Goal: Task Accomplishment & Management: Complete application form

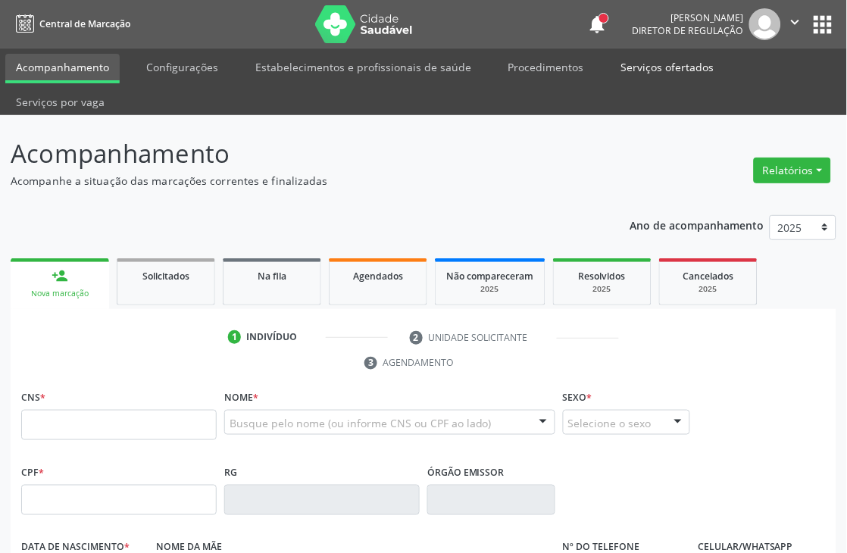
click at [671, 70] on link "Serviços ofertados" at bounding box center [667, 67] width 114 height 27
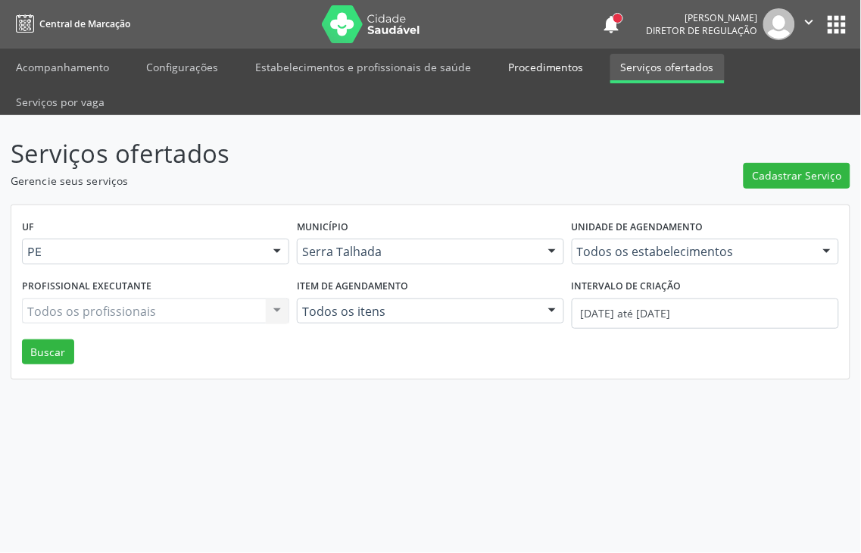
click at [546, 61] on link "Procedimentos" at bounding box center [546, 67] width 97 height 27
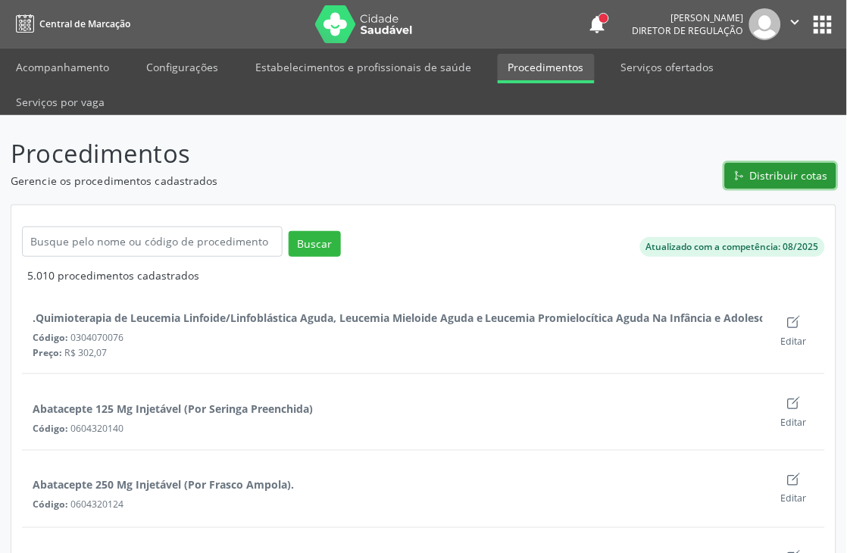
click at [736, 176] on icon "git merge outline" at bounding box center [736, 175] width 0 height 5
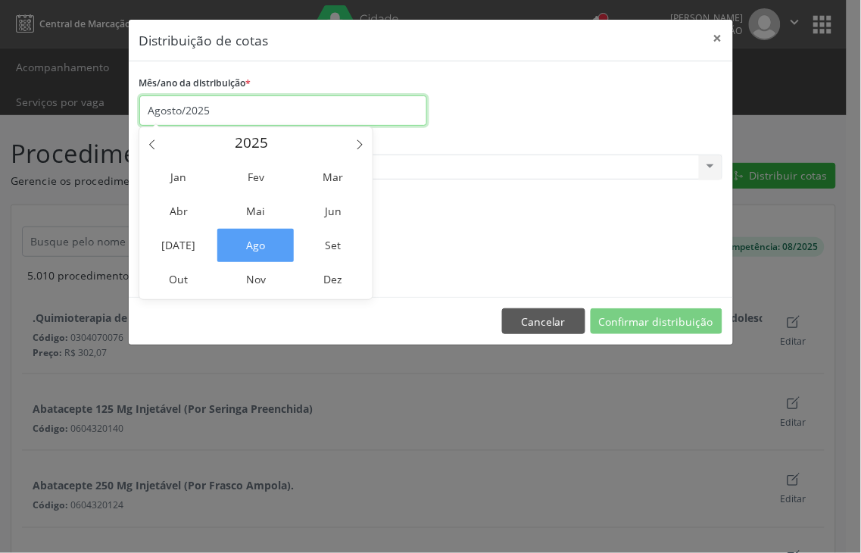
click at [174, 111] on input "Agosto/2025" at bounding box center [283, 110] width 288 height 30
click at [342, 235] on span "Set" at bounding box center [333, 245] width 76 height 33
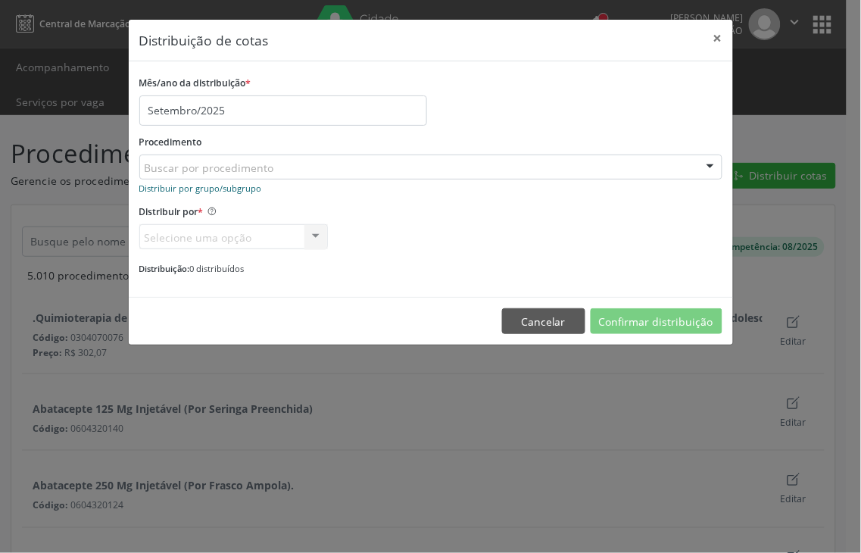
click at [218, 187] on small "Distribuir por grupo/subgrupo" at bounding box center [200, 188] width 123 height 11
click at [218, 187] on small "Distribuir por procedimento" at bounding box center [195, 188] width 113 height 11
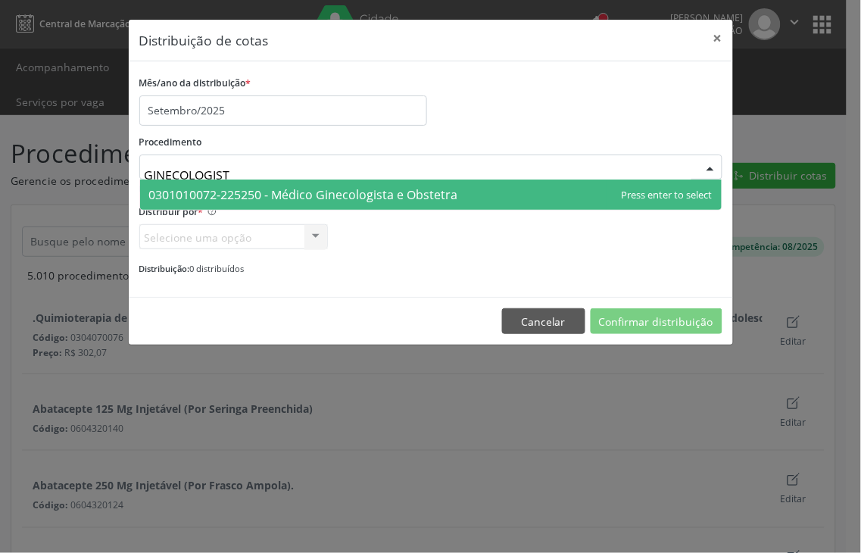
type input "GINECOLOGISTA"
click at [442, 199] on span "0301010072-225250 - Médico Ginecologista e Obstetra" at bounding box center [303, 194] width 309 height 17
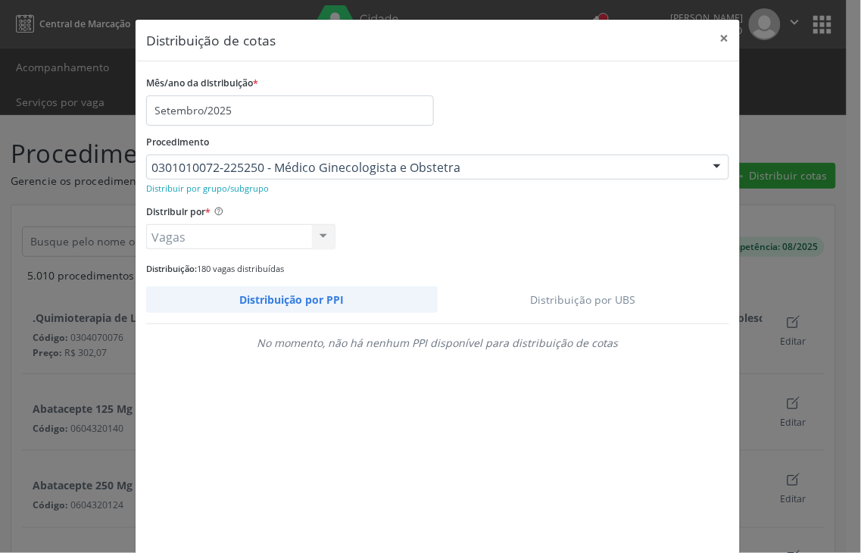
click at [617, 295] on link "Distribuição por UBS" at bounding box center [584, 299] width 292 height 27
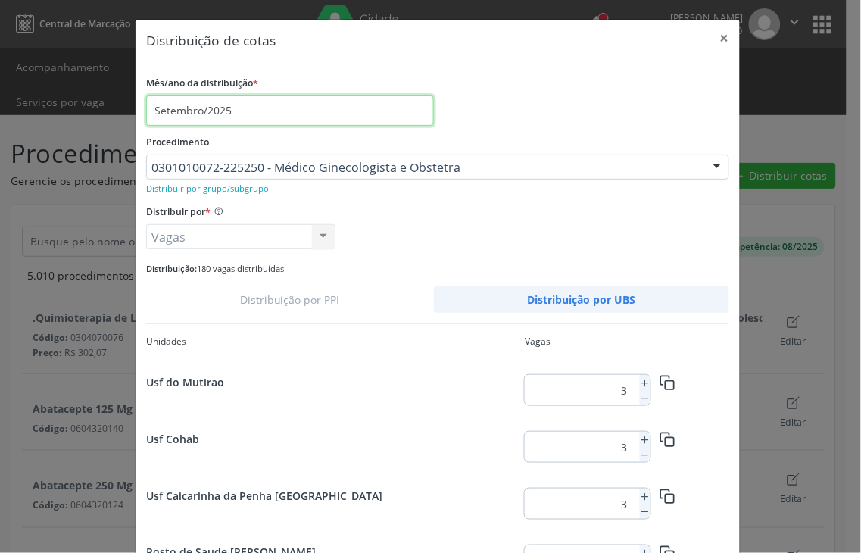
click at [349, 122] on input "Setembro/2025" at bounding box center [290, 110] width 288 height 30
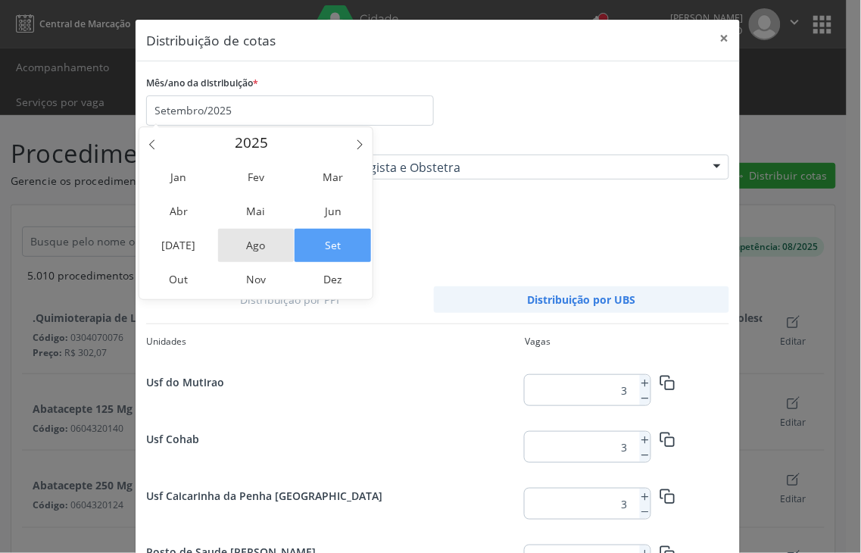
click at [269, 248] on span "Ago" at bounding box center [256, 245] width 76 height 33
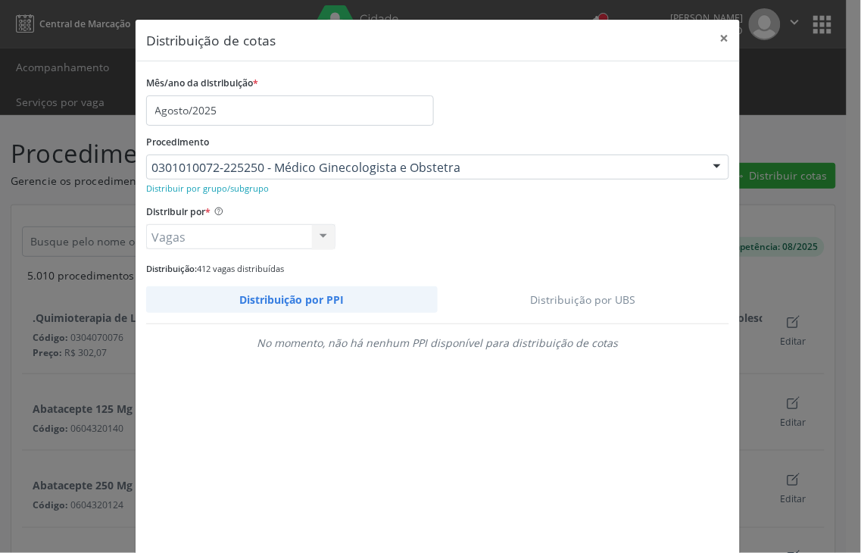
click at [603, 301] on link "Distribuição por UBS" at bounding box center [584, 299] width 292 height 27
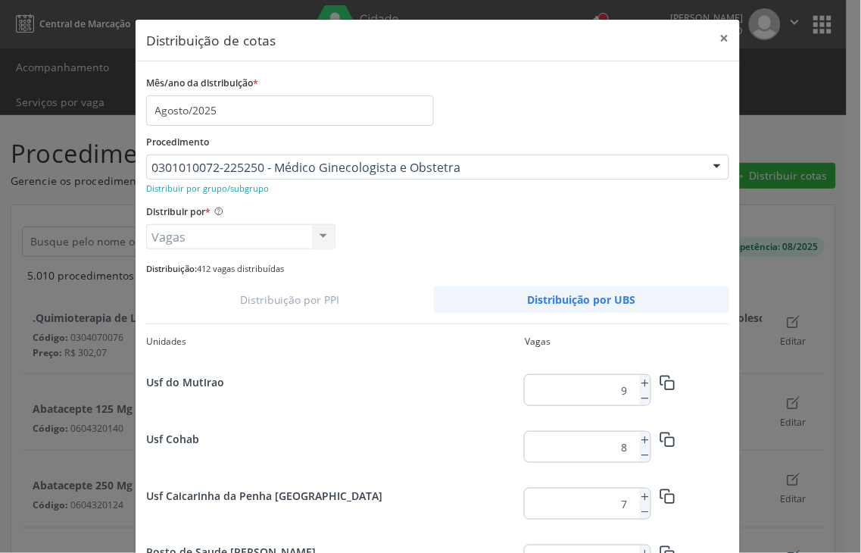
scroll to position [490, 0]
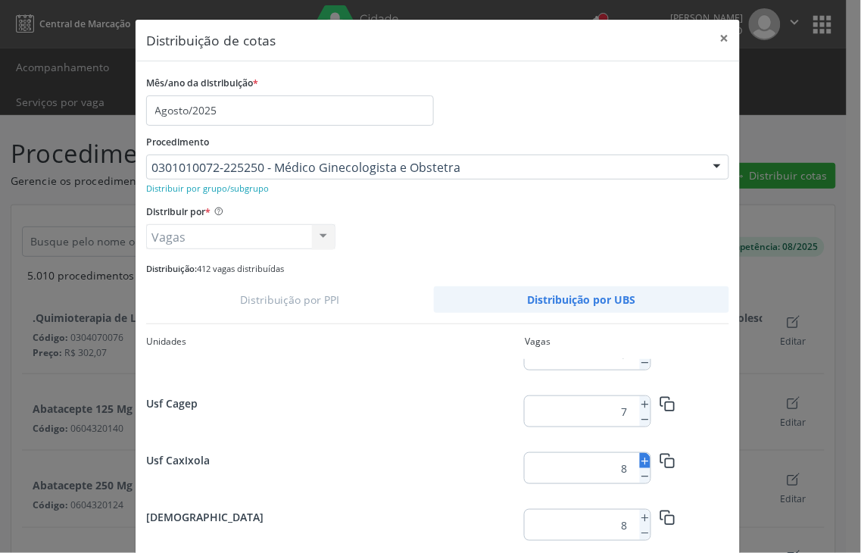
click at [640, 464] on icon at bounding box center [645, 461] width 11 height 11
type input "10"
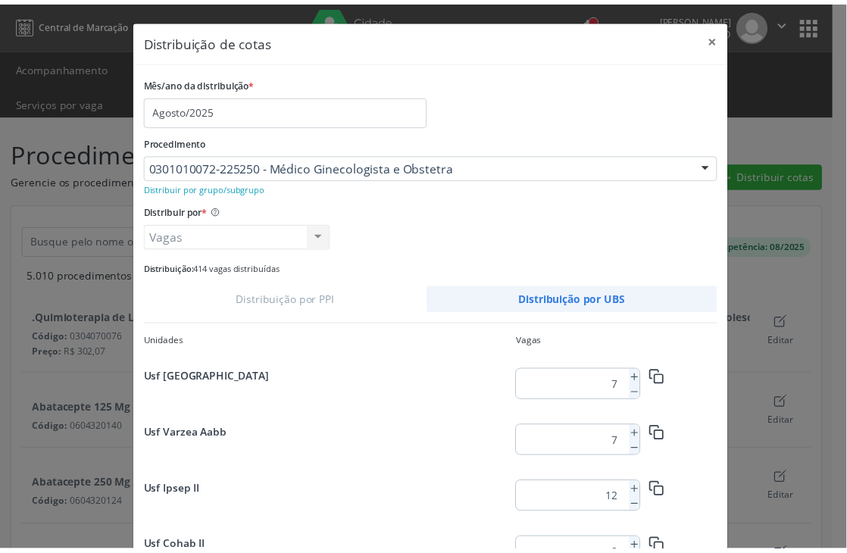
scroll to position [83, 0]
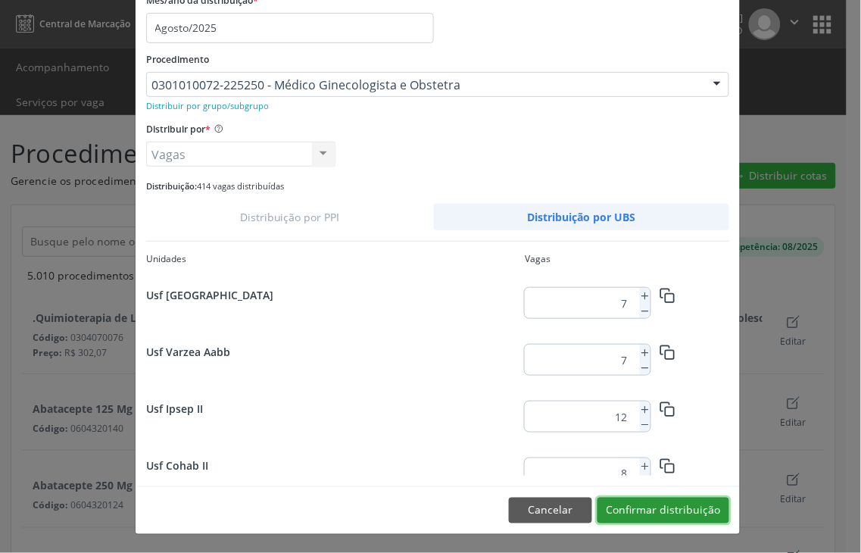
click at [709, 506] on button "Confirmar distribuição" at bounding box center [664, 511] width 132 height 26
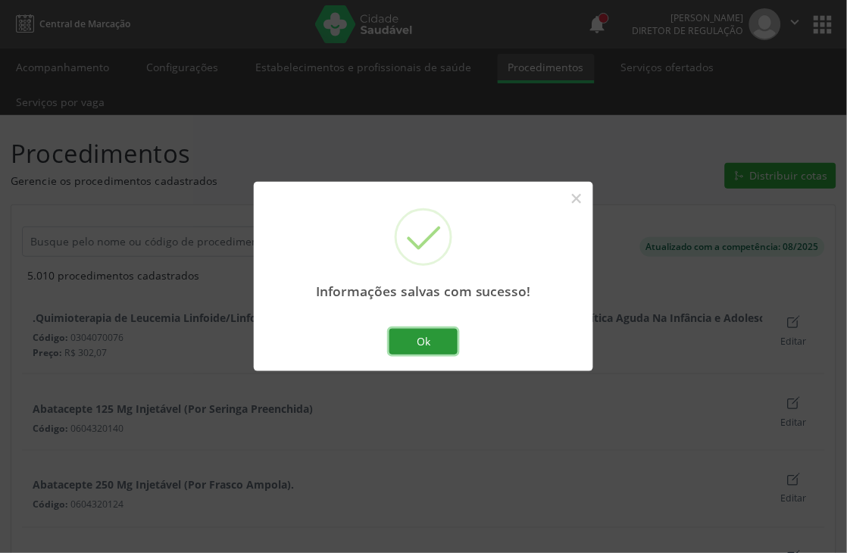
scroll to position [0, 0]
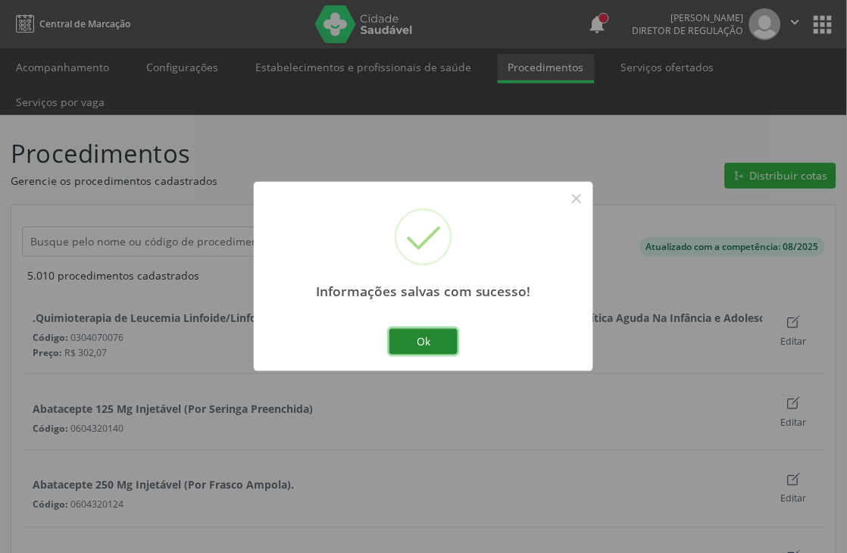
click at [449, 334] on button "Ok" at bounding box center [423, 342] width 68 height 26
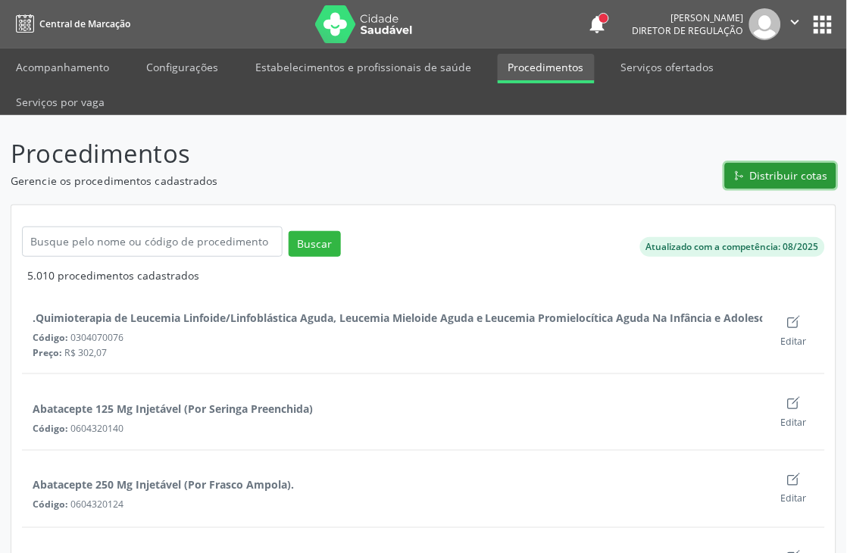
click at [779, 183] on button "Distribuir cotas" at bounding box center [780, 176] width 111 height 26
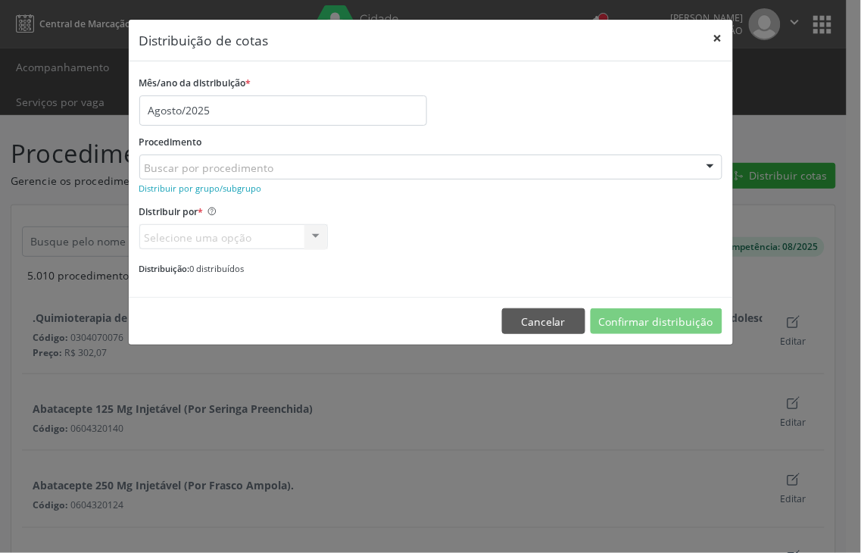
click at [720, 46] on button "×" at bounding box center [718, 38] width 30 height 37
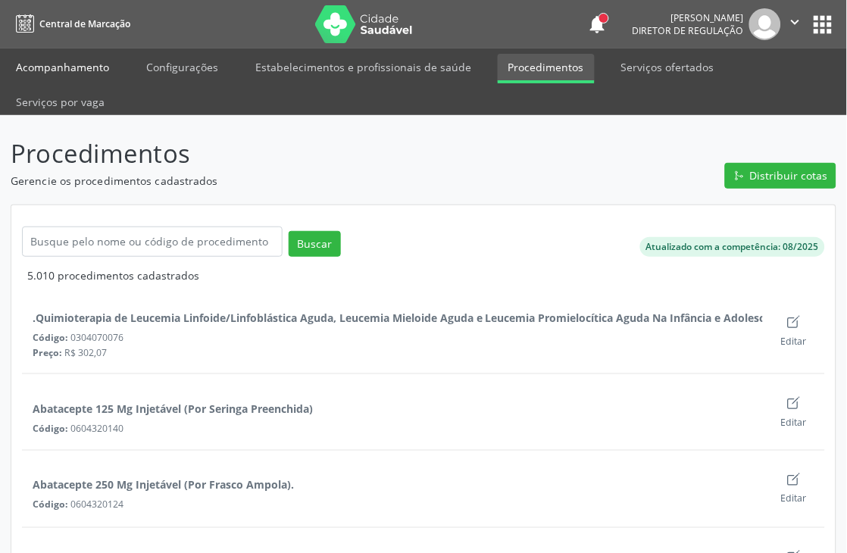
click at [55, 58] on link "Acompanhamento" at bounding box center [62, 67] width 114 height 27
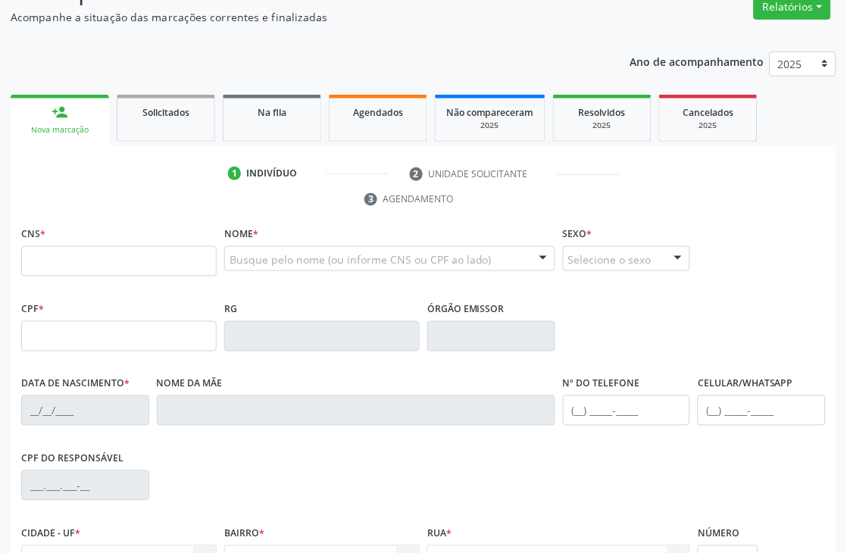
scroll to position [168, 0]
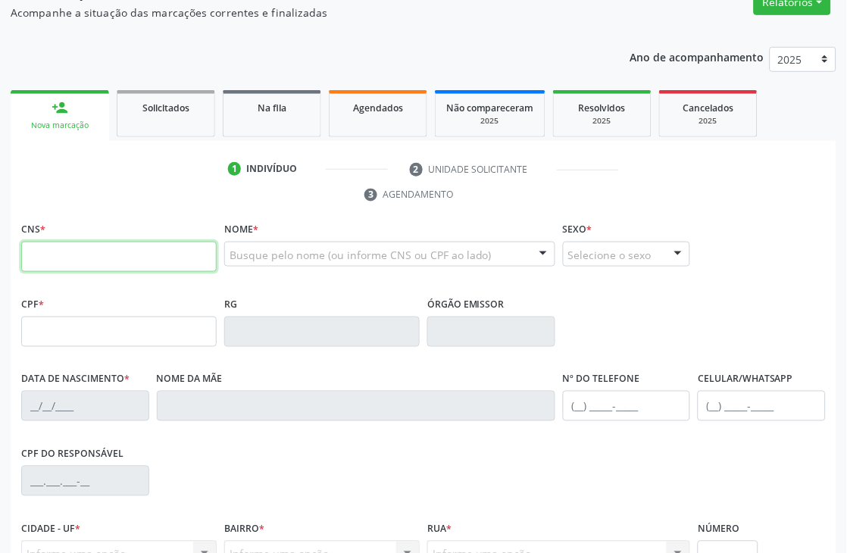
click at [111, 263] on input "text" at bounding box center [118, 257] width 195 height 30
click at [401, 106] on span "Agendados" at bounding box center [378, 107] width 50 height 13
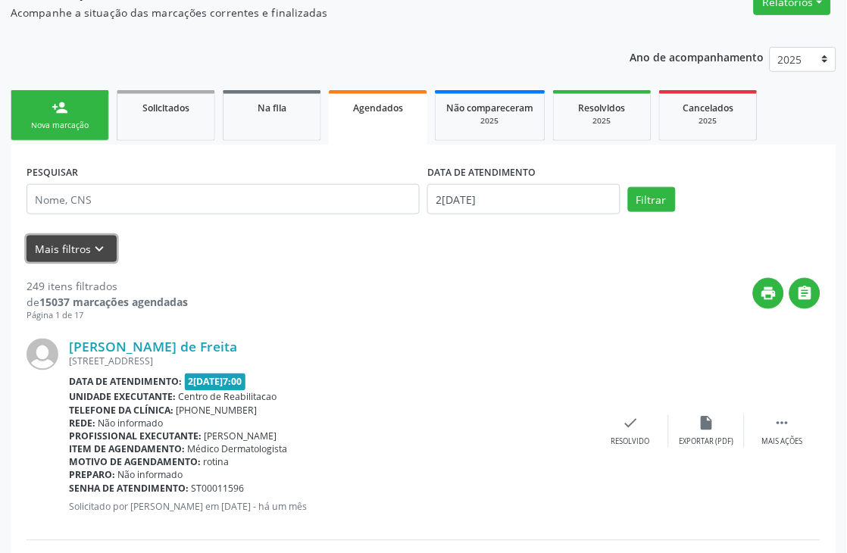
click at [100, 248] on icon "keyboard_arrow_down" at bounding box center [100, 249] width 17 height 17
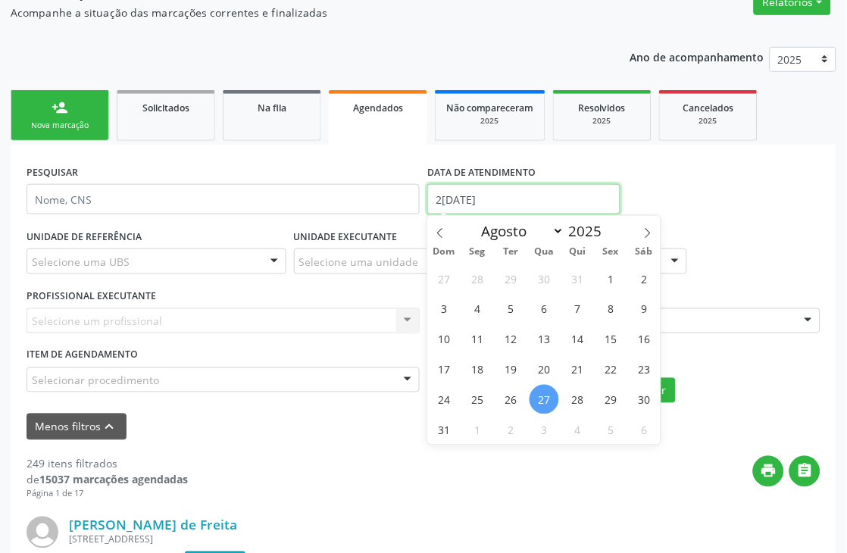
click at [473, 210] on input "2[DATE]" at bounding box center [523, 199] width 193 height 30
click at [642, 233] on icon at bounding box center [647, 233] width 11 height 11
select select "8"
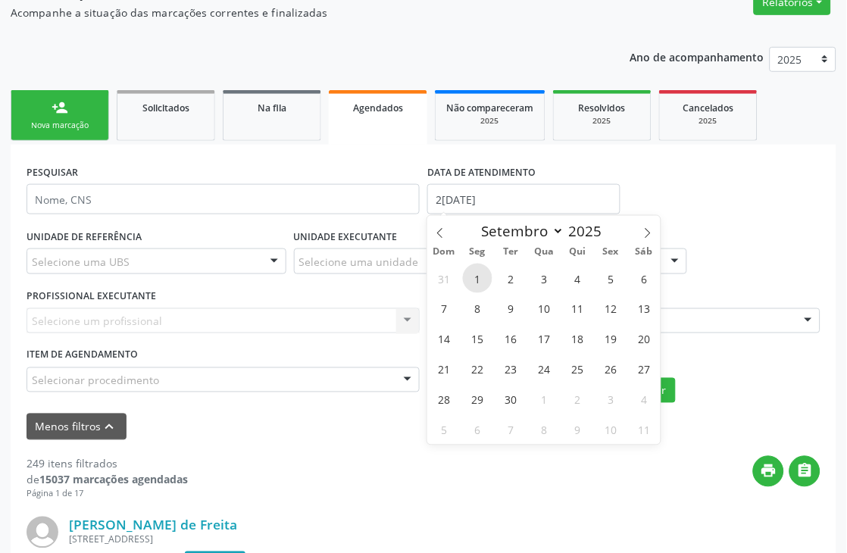
click at [472, 278] on span "1" at bounding box center [478, 279] width 30 height 30
type input "0[DATE]"
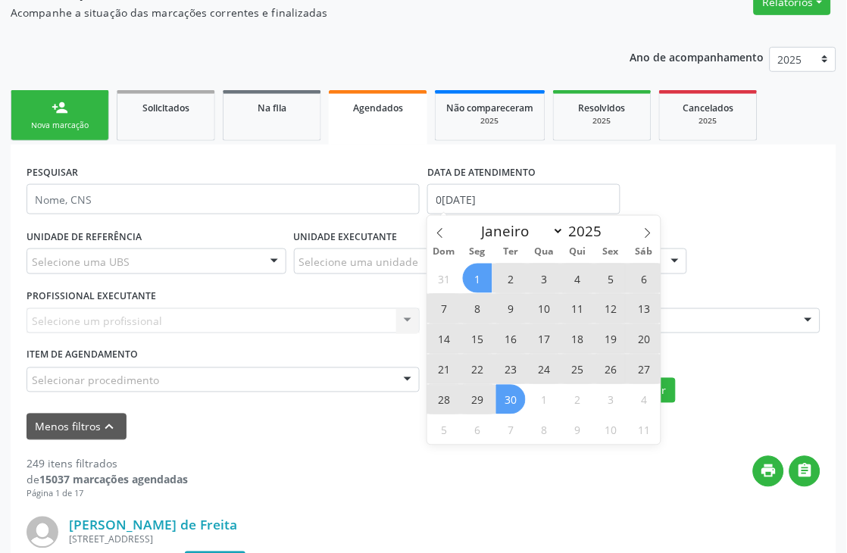
click at [504, 399] on span "30" at bounding box center [511, 400] width 30 height 30
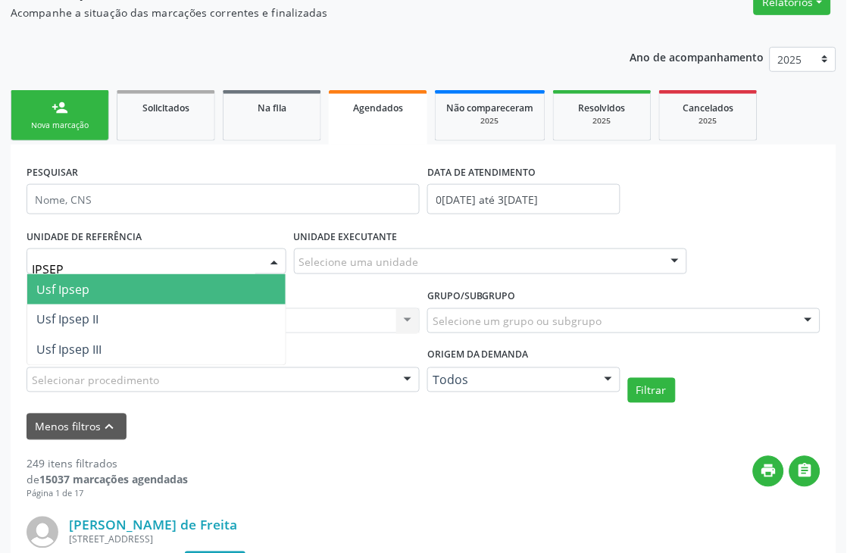
type input "IPSEP"
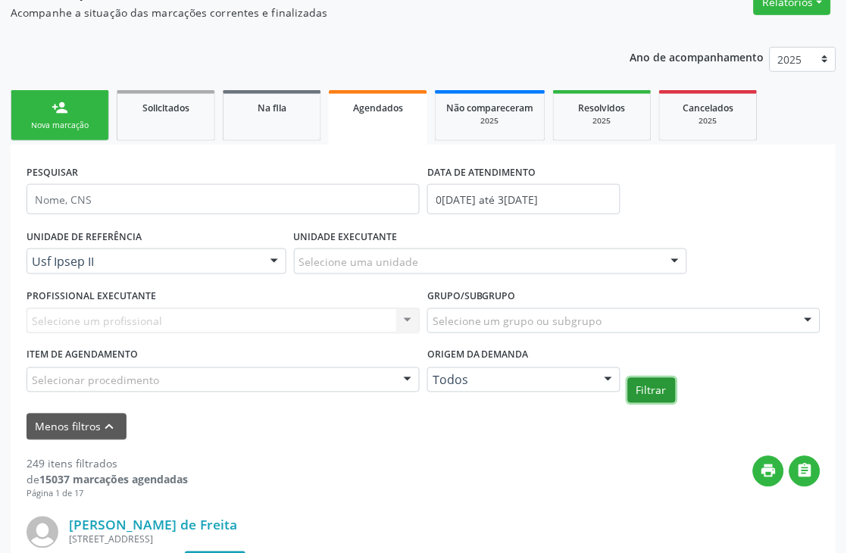
click at [649, 396] on button "Filtrar" at bounding box center [652, 391] width 48 height 26
click at [640, 391] on button "Filtrar" at bounding box center [652, 391] width 48 height 26
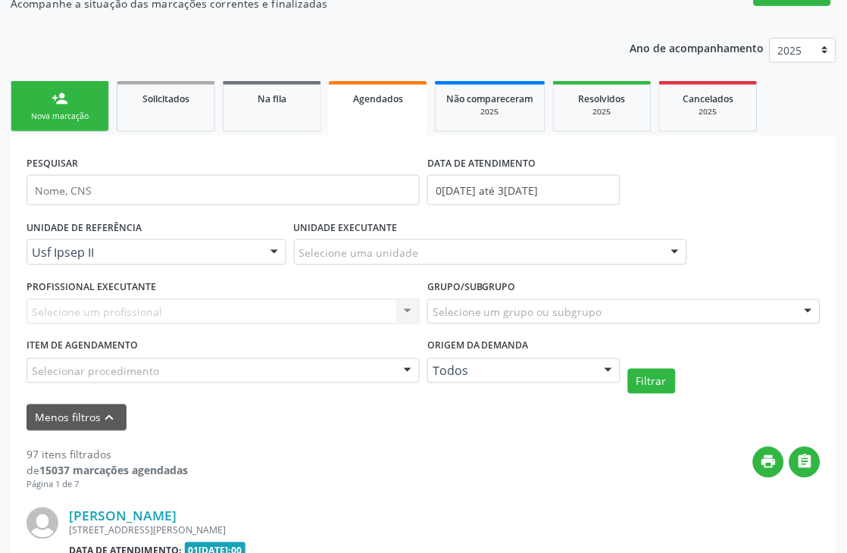
click at [300, 425] on div "Menos filtros keyboard_arrow_up" at bounding box center [423, 417] width 801 height 27
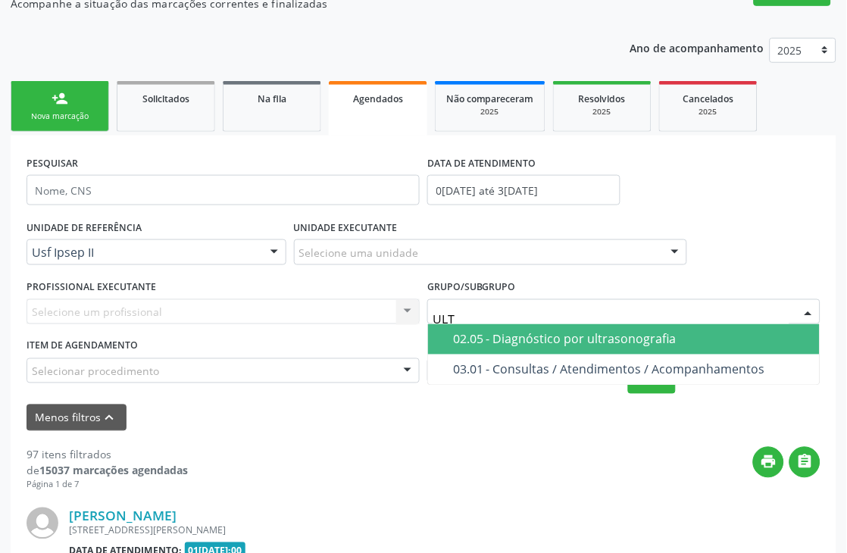
type input "ULTR"
click at [523, 346] on span "02.05 - Diagnóstico por ultrasonografia" at bounding box center [624, 339] width 392 height 30
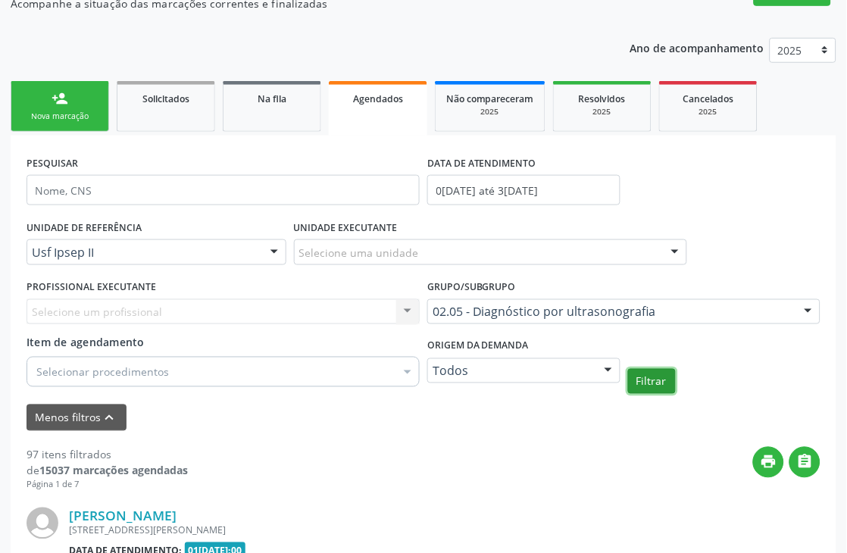
click at [653, 373] on button "Filtrar" at bounding box center [652, 382] width 48 height 26
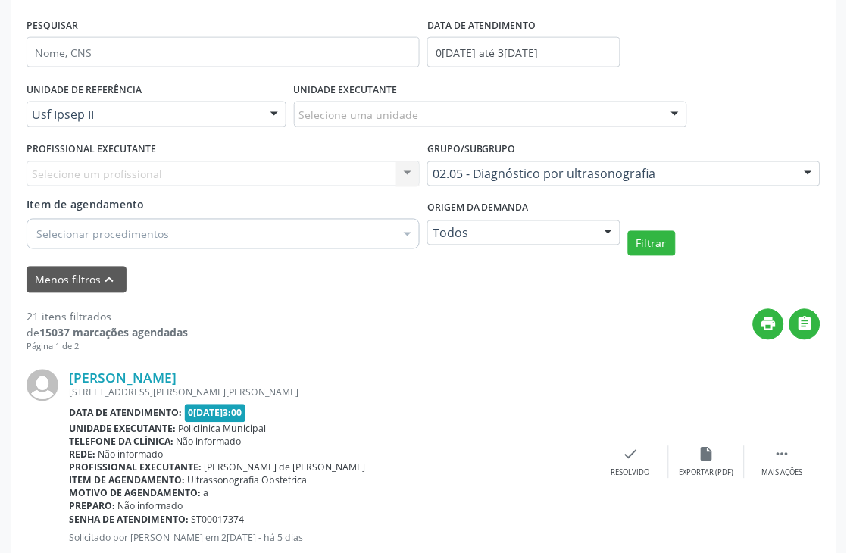
scroll to position [345, 0]
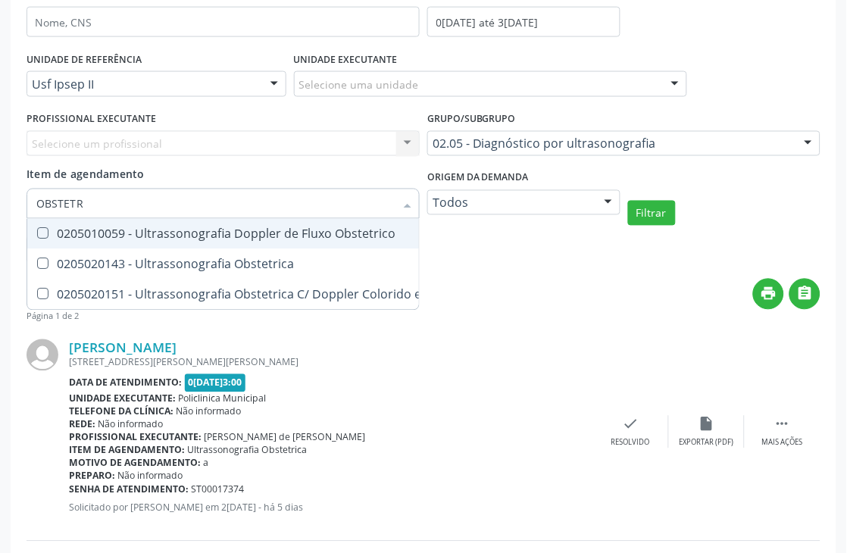
type input "OBSTETRI"
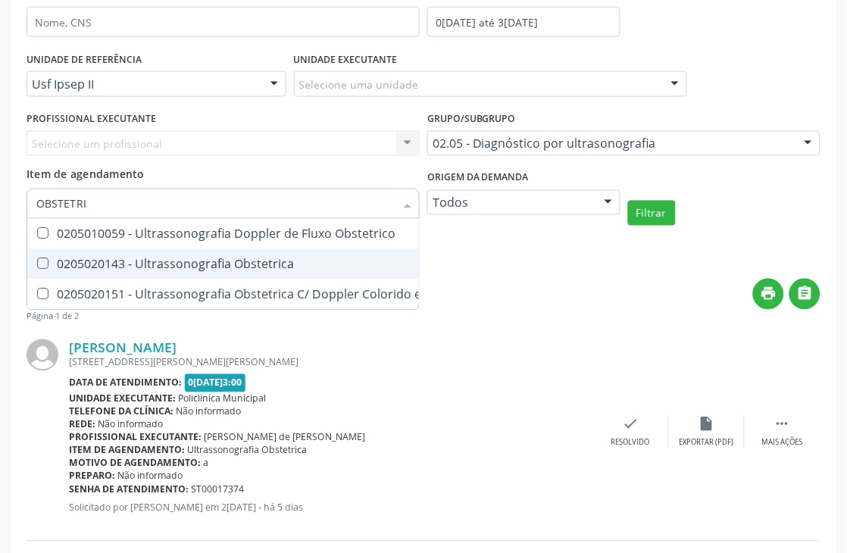
click at [188, 275] on span "0205020143 - Ultrassonografia Obstetrica" at bounding box center [253, 264] width 452 height 30
checkbox Obstetrica "true"
click at [673, 214] on button "Filtrar" at bounding box center [652, 214] width 48 height 26
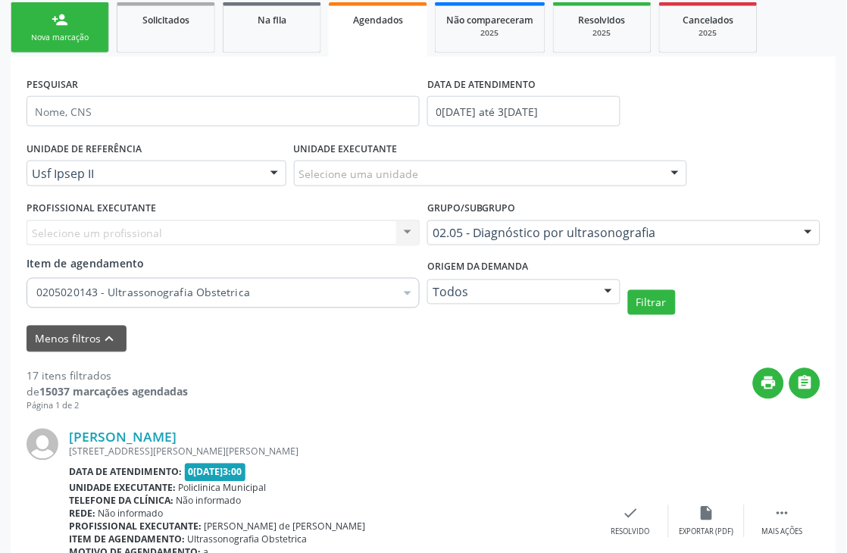
scroll to position [0, 0]
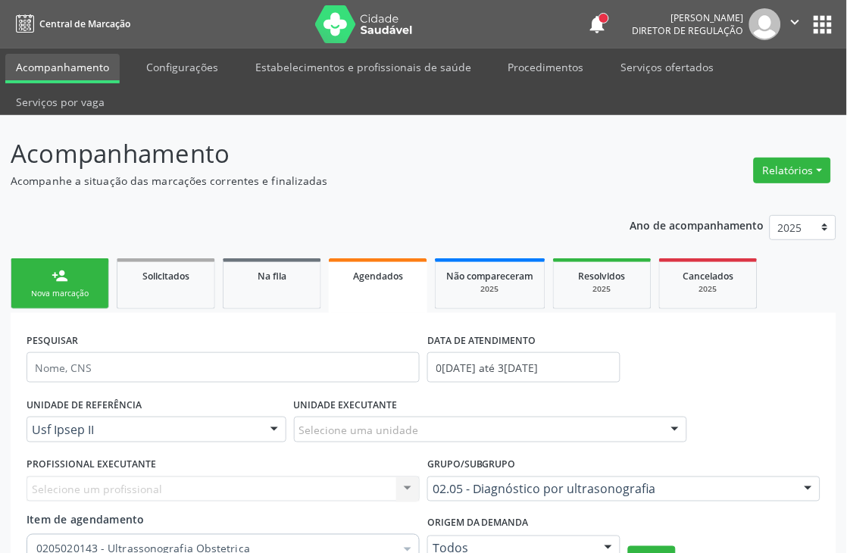
click at [40, 304] on link "person_add Nova marcação" at bounding box center [60, 283] width 98 height 51
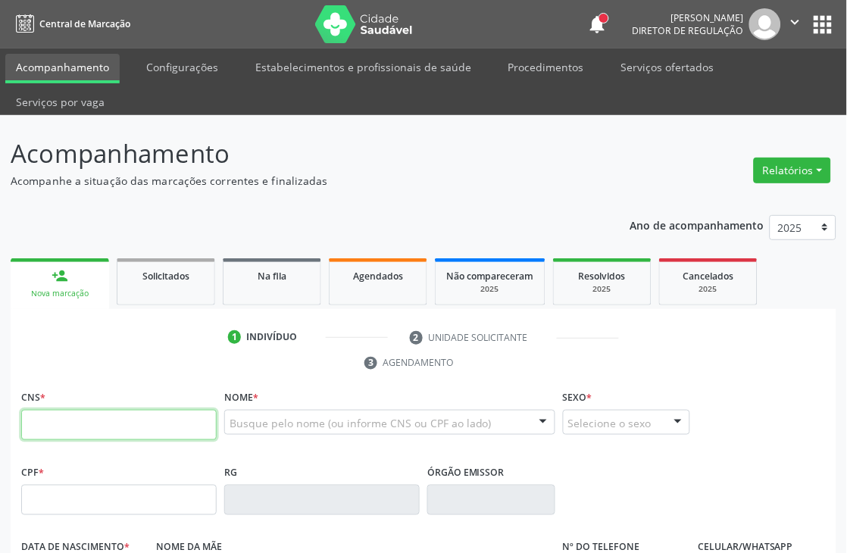
click at [92, 421] on input "text" at bounding box center [118, 425] width 195 height 30
type input "898 0034 2111 7111"
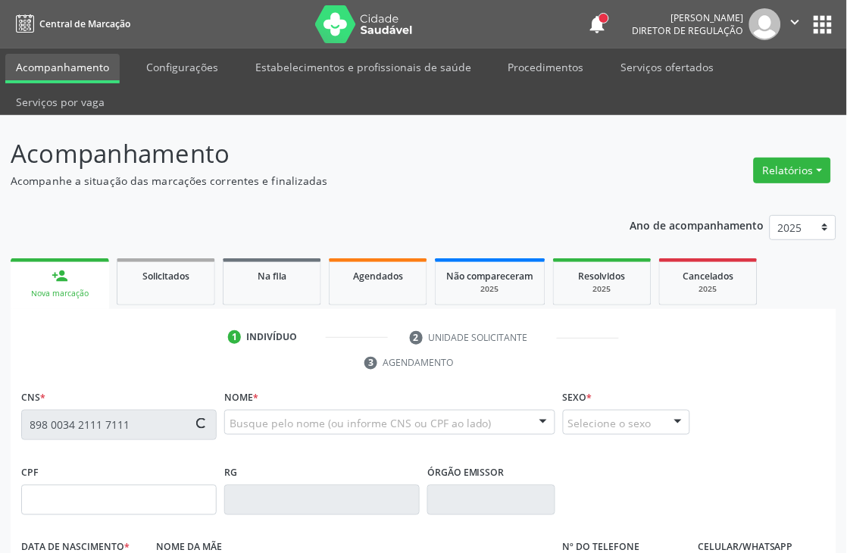
type input "3[DATE]"
type input "[PERSON_NAME]"
type input "[PHONE_NUMBER]"
type input "1190"
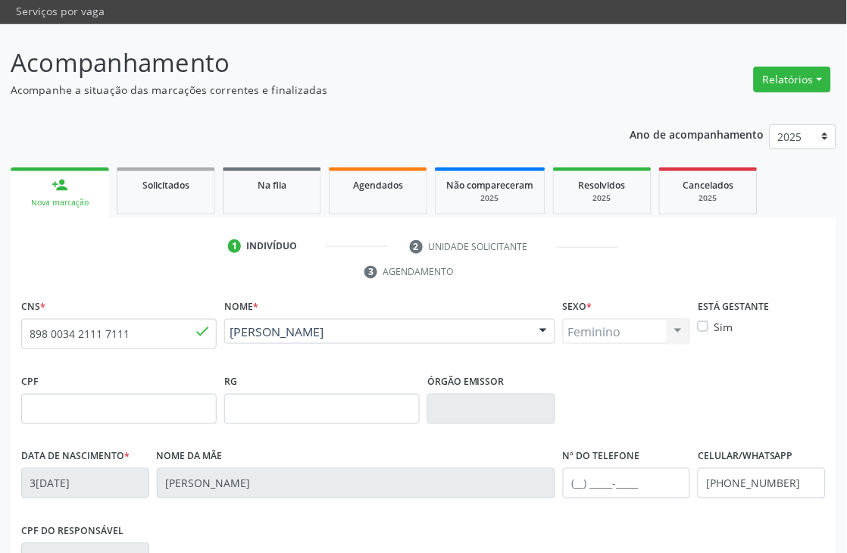
scroll to position [324, 0]
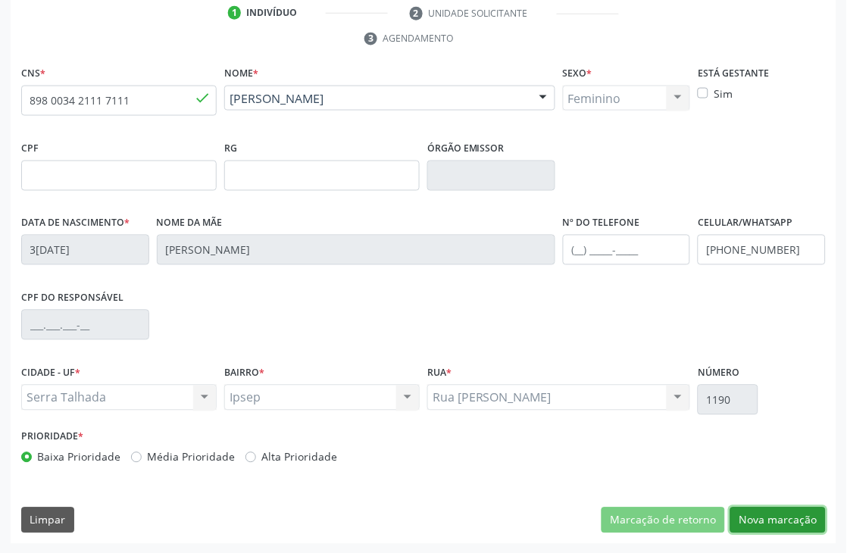
click at [780, 517] on button "Nova marcação" at bounding box center [777, 520] width 95 height 26
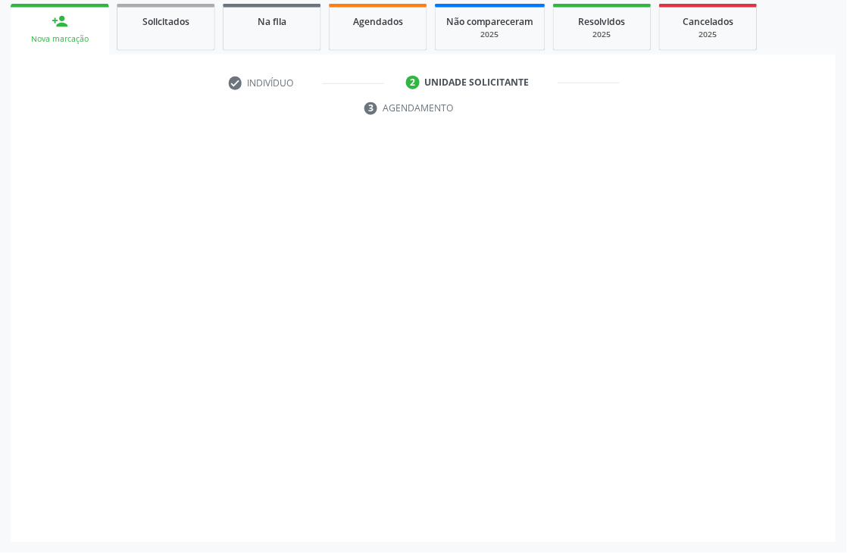
scroll to position [254, 0]
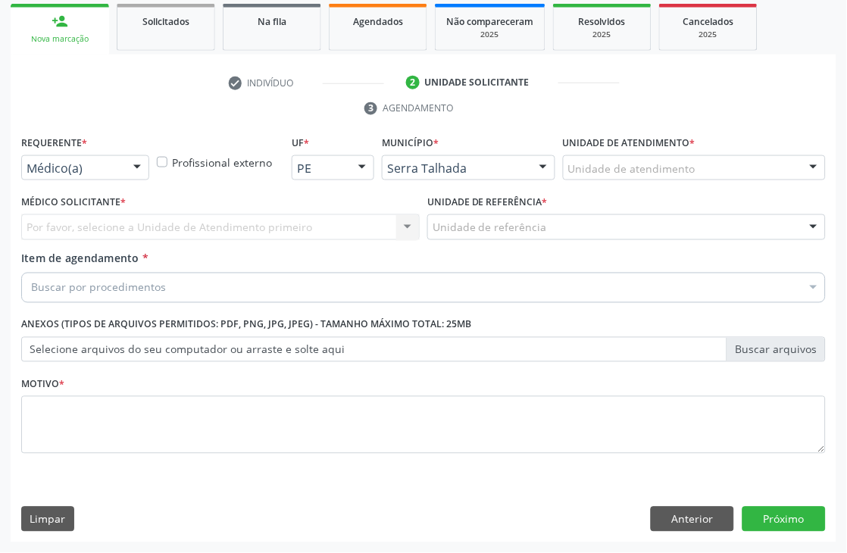
click at [77, 180] on div "Requerente * Médico(a) Médico(a) Enfermeiro(a) Paciente Nenhum resultado encont…" at bounding box center [85, 161] width 136 height 59
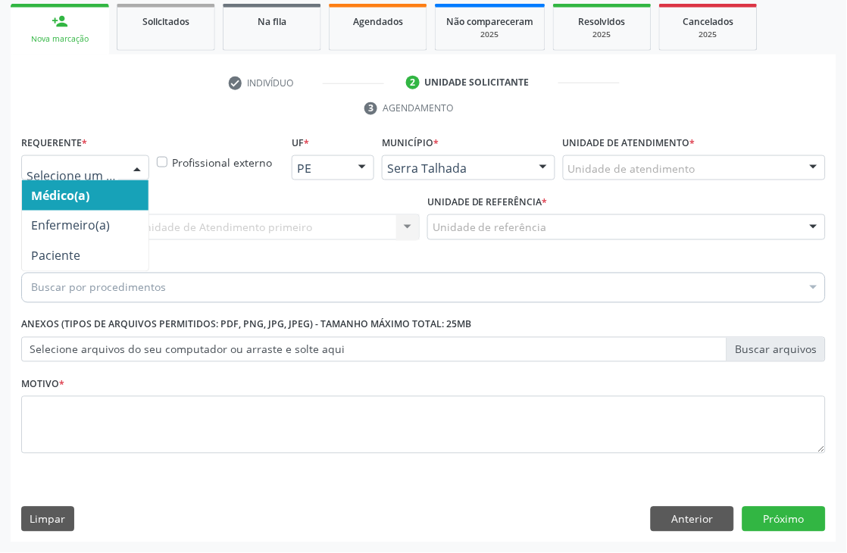
click at [77, 177] on div at bounding box center [85, 168] width 128 height 26
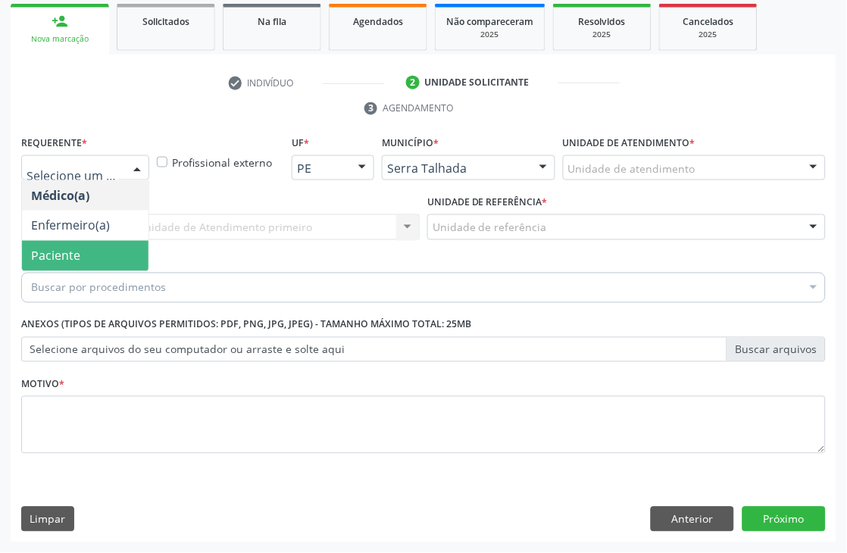
click at [61, 244] on span "Paciente" at bounding box center [85, 256] width 126 height 30
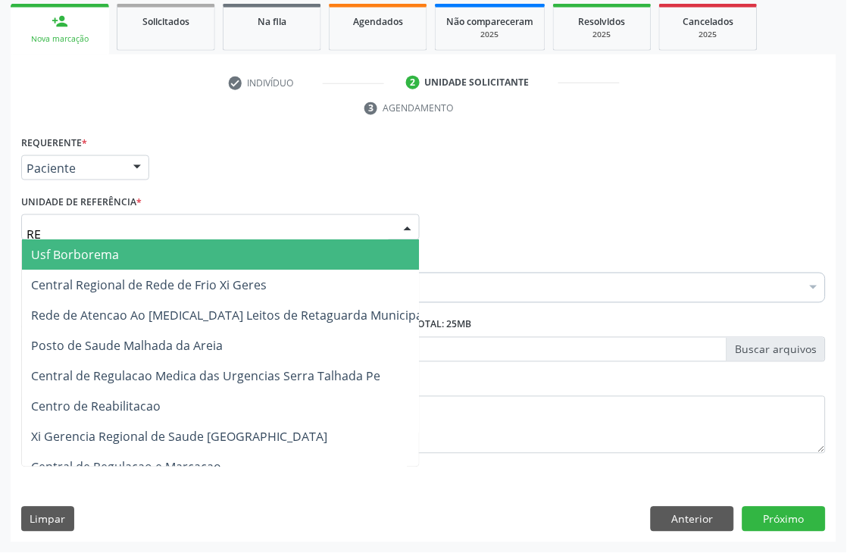
type input "REA"
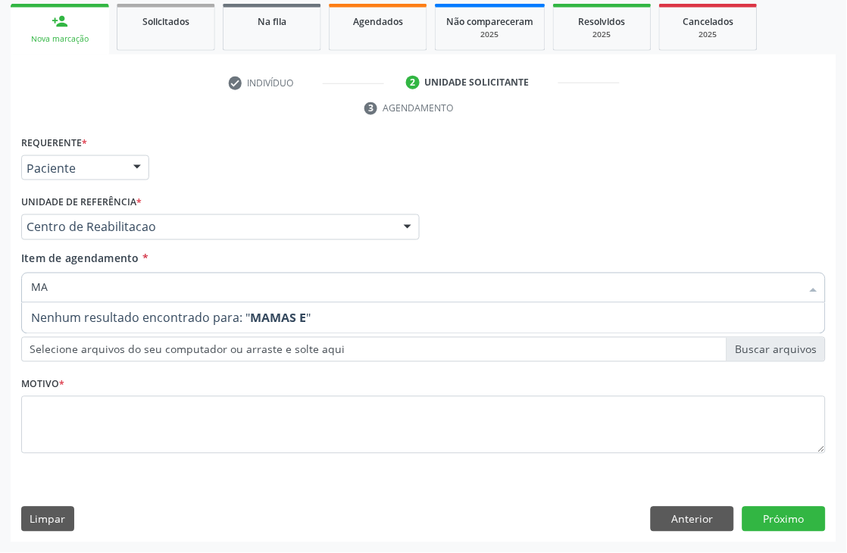
type input "M"
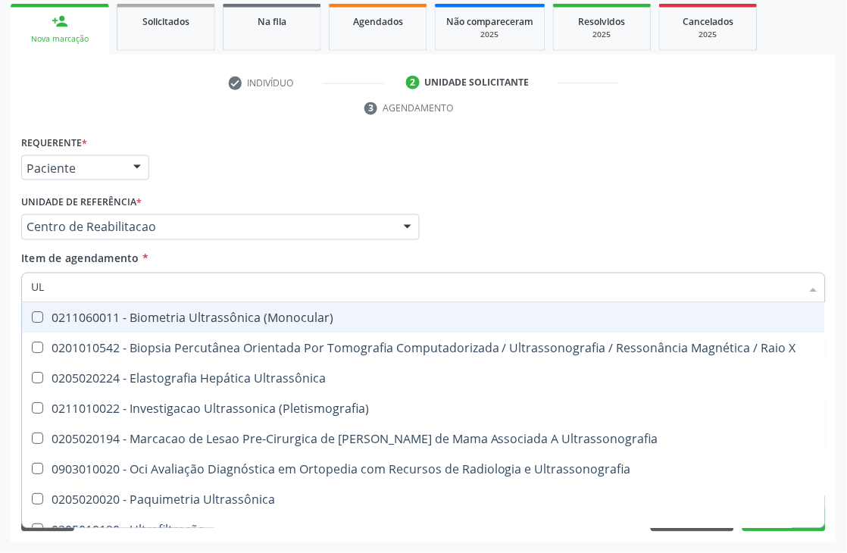
type input "U"
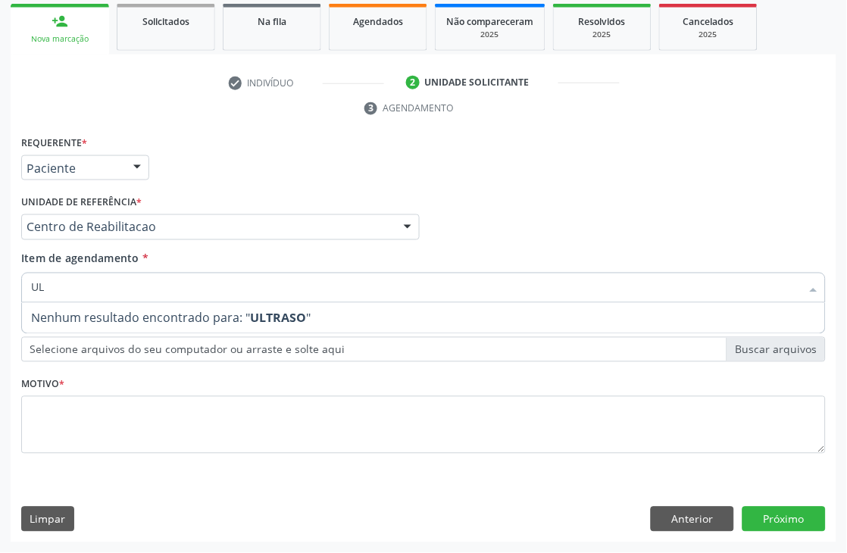
type input "U"
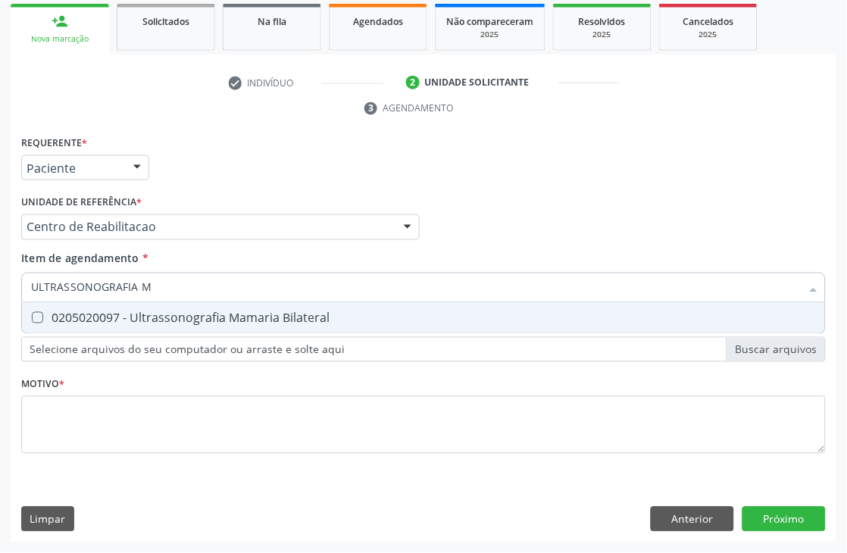
type input "ULTRASSONOGRAFIA MA"
click at [215, 312] on div "0205020097 - Ultrassonografia Mamaria Bilateral" at bounding box center [423, 318] width 785 height 12
checkbox Bilateral "true"
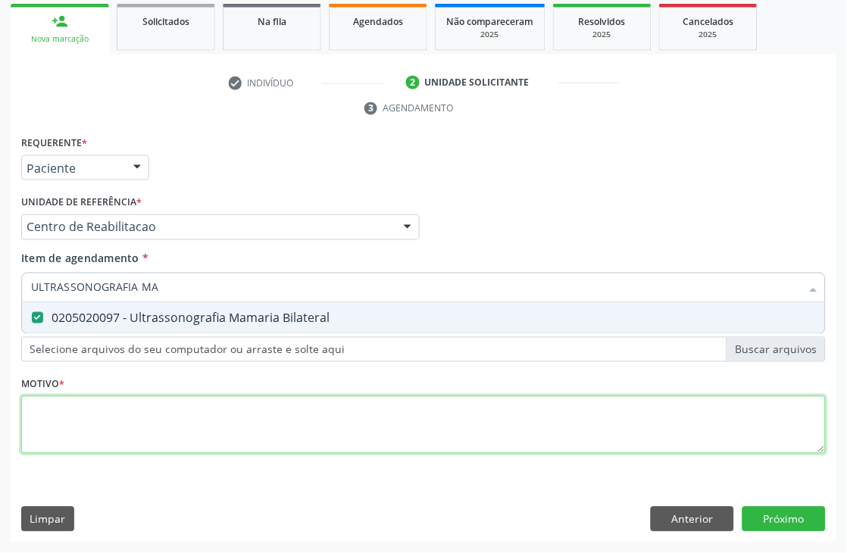
click at [144, 410] on div "Requerente * Paciente Médico(a) Enfermeiro(a) Paciente Nenhum resultado encontr…" at bounding box center [423, 303] width 804 height 343
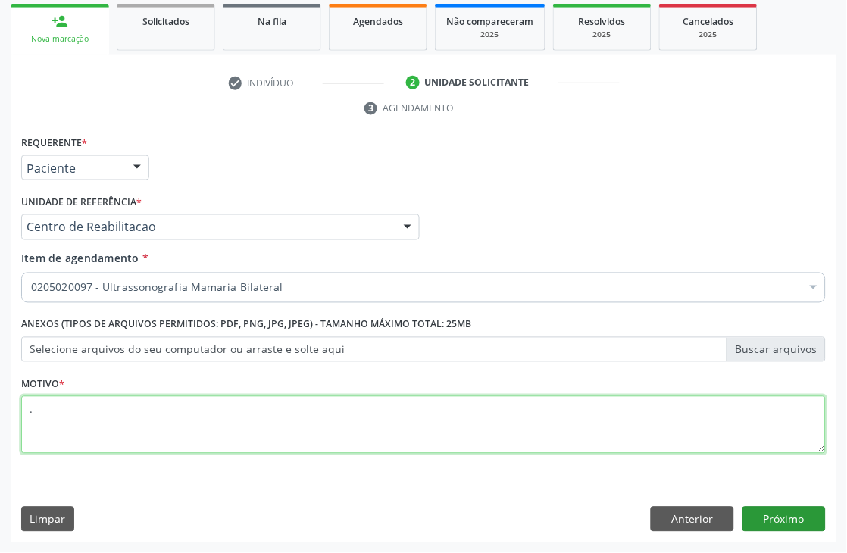
type textarea "."
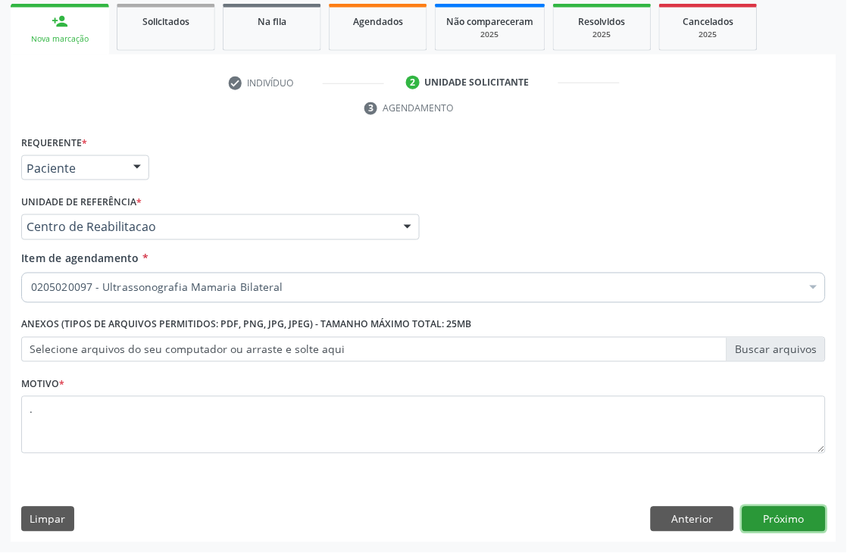
click at [789, 512] on button "Próximo" at bounding box center [783, 520] width 83 height 26
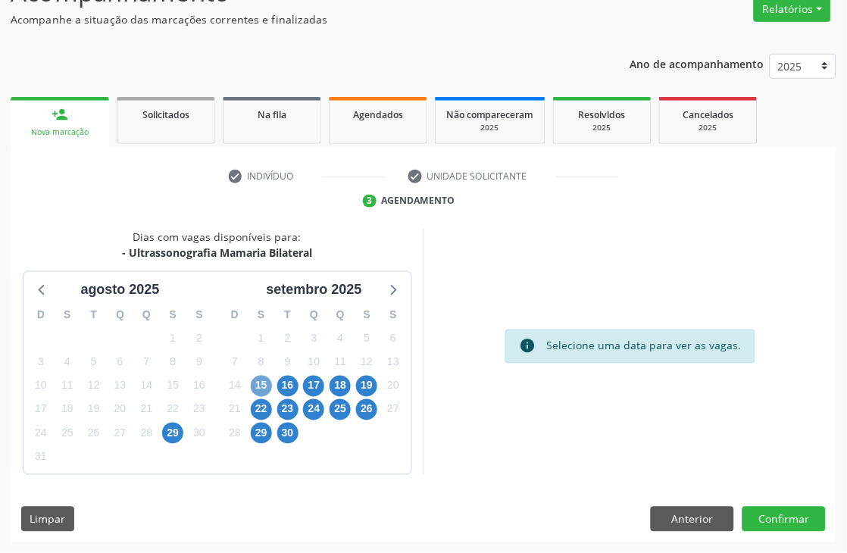
click at [260, 381] on span "15" at bounding box center [261, 386] width 21 height 21
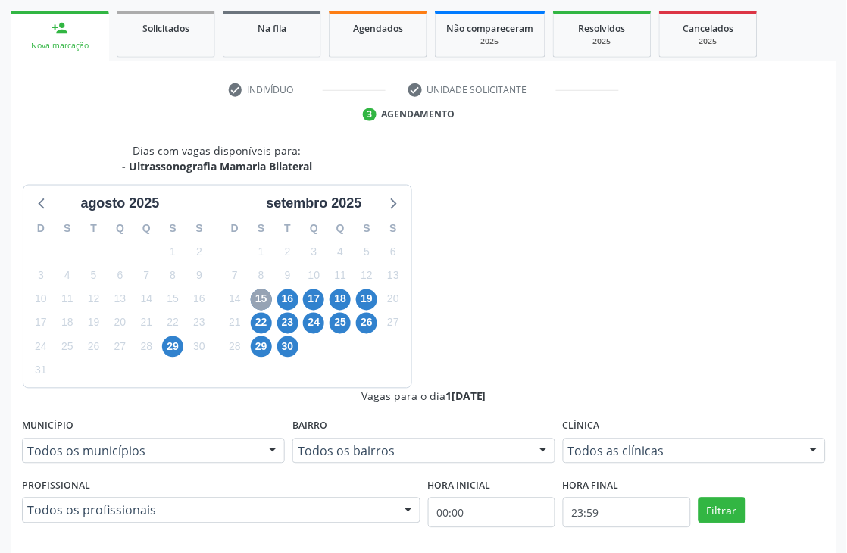
scroll to position [389, 0]
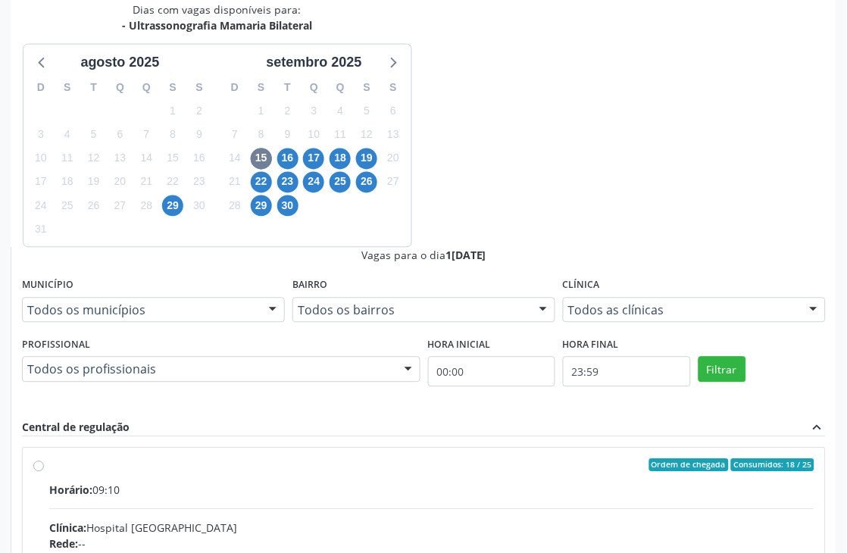
click at [44, 459] on input "Ordem de chegada Consumidos: 18 / 25 Horário: 09:10 Clínica: Hospital [GEOGRAPH…" at bounding box center [38, 466] width 11 height 14
radio input "true"
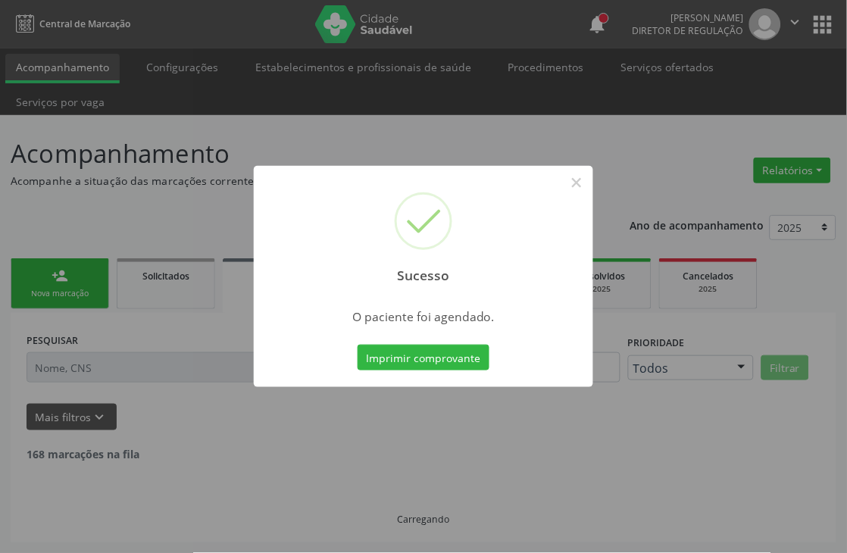
scroll to position [0, 0]
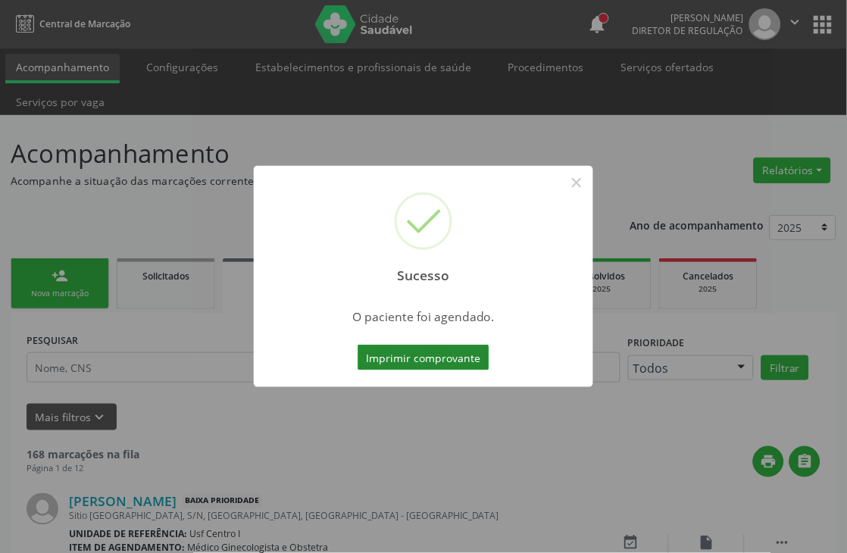
click at [447, 357] on button "Imprimir comprovante" at bounding box center [423, 358] width 132 height 26
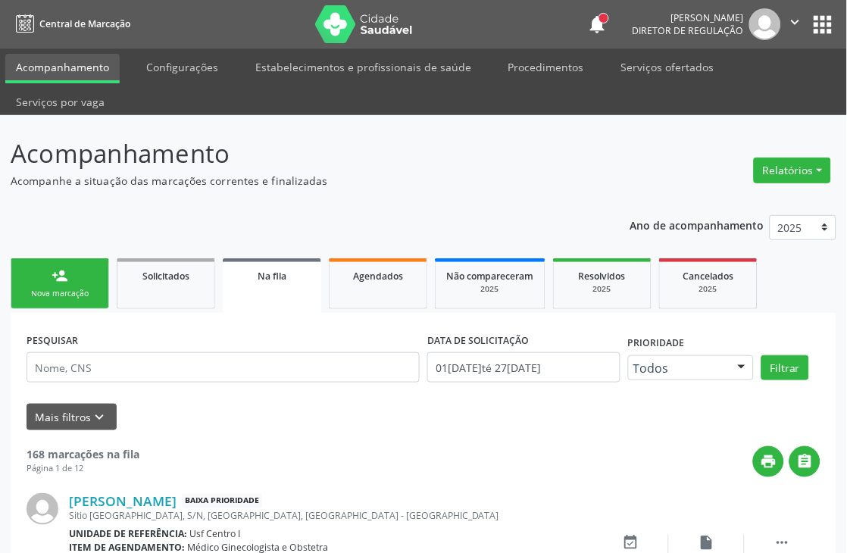
click at [95, 288] on div "Nova marcação" at bounding box center [60, 293] width 76 height 11
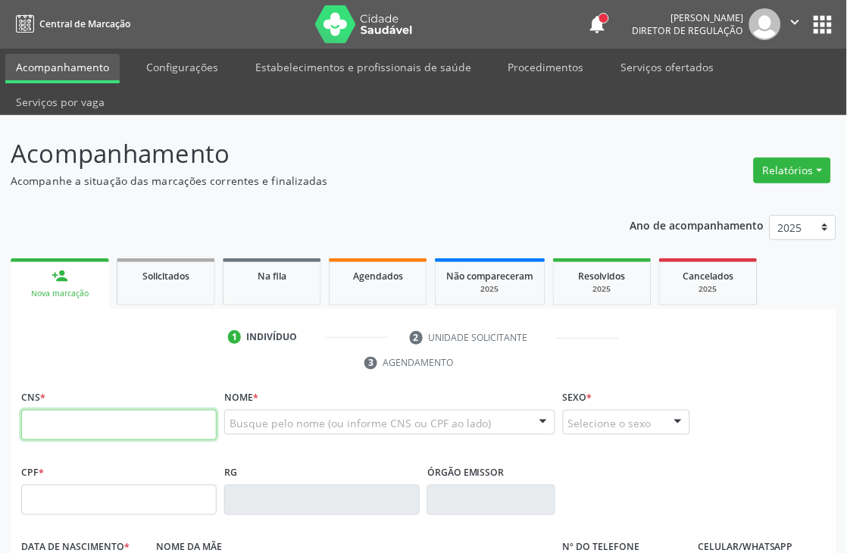
click at [53, 429] on input "text" at bounding box center [118, 425] width 195 height 30
paste input "898 0034 2111 7111"
type input "898 0034 2111 7111"
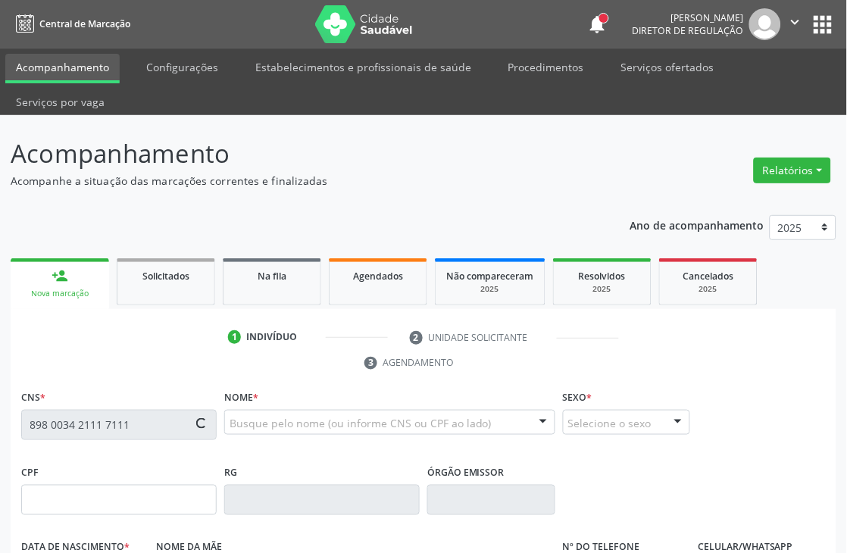
type input "3[DATE]"
type input "[PERSON_NAME]"
type input "[PHONE_NUMBER]"
type input "1190"
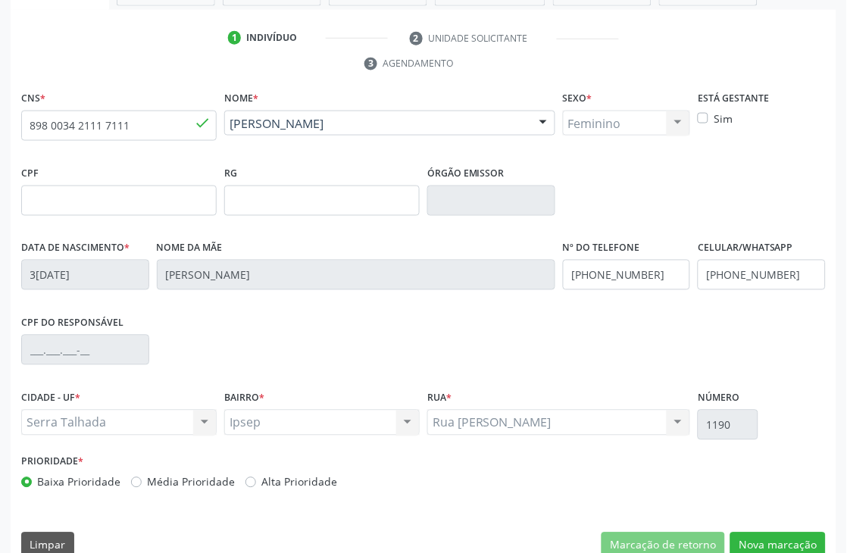
scroll to position [324, 0]
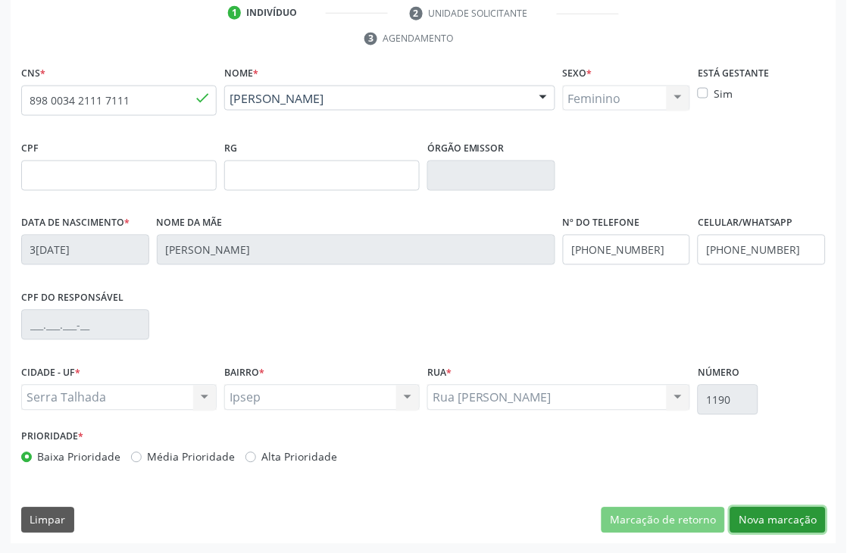
click at [807, 524] on button "Nova marcação" at bounding box center [777, 520] width 95 height 26
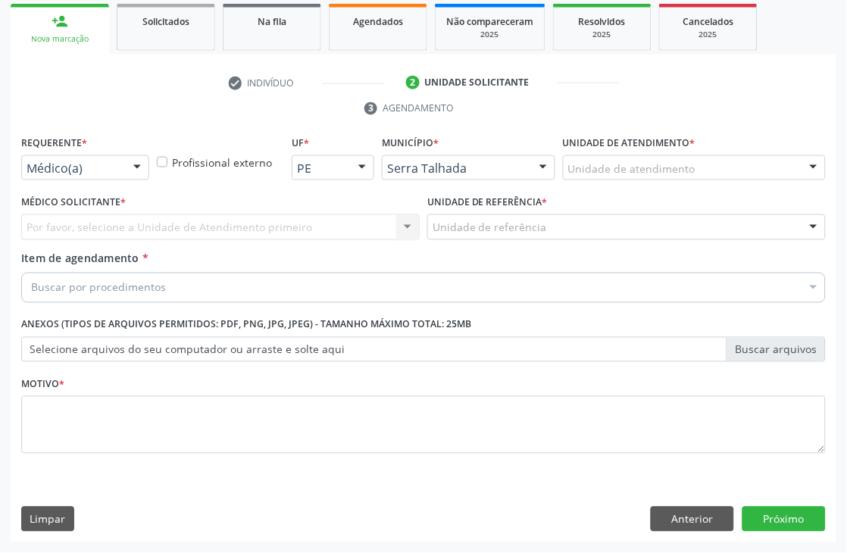
scroll to position [254, 0]
click at [43, 182] on div "Requerente * Médico(a) Médico(a) Enfermeiro(a) Paciente Nenhum resultado encont…" at bounding box center [85, 161] width 136 height 59
click at [43, 175] on div "Médico(a)" at bounding box center [85, 168] width 128 height 26
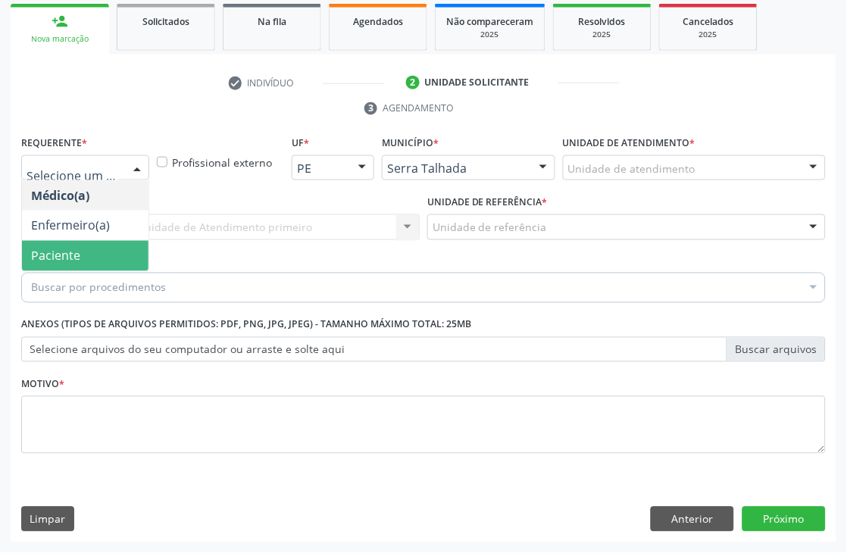
click at [38, 259] on span "Paciente" at bounding box center [55, 256] width 49 height 17
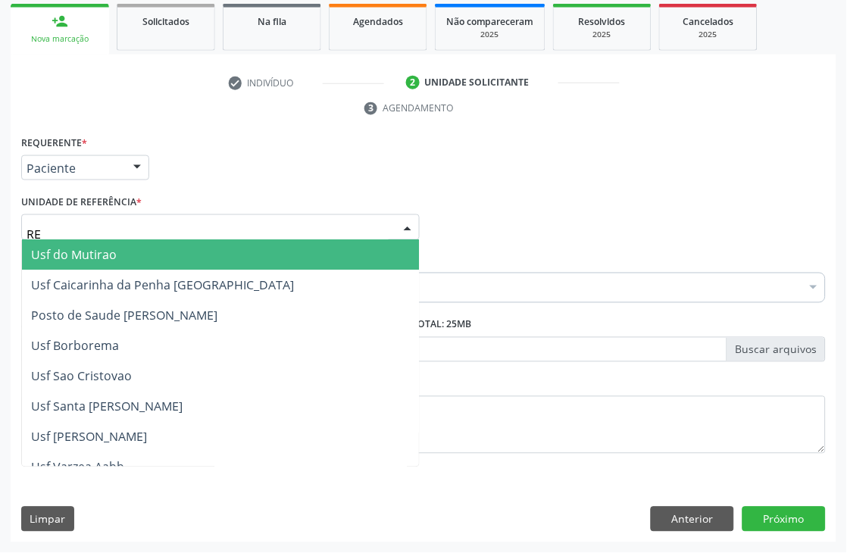
type input "REA"
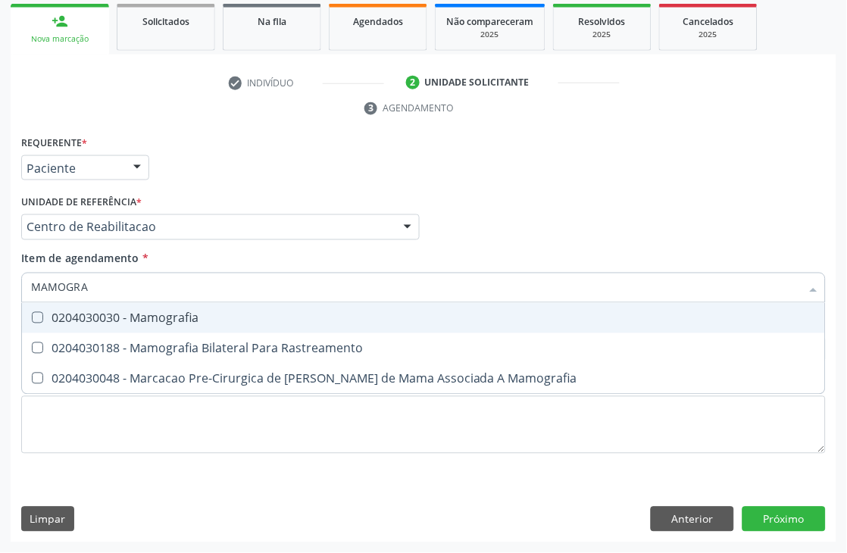
type input "MAMOGRAF"
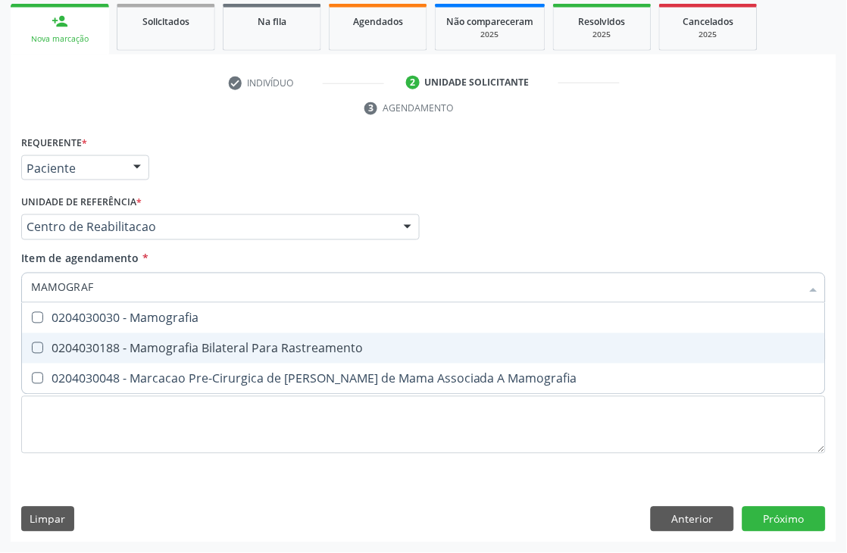
click at [89, 345] on div "0204030188 - Mamografia Bilateral Para Rastreamento" at bounding box center [423, 348] width 785 height 12
checkbox Rastreamento "true"
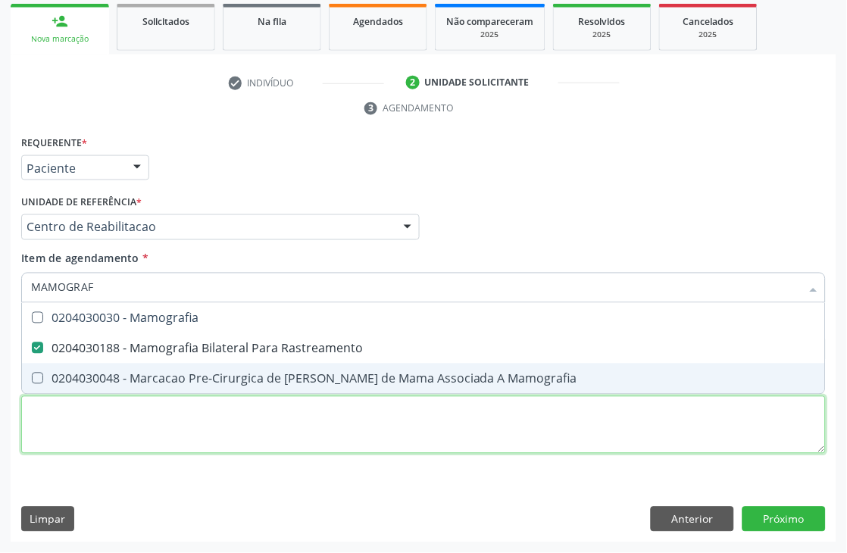
click at [101, 429] on div "Requerente * Paciente Médico(a) Enfermeiro(a) Paciente Nenhum resultado encontr…" at bounding box center [423, 303] width 804 height 343
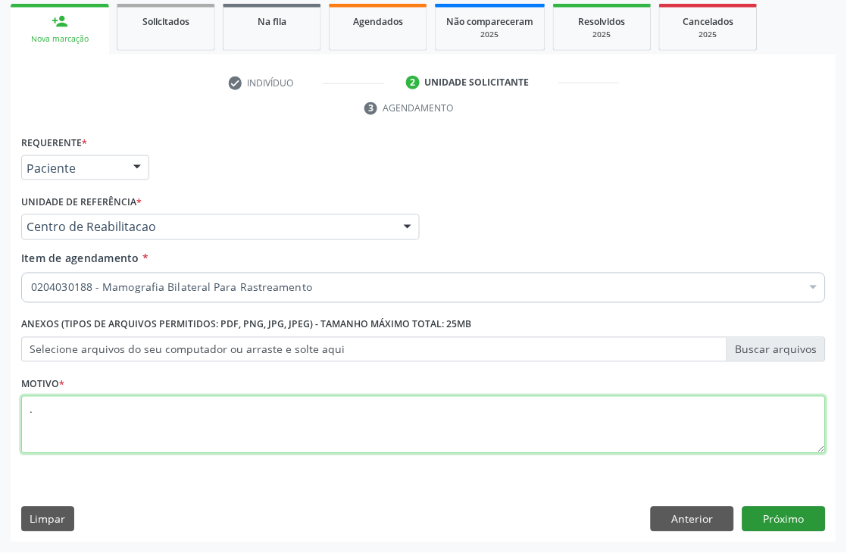
type textarea "."
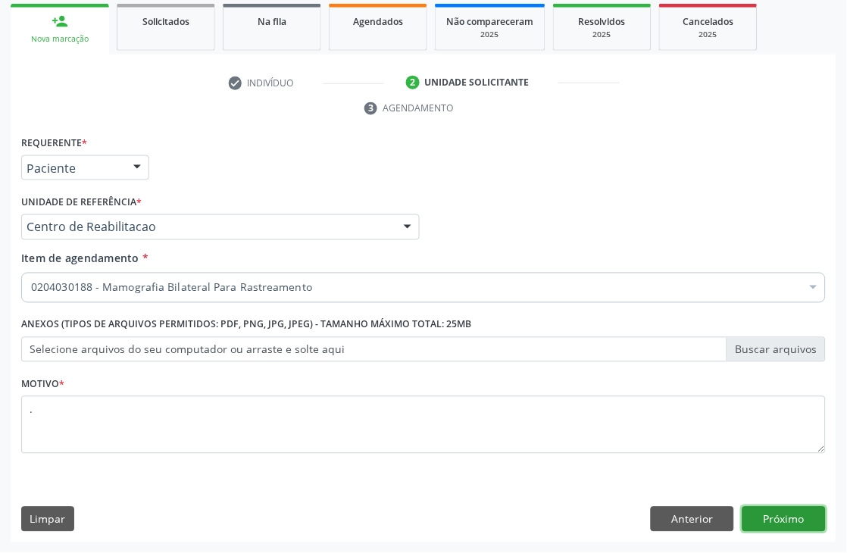
click at [760, 518] on button "Próximo" at bounding box center [783, 520] width 83 height 26
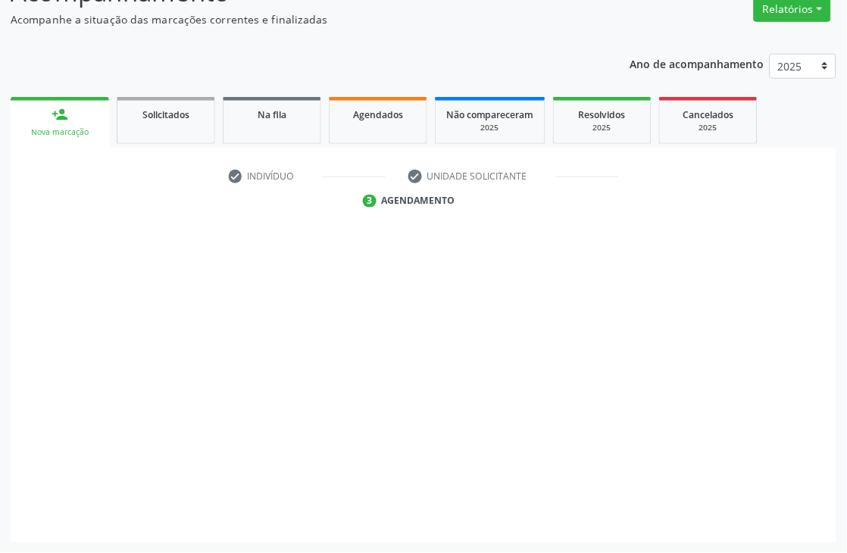
scroll to position [161, 0]
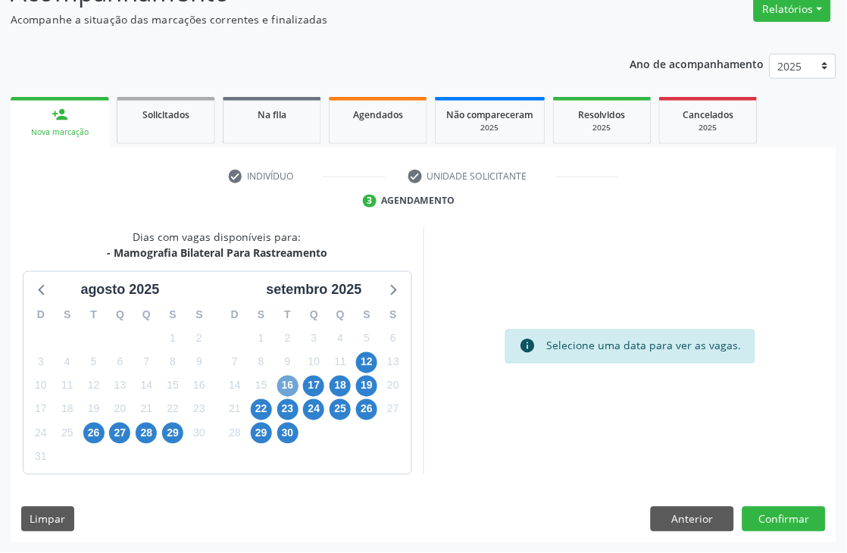
click at [286, 377] on span "16" at bounding box center [287, 386] width 21 height 21
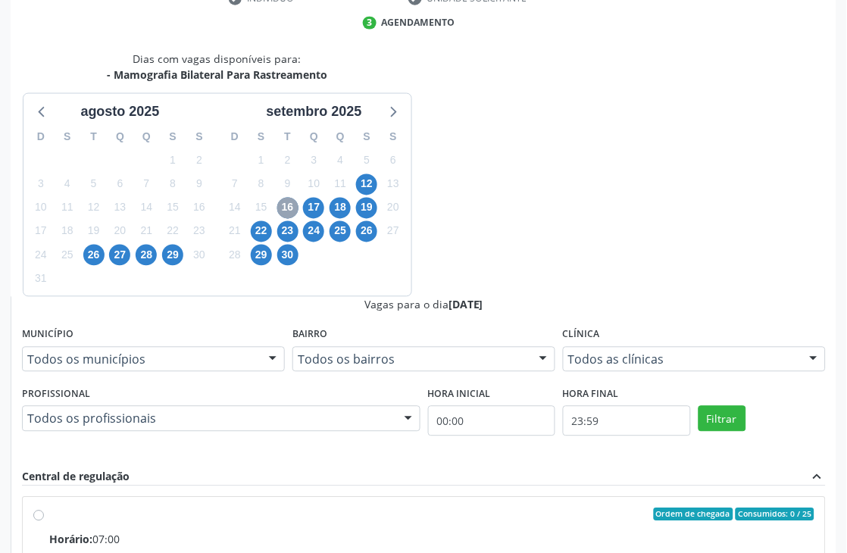
scroll to position [389, 0]
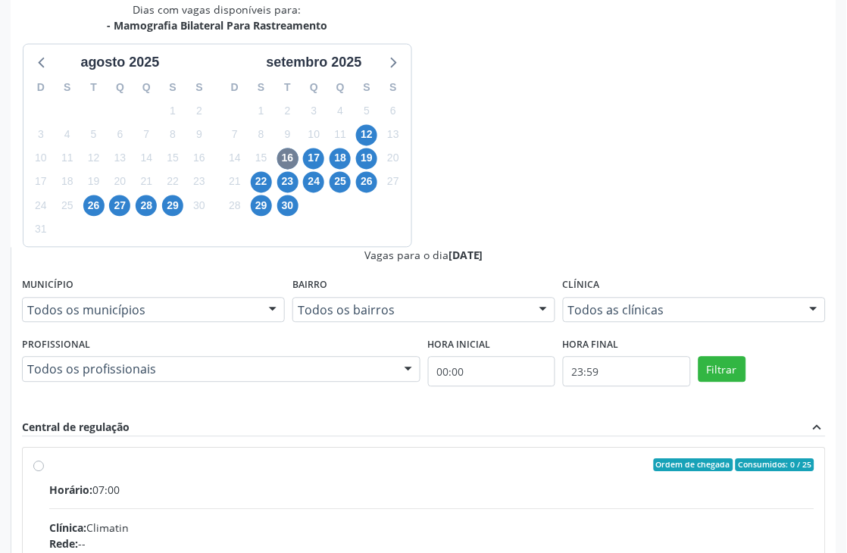
click at [506, 520] on div "Clínica: Climatin" at bounding box center [431, 528] width 765 height 16
click at [44, 459] on input "Ordem de chegada Consumidos: 0 / 25 Horário: 07:00 Clínica: Climatin Rede: -- E…" at bounding box center [38, 466] width 11 height 14
radio input "true"
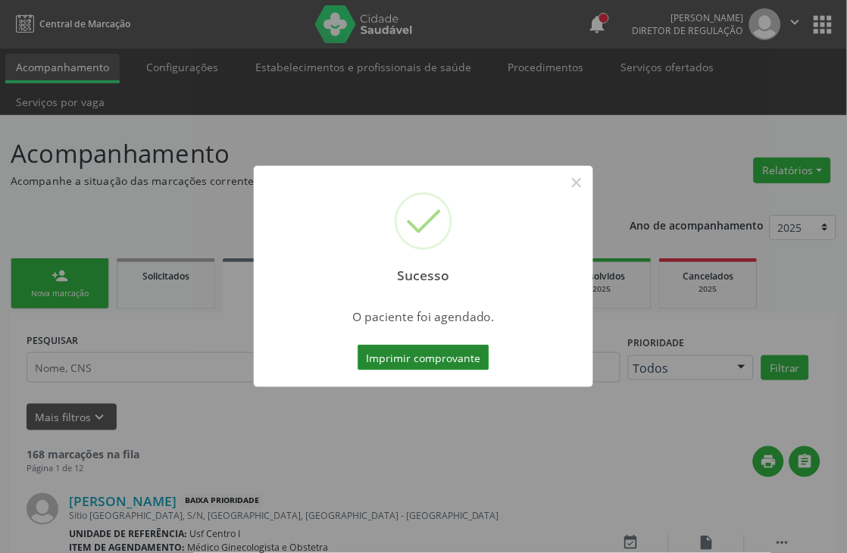
click at [417, 357] on button "Imprimir comprovante" at bounding box center [423, 358] width 132 height 26
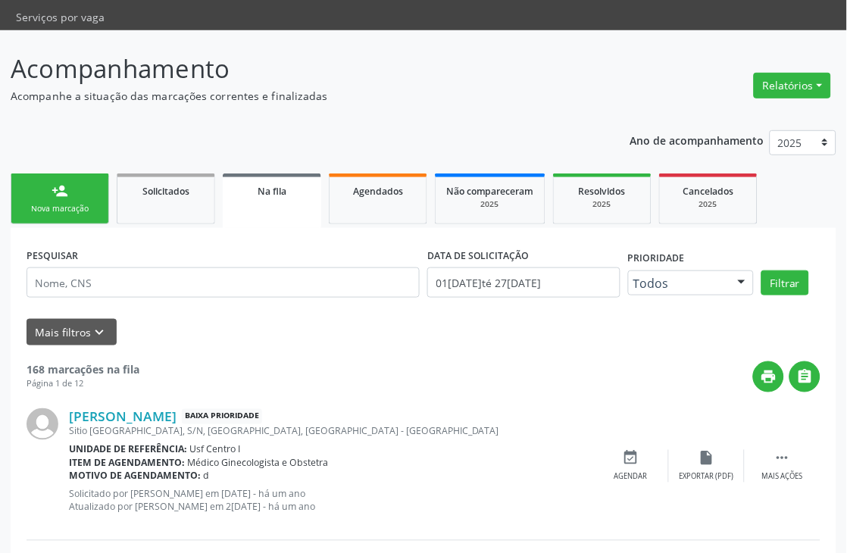
scroll to position [168, 0]
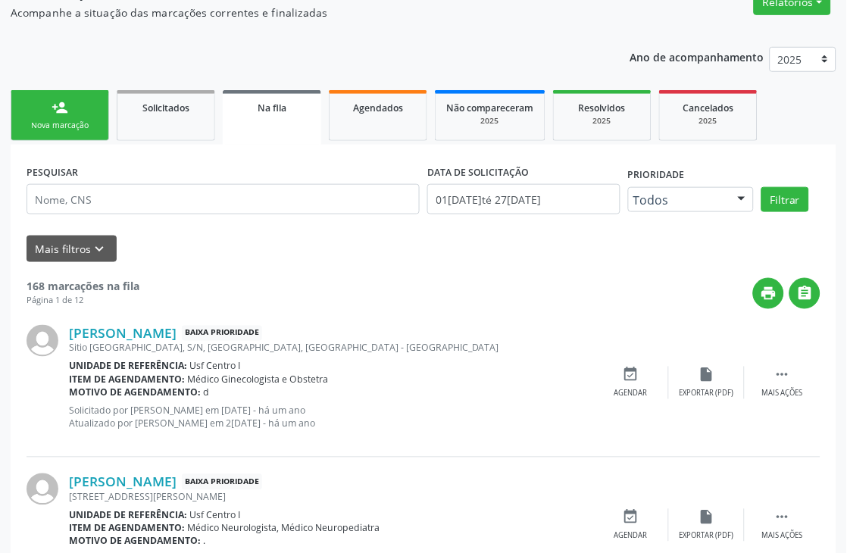
click at [371, 141] on ul "person_add Nova marcação Solicitados Na fila Agendados Não compareceram 2025 Re…" at bounding box center [424, 115] width 826 height 58
click at [371, 139] on link "Agendados" at bounding box center [378, 115] width 98 height 51
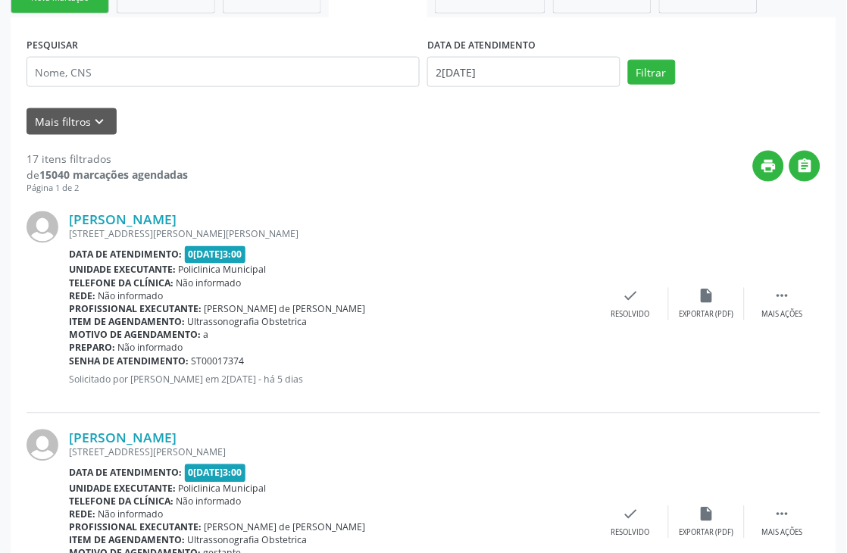
scroll to position [252, 0]
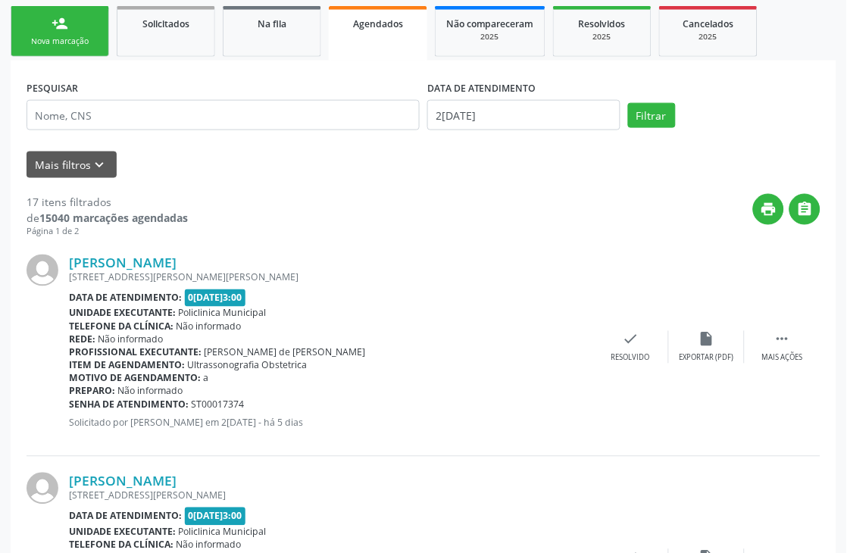
click at [86, 51] on link "person_add Nova marcação" at bounding box center [60, 31] width 98 height 51
click at [76, 32] on link "person_add Nova marcação" at bounding box center [60, 31] width 98 height 51
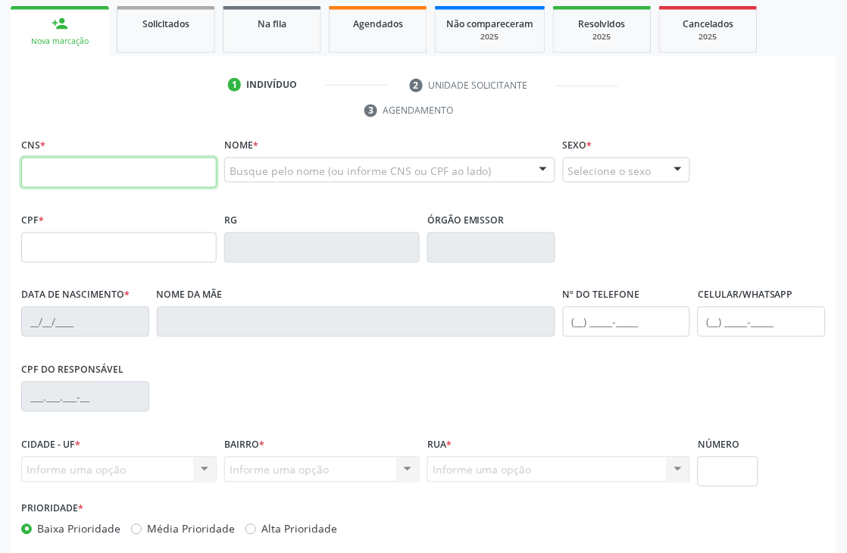
click at [96, 174] on input "text" at bounding box center [118, 173] width 195 height 30
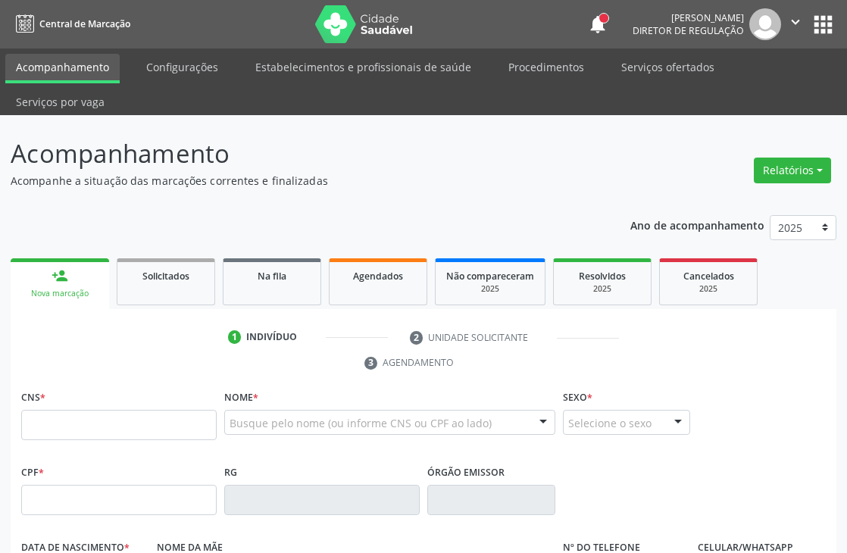
scroll to position [252, 0]
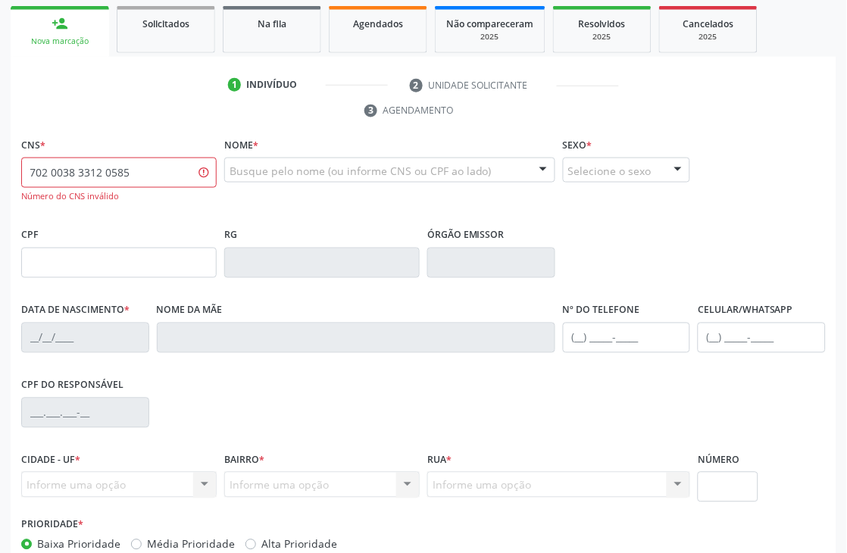
type input "702 0038 3312 0585"
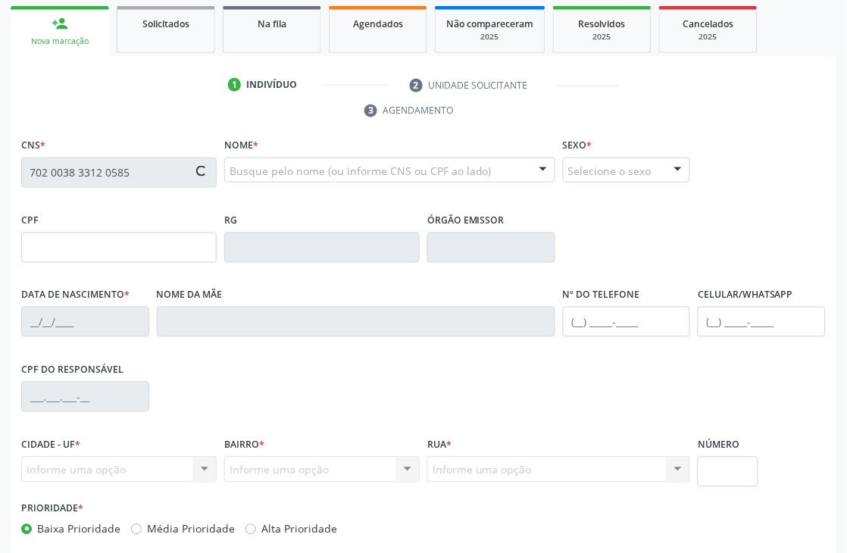
type input "28/11/1975"
type input "Ana de Carvalho Nascimento"
type input "(87) 99826-0416"
type input "1190"
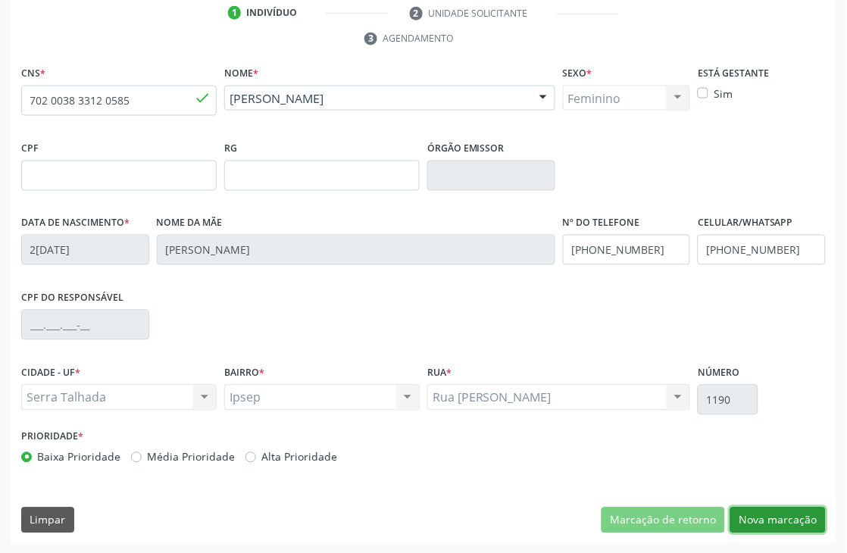
click at [752, 510] on button "Nova marcação" at bounding box center [777, 520] width 95 height 26
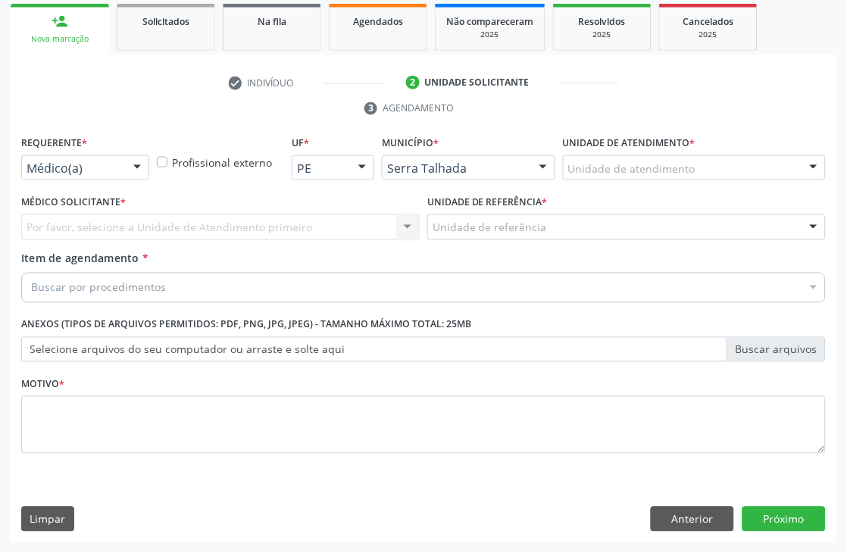
scroll to position [254, 0]
click at [52, 155] on div "Médico(a)" at bounding box center [85, 168] width 128 height 26
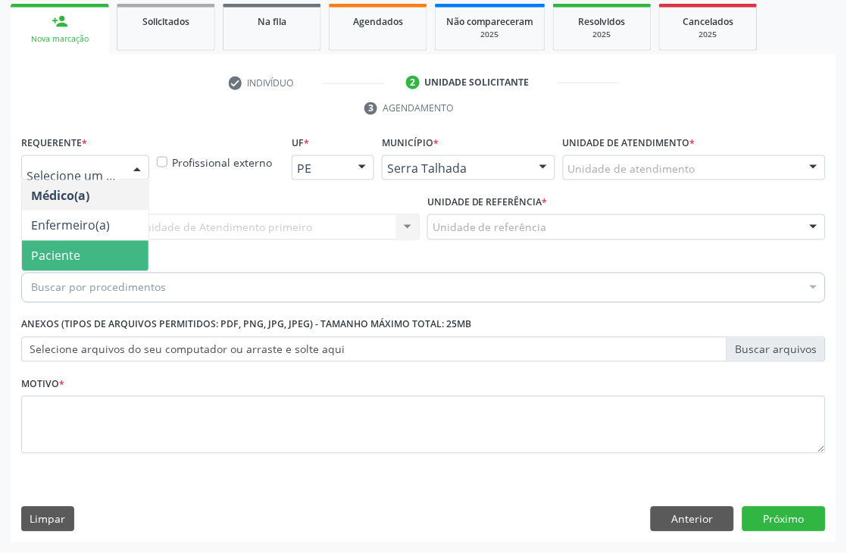
click at [48, 267] on span "Paciente" at bounding box center [85, 256] width 126 height 30
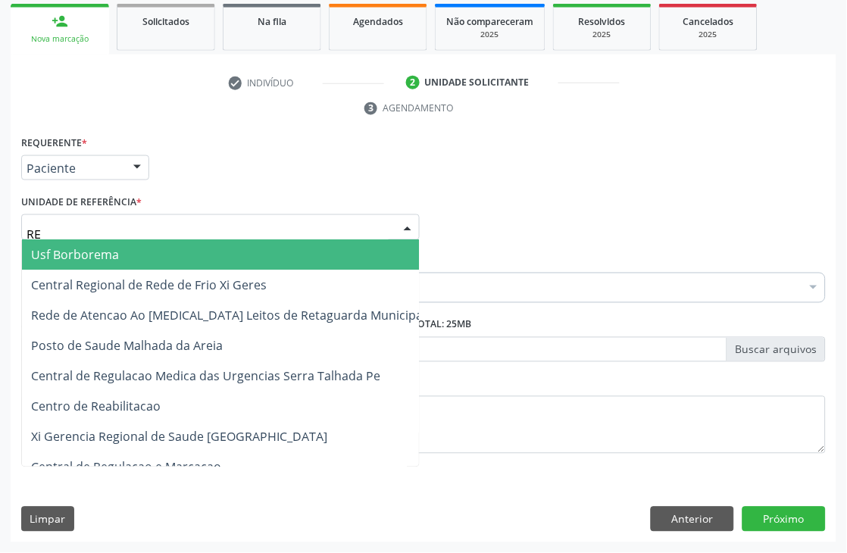
type input "REA"
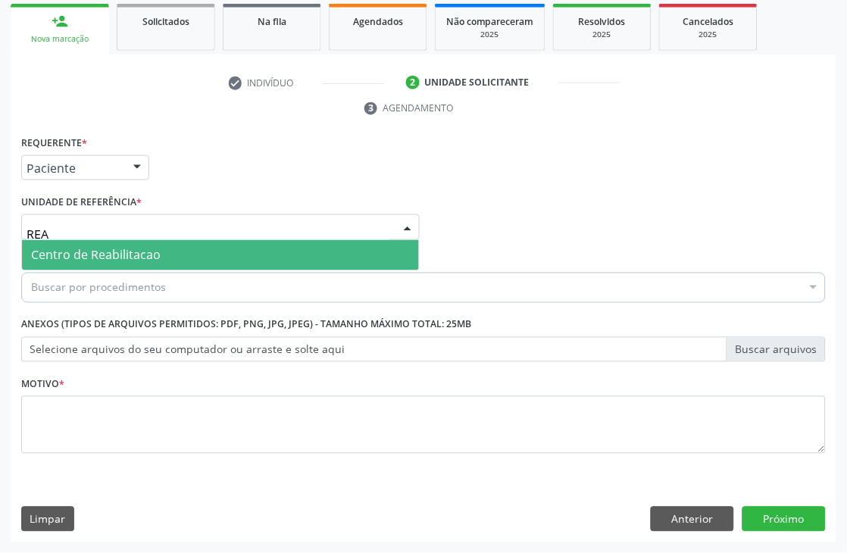
click at [58, 250] on span "Centro de Reabilitacao" at bounding box center [96, 255] width 130 height 17
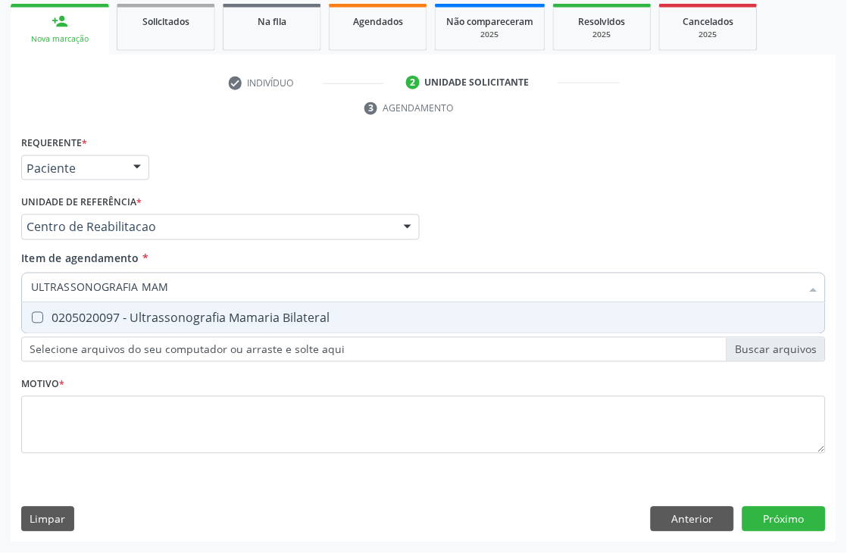
type input "ULTRASSONOGRAFIA MAMA"
click at [79, 315] on div "0205020097 - Ultrassonografia Mamaria Bilateral" at bounding box center [423, 318] width 785 height 12
checkbox Bilateral "true"
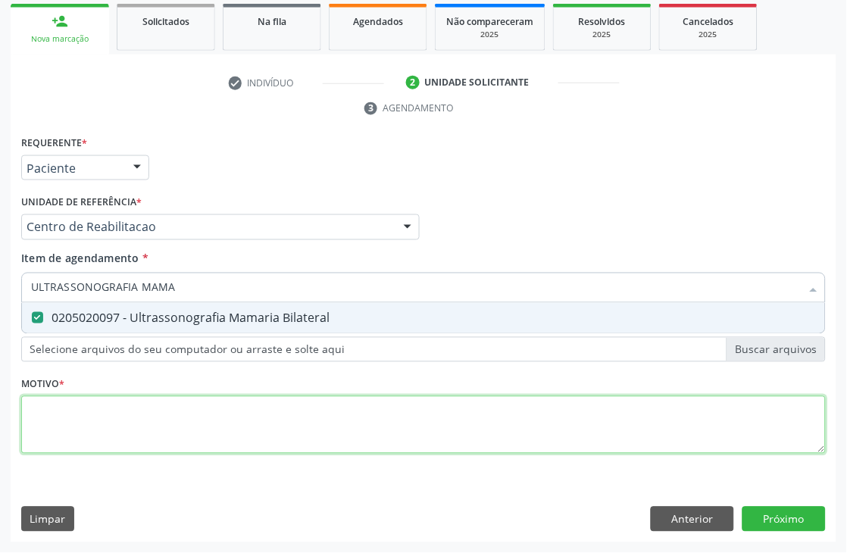
click at [48, 432] on div "Requerente * Paciente Médico(a) Enfermeiro(a) Paciente Nenhum resultado encontr…" at bounding box center [423, 303] width 804 height 343
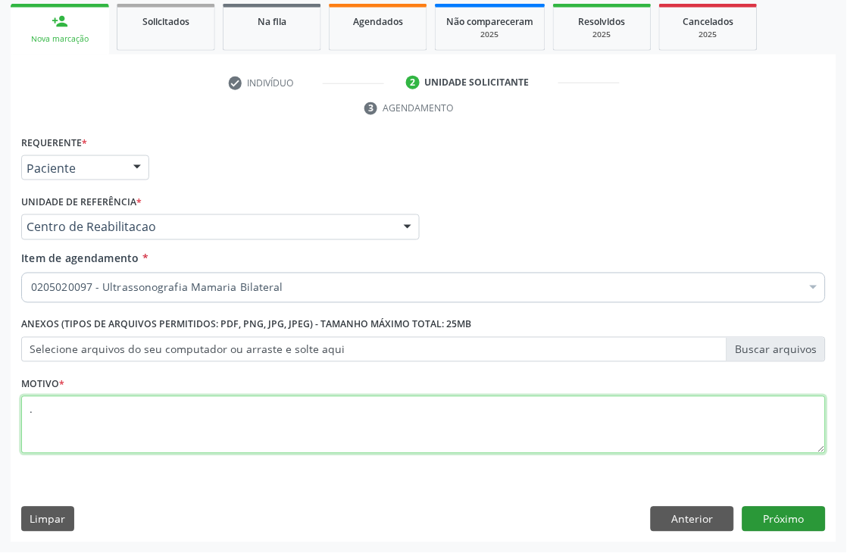
type textarea "."
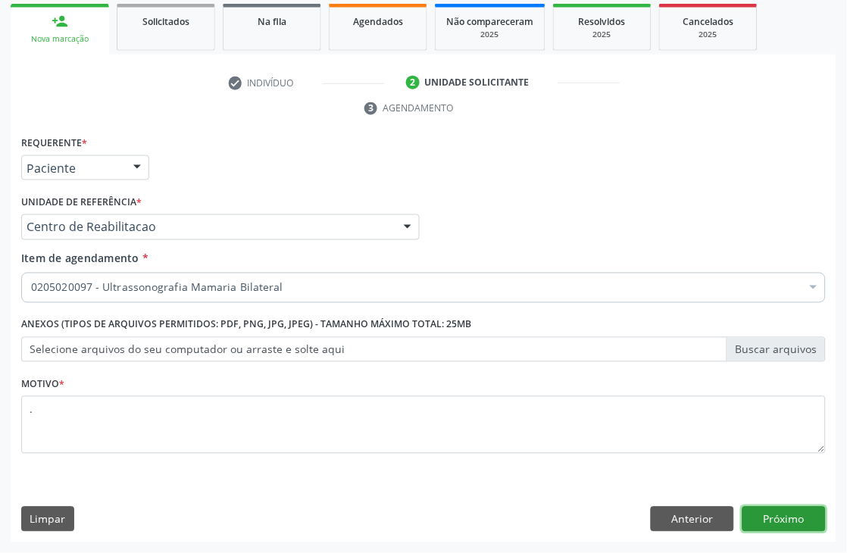
click at [797, 519] on button "Próximo" at bounding box center [783, 520] width 83 height 26
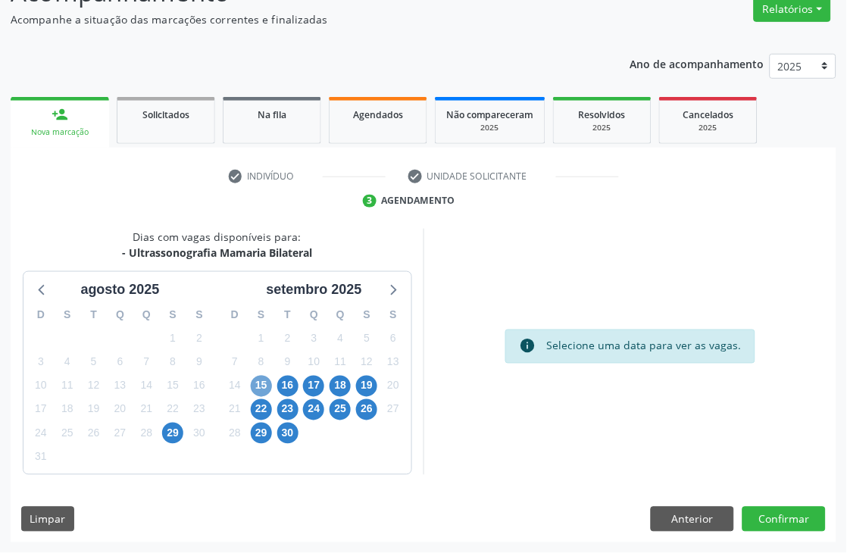
click at [266, 388] on span "15" at bounding box center [261, 386] width 21 height 21
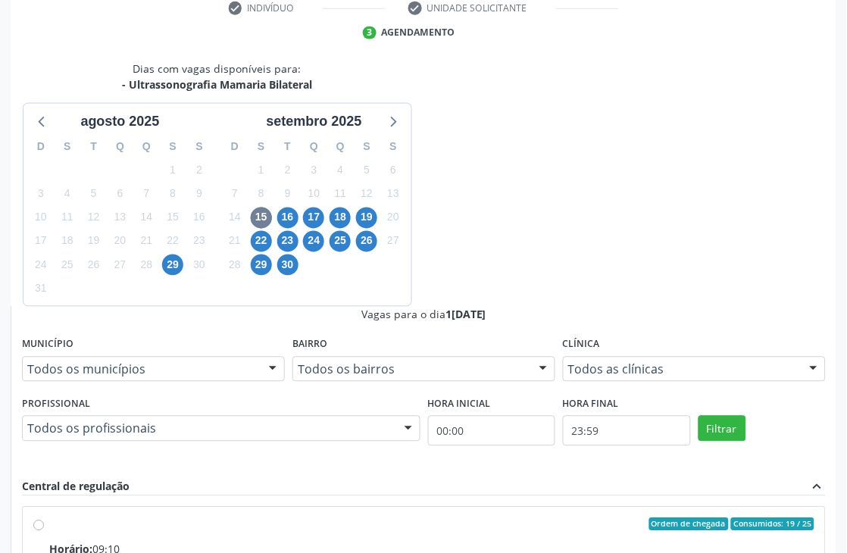
click at [44, 518] on input "Ordem de chegada Consumidos: 19 / 25 Horário: 09:10 Clínica: Hospital Sao Franc…" at bounding box center [38, 525] width 11 height 14
radio input "true"
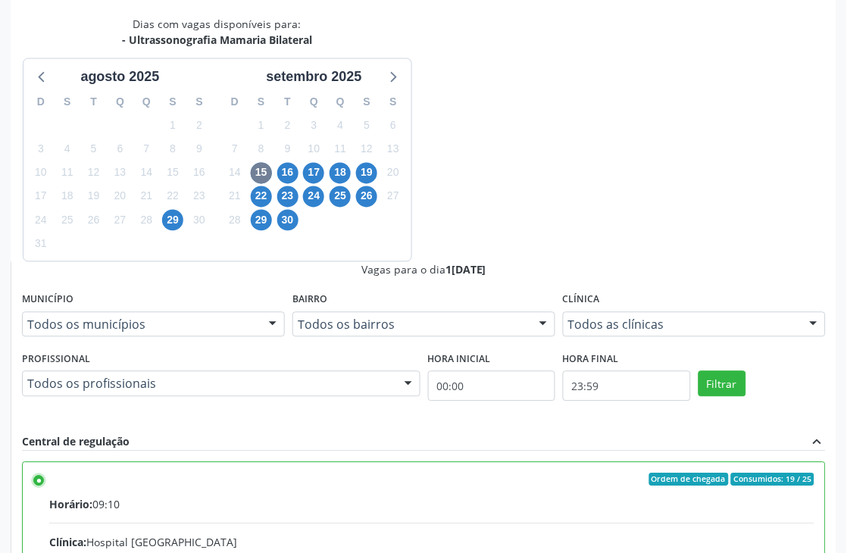
scroll to position [415, 0]
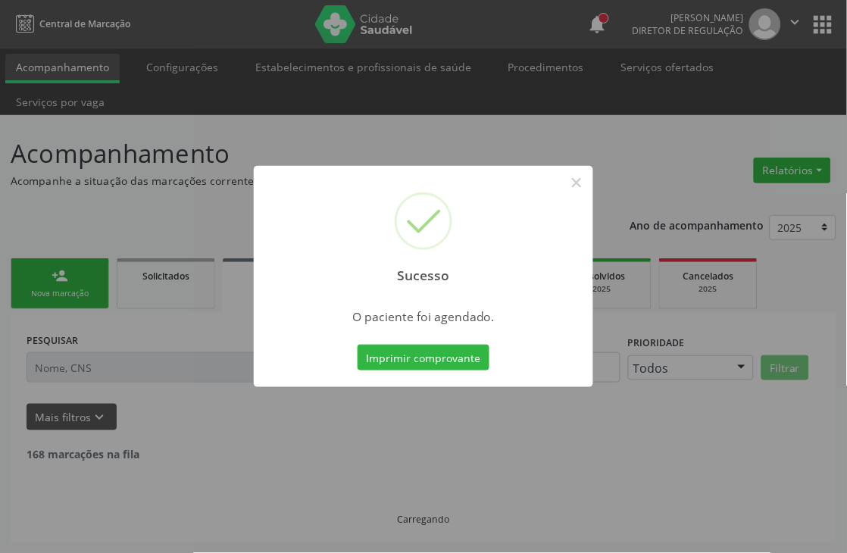
scroll to position [0, 0]
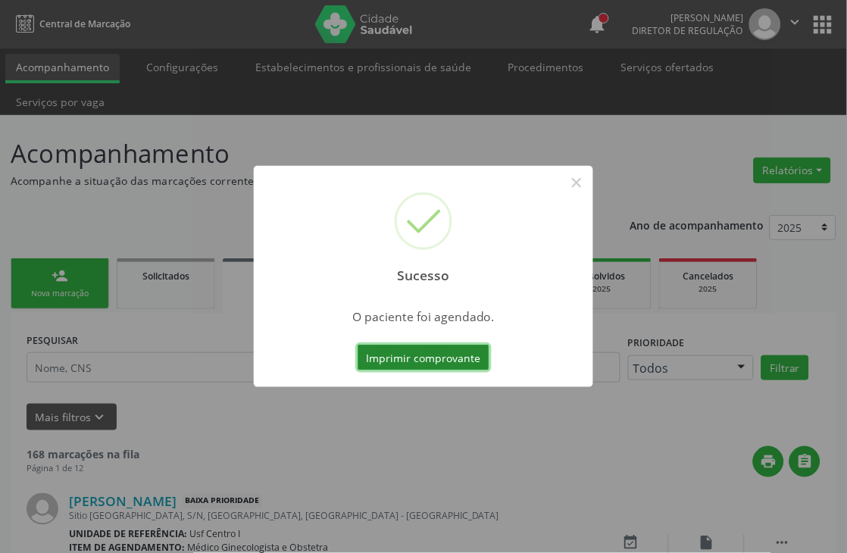
click at [417, 359] on button "Imprimir comprovante" at bounding box center [423, 358] width 132 height 26
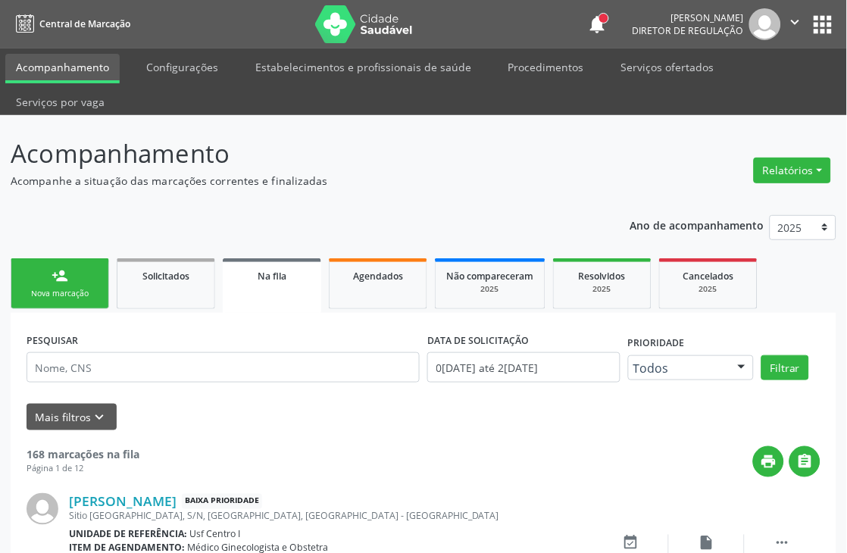
click at [43, 303] on link "person_add Nova marcação" at bounding box center [60, 283] width 98 height 51
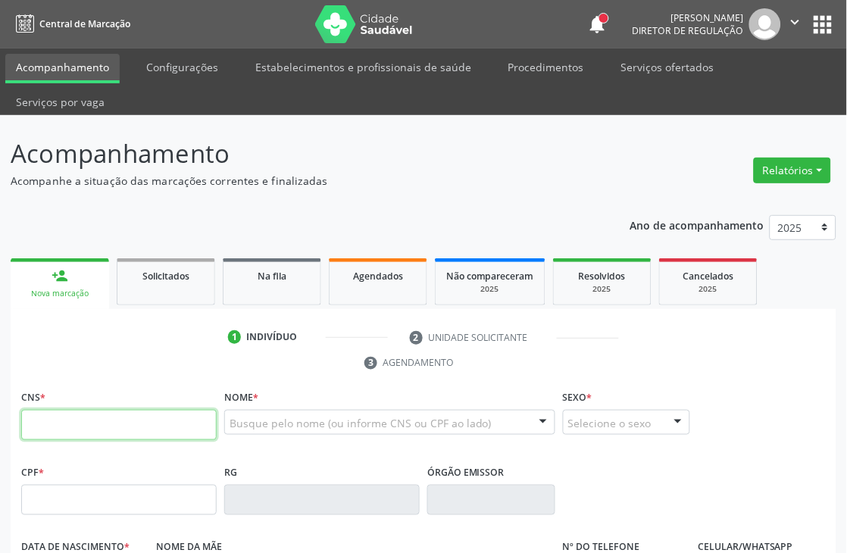
click at [91, 427] on input "text" at bounding box center [118, 425] width 195 height 30
paste input "702 0038 3312 0585"
type input "702 0038 3312 0585"
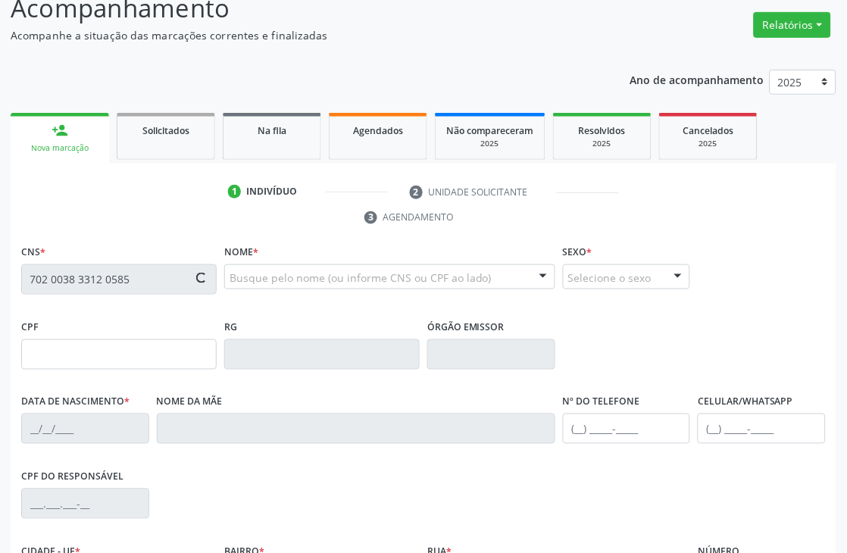
scroll to position [324, 0]
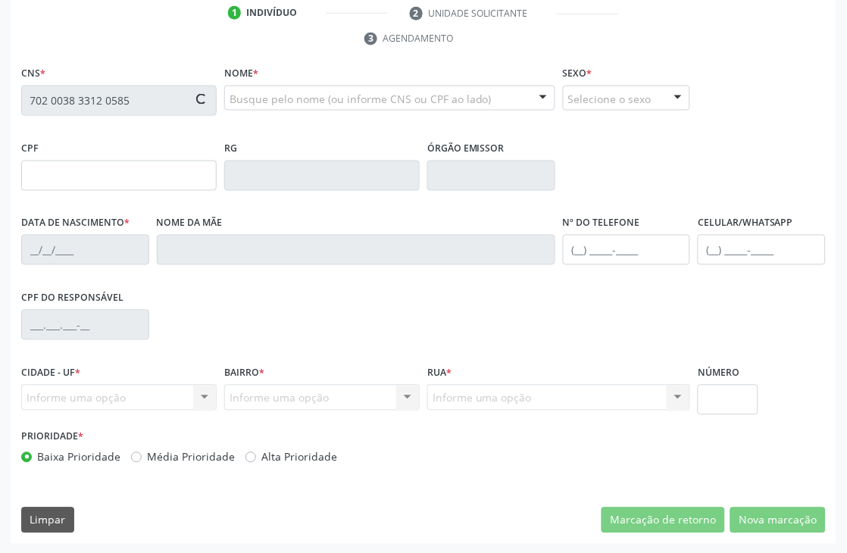
type input "28/11/1975"
type input "Ana de Carvalho Nascimento"
type input "(87) 99826-0416"
type input "1190"
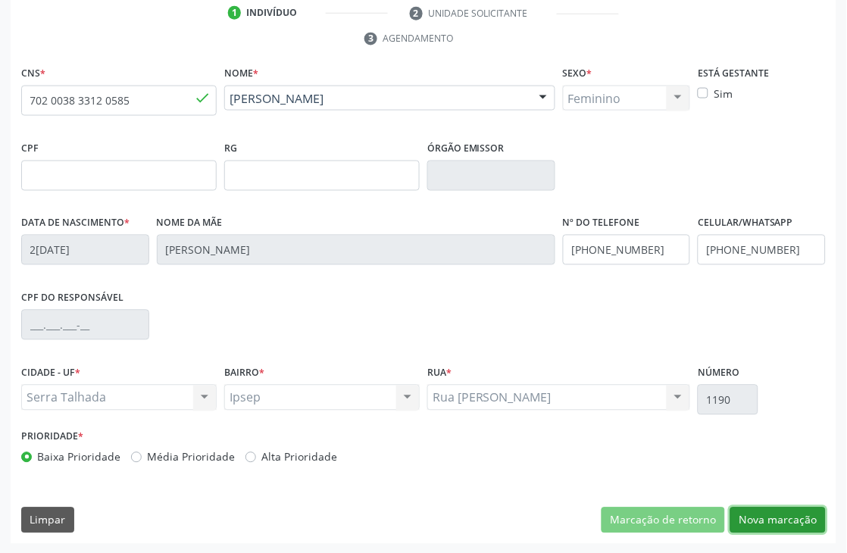
click at [801, 520] on button "Nova marcação" at bounding box center [777, 520] width 95 height 26
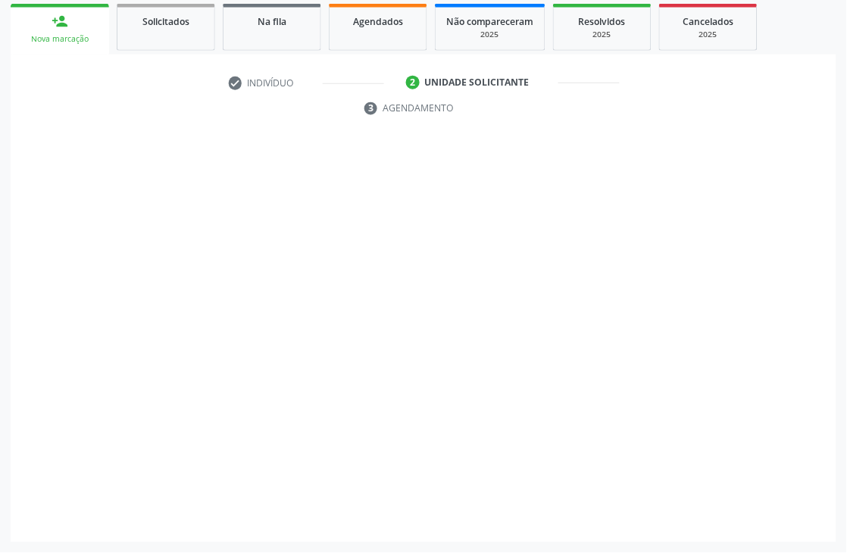
scroll to position [254, 0]
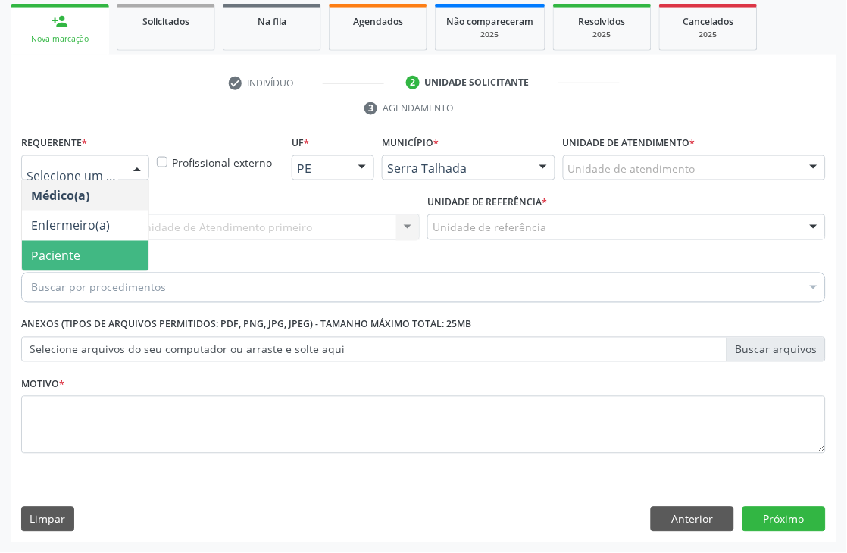
click at [43, 251] on span "Paciente" at bounding box center [55, 256] width 49 height 17
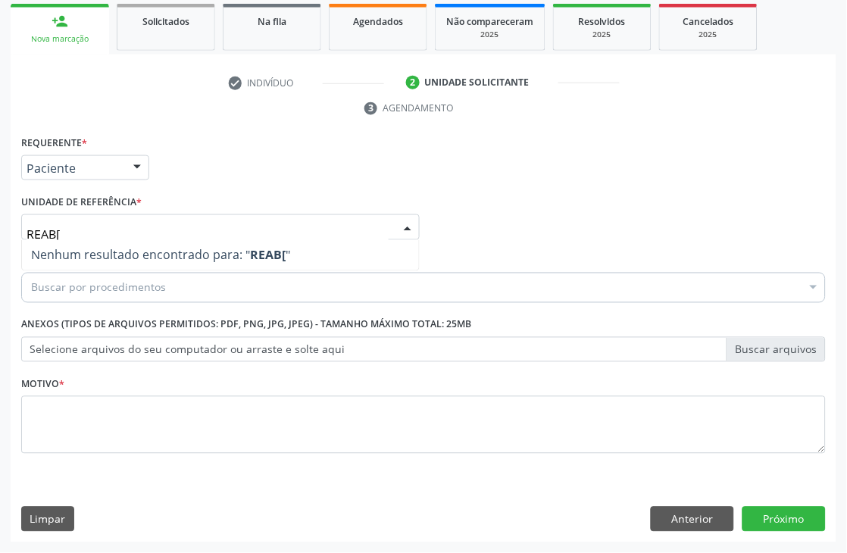
type input "REAB"
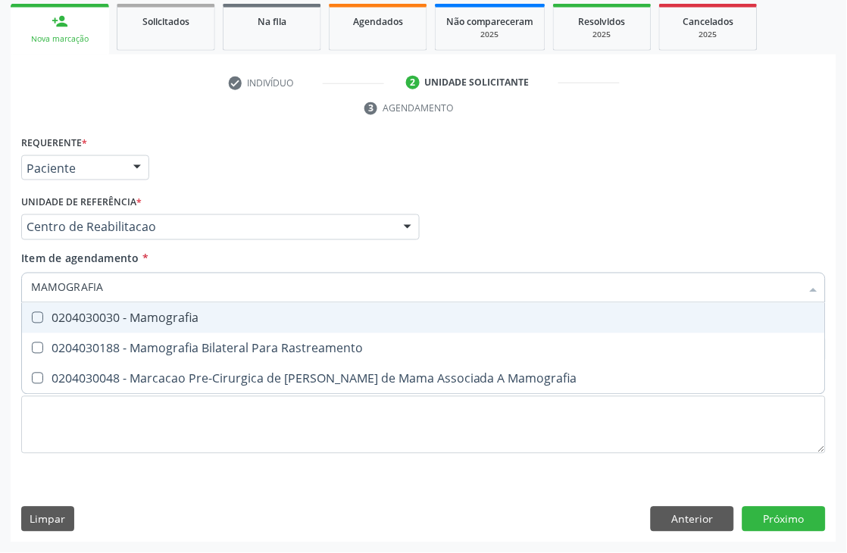
type input "MAMOGRAFIA B"
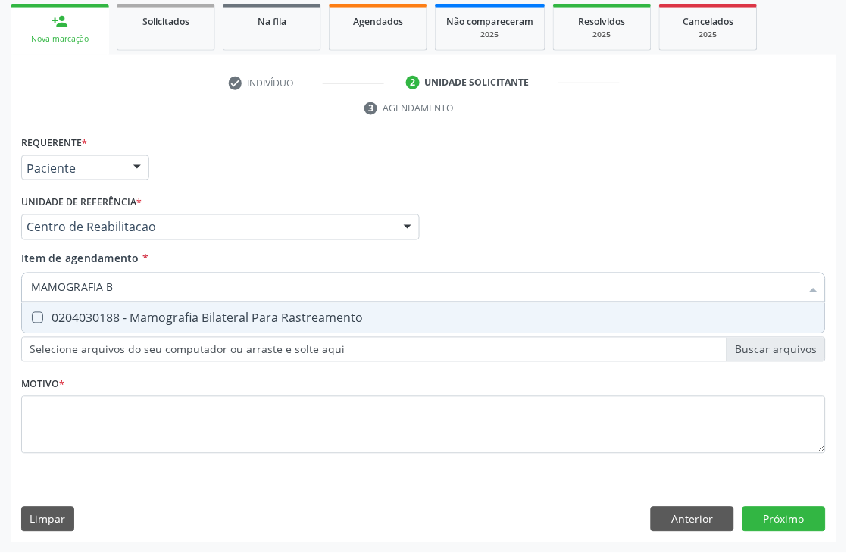
click at [71, 317] on div "0204030188 - Mamografia Bilateral Para Rastreamento" at bounding box center [423, 318] width 785 height 12
checkbox Rastreamento "true"
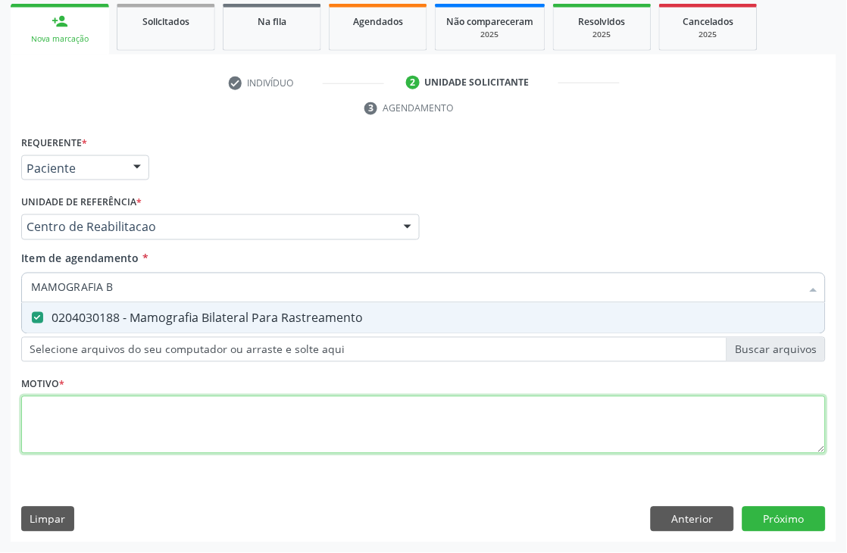
click at [36, 440] on div "Requerente * Paciente Médico(a) Enfermeiro(a) Paciente Nenhum resultado encontr…" at bounding box center [423, 303] width 804 height 343
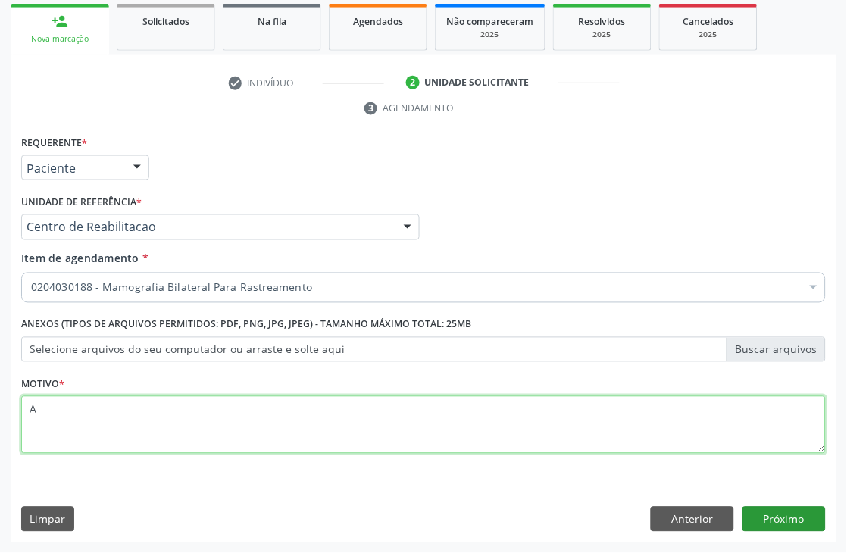
type textarea "A"
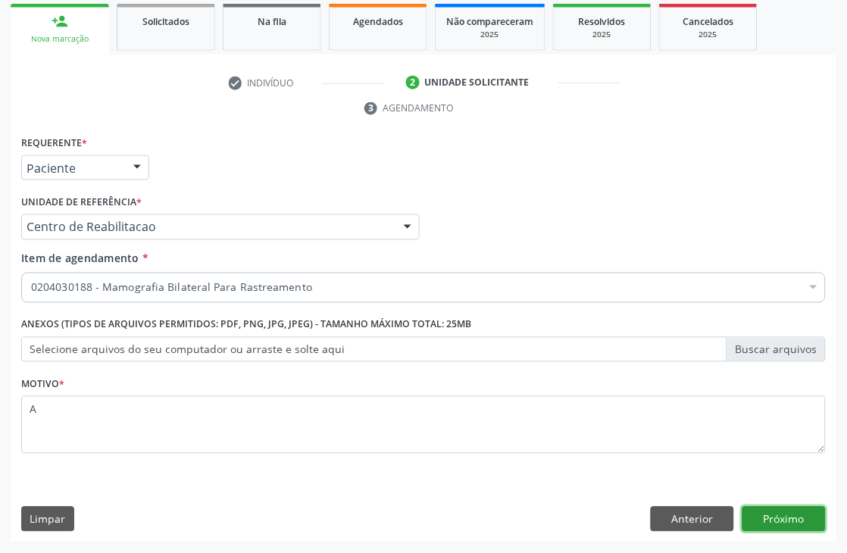
click at [783, 524] on button "Próximo" at bounding box center [783, 520] width 83 height 26
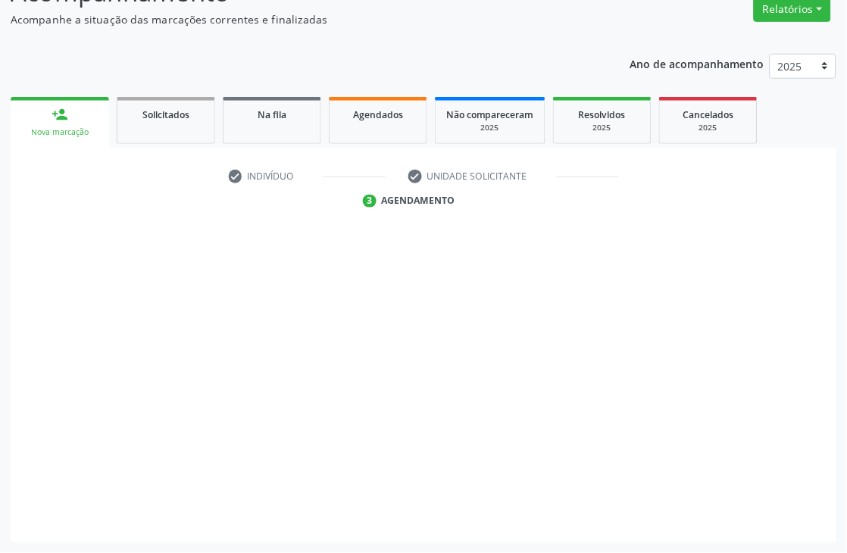
scroll to position [161, 0]
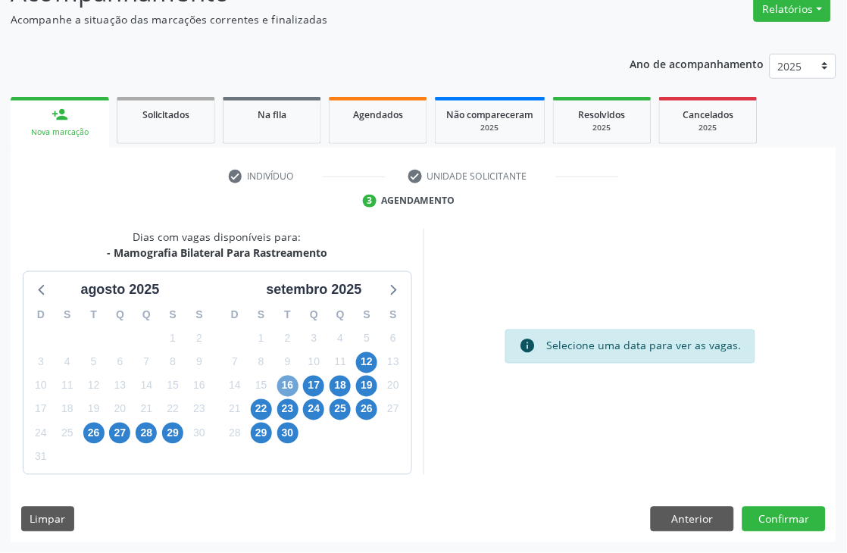
click at [280, 392] on span "16" at bounding box center [287, 386] width 21 height 21
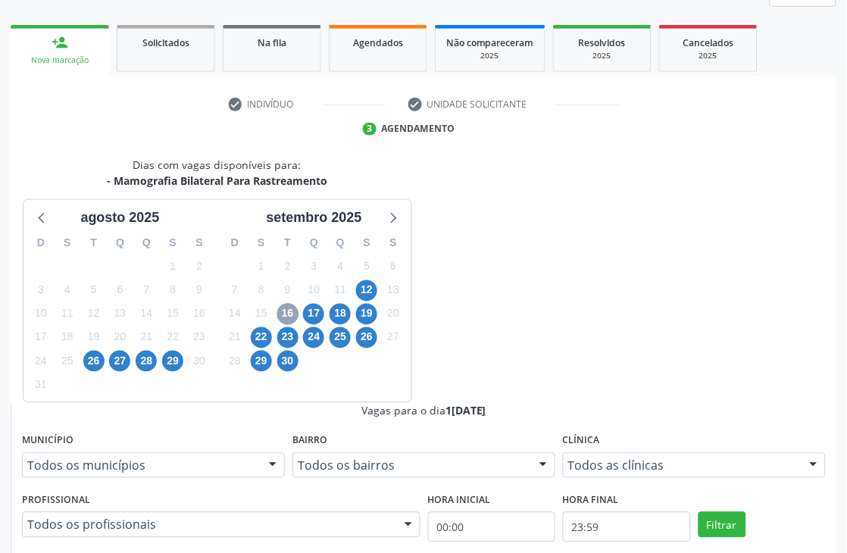
scroll to position [329, 0]
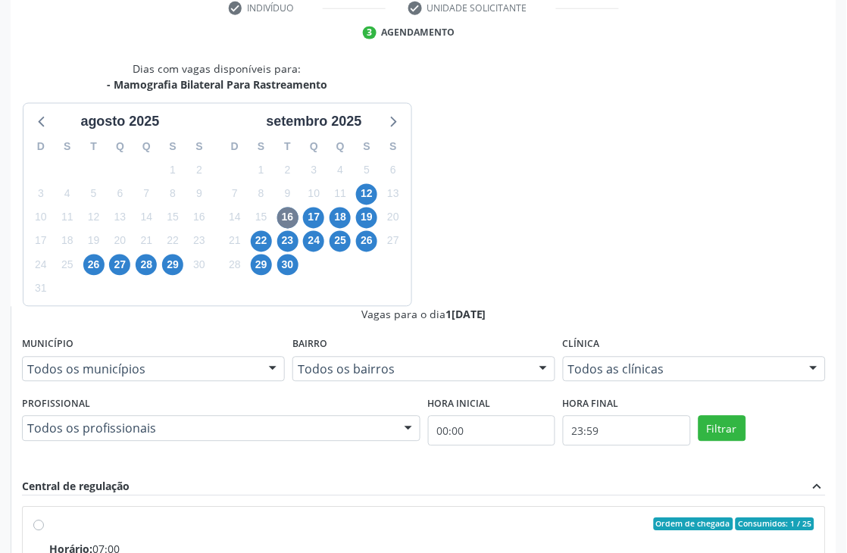
click at [44, 518] on input "Ordem de chegada Consumidos: 1 / 25 Horário: 07:00 Clínica: Climatin Rede: -- E…" at bounding box center [38, 525] width 11 height 14
radio input "true"
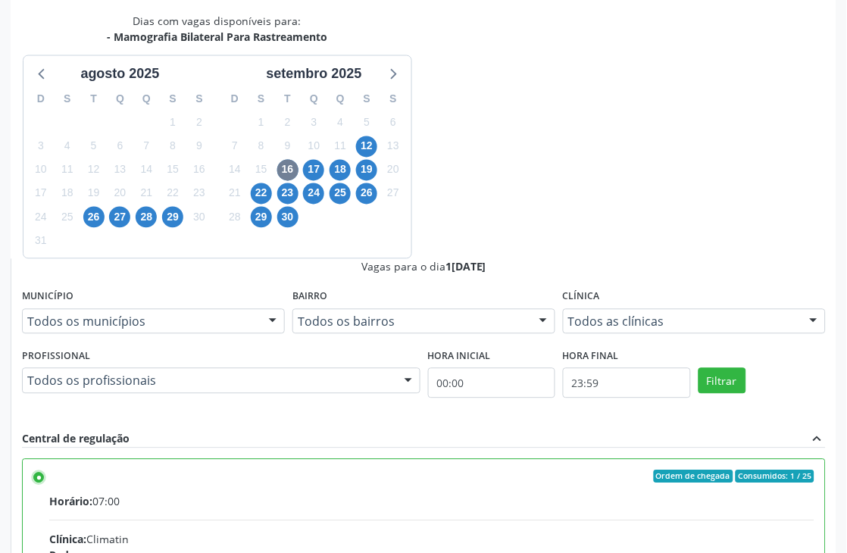
scroll to position [415, 0]
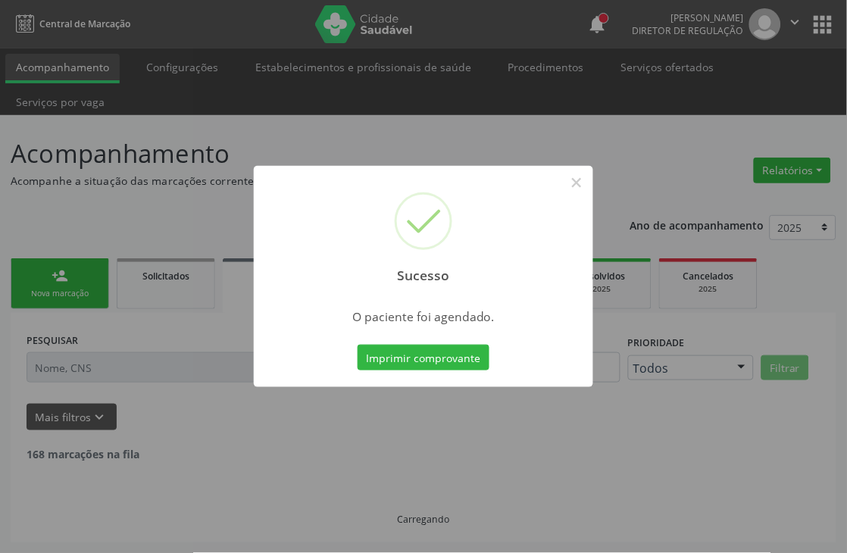
scroll to position [0, 0]
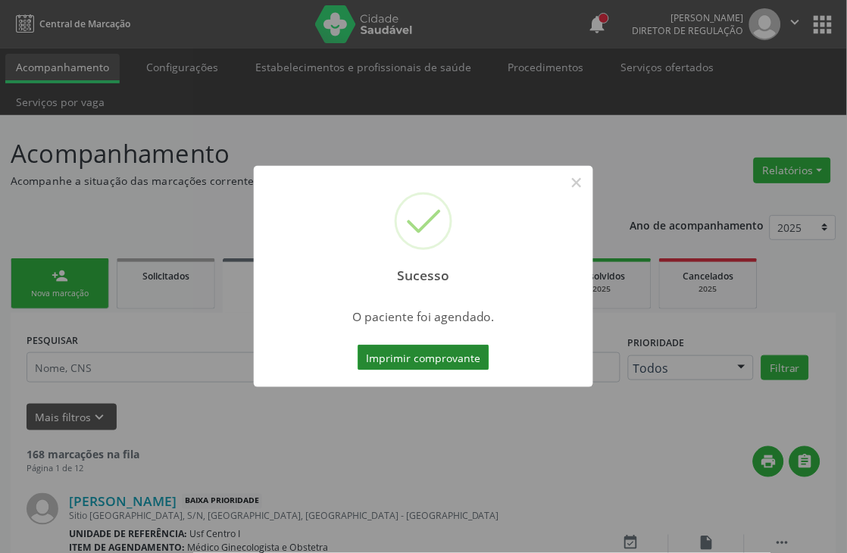
click at [438, 364] on button "Imprimir comprovante" at bounding box center [423, 358] width 132 height 26
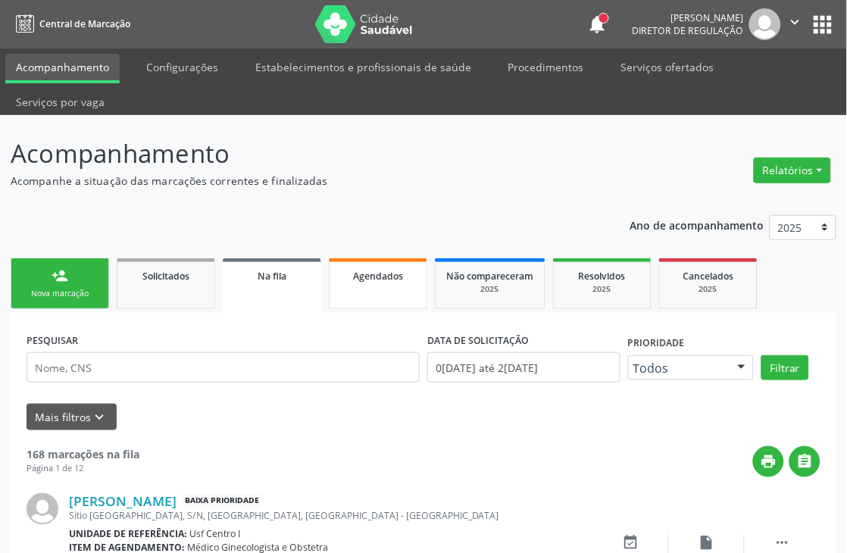
click at [354, 284] on link "Agendados" at bounding box center [378, 283] width 98 height 51
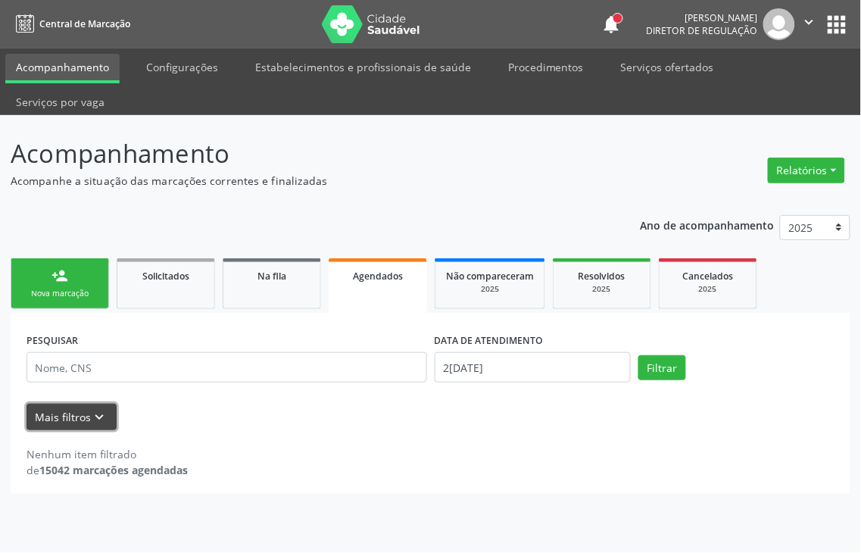
click at [71, 404] on button "Mais filtros keyboard_arrow_down" at bounding box center [72, 417] width 90 height 27
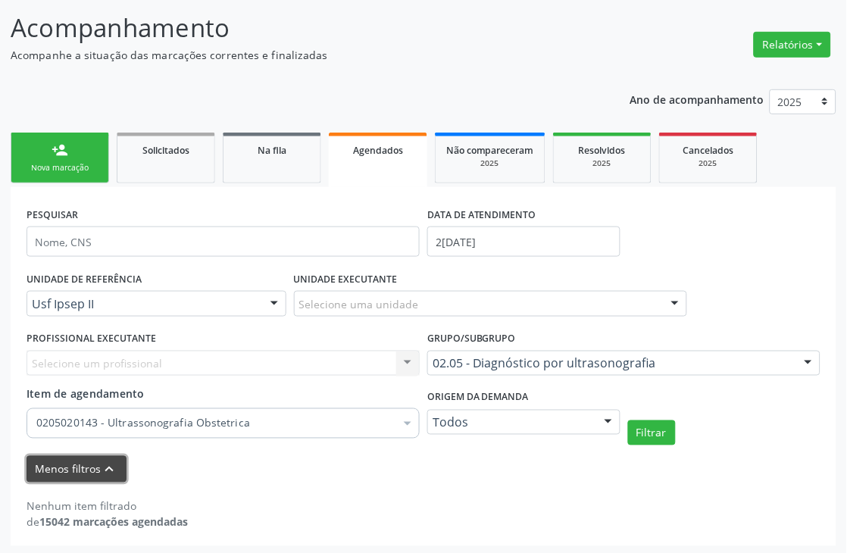
scroll to position [129, 0]
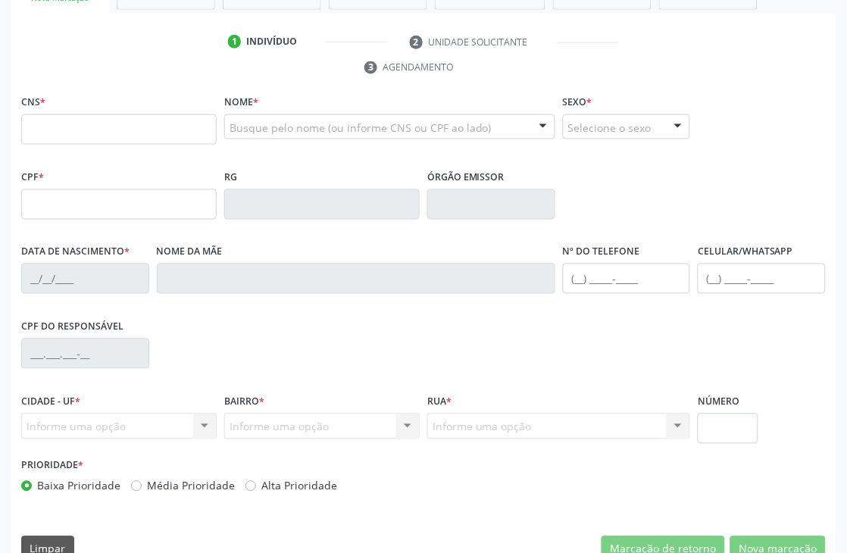
scroll to position [297, 0]
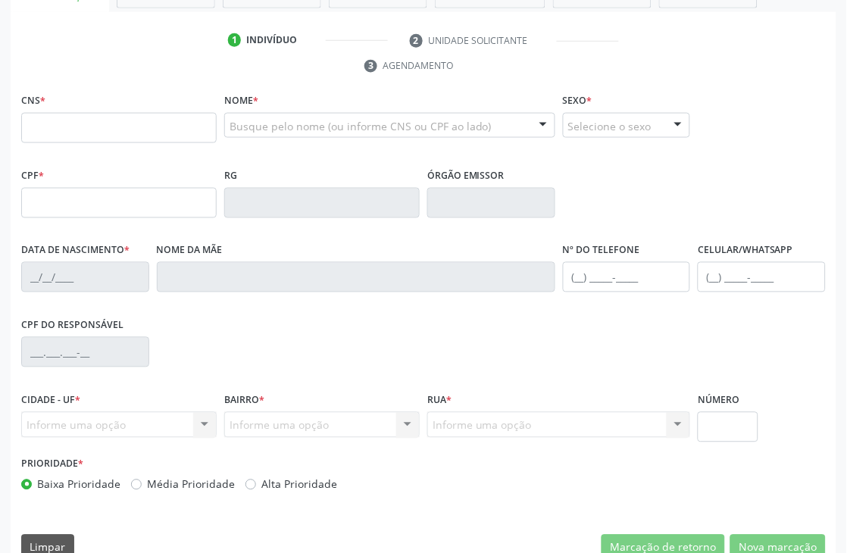
click at [374, 228] on div "RG" at bounding box center [321, 201] width 203 height 75
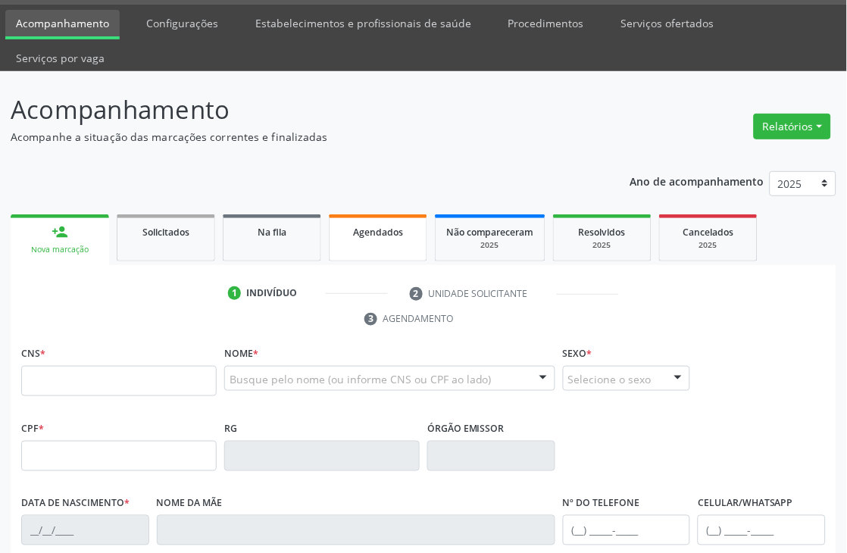
click at [395, 236] on div "Agendados" at bounding box center [378, 231] width 76 height 16
select select "7"
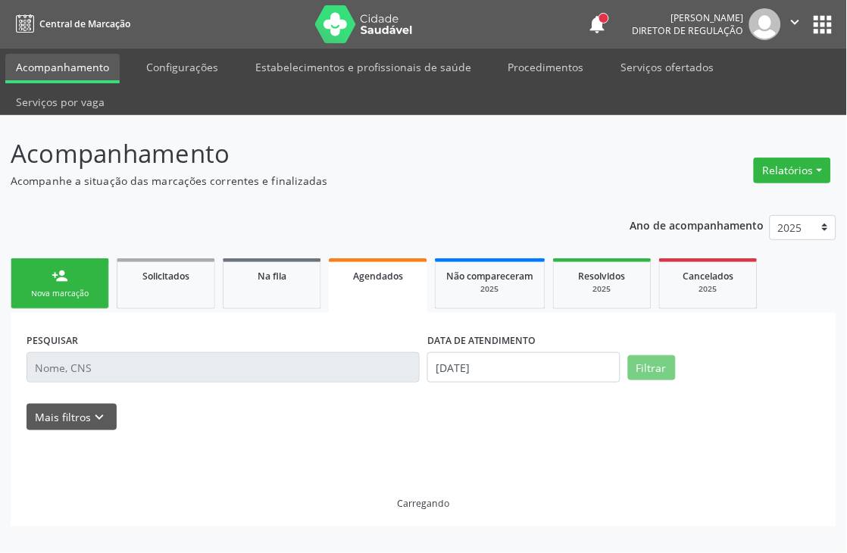
scroll to position [0, 0]
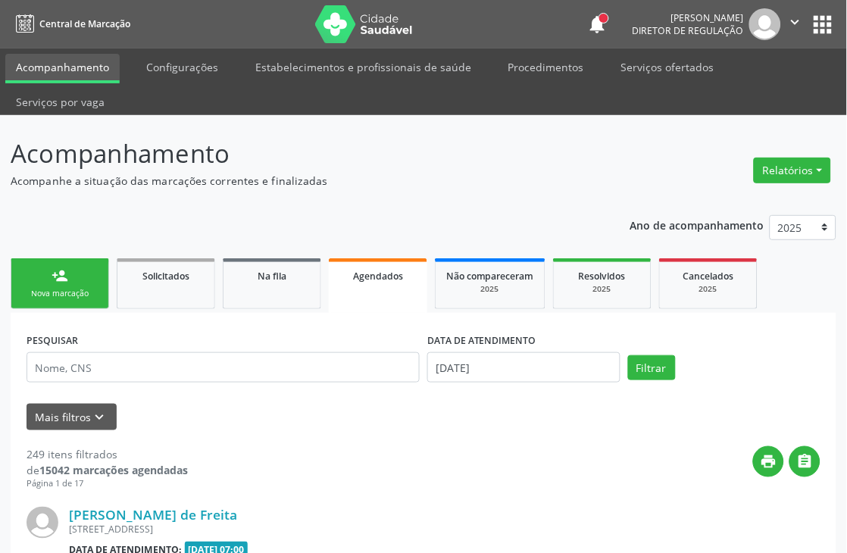
click at [482, 352] on input "2[DATE]" at bounding box center [523, 367] width 193 height 30
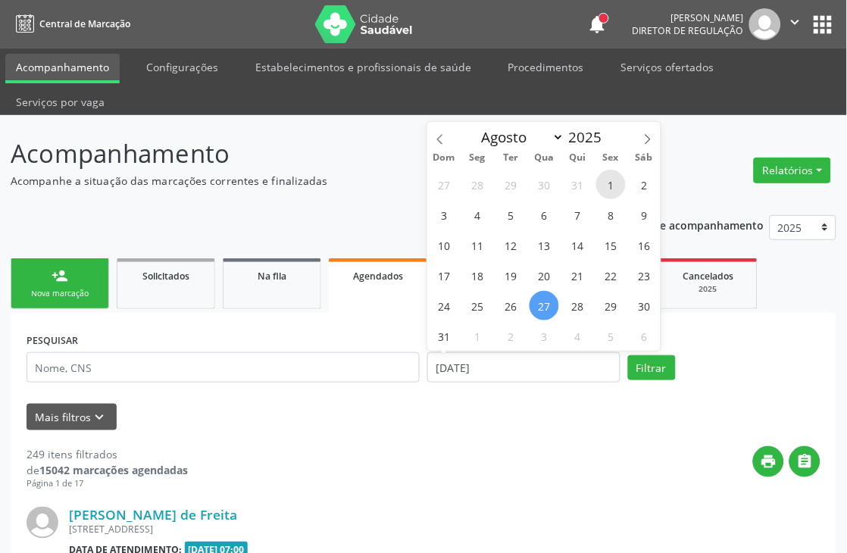
click at [606, 177] on span "1" at bounding box center [611, 185] width 30 height 30
type input "01/08/2025"
click at [642, 137] on icon at bounding box center [647, 139] width 11 height 11
select select "8"
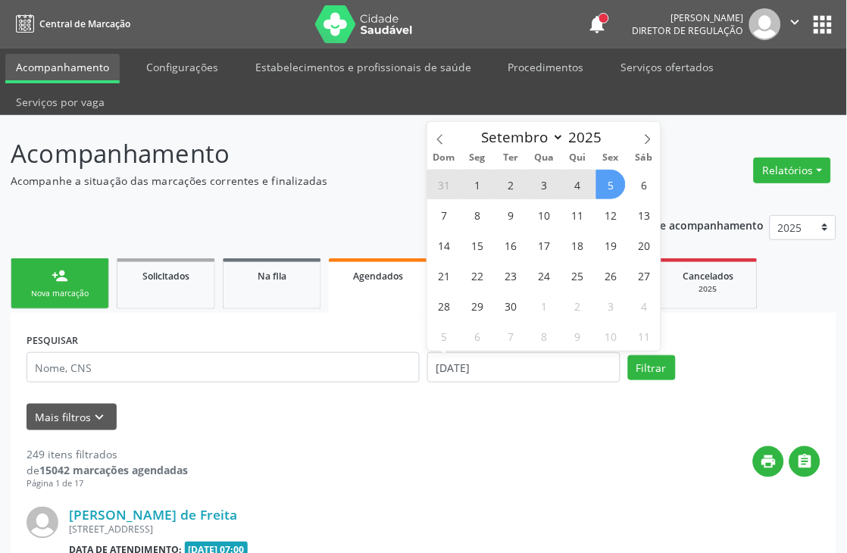
click at [616, 171] on span "5" at bounding box center [611, 185] width 30 height 30
select select "8"
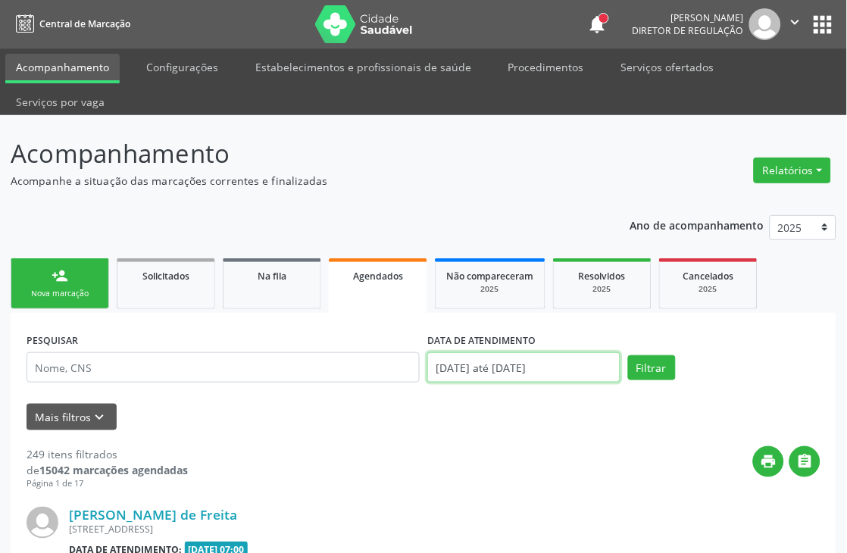
click at [495, 354] on input "01/08/2025 até 05/09/2025" at bounding box center [523, 367] width 193 height 30
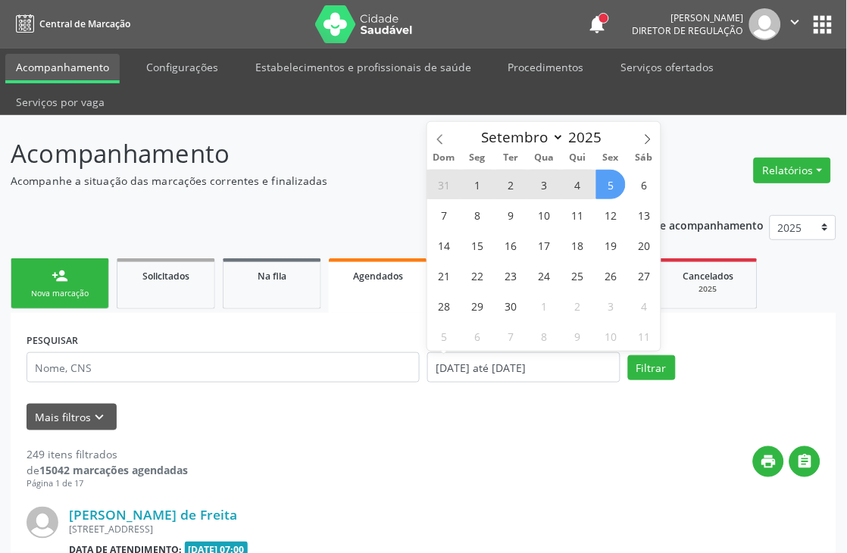
click at [482, 179] on span "1" at bounding box center [478, 185] width 30 height 30
type input "0[DATE]"
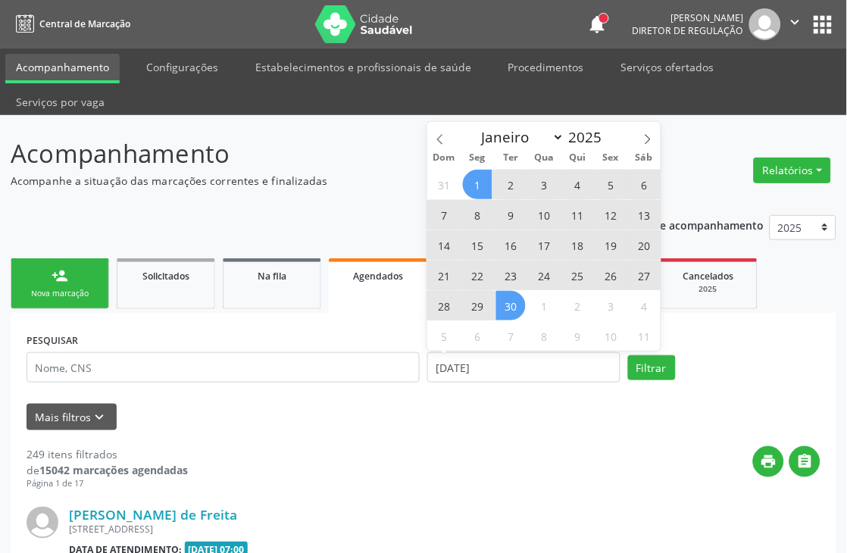
click at [498, 304] on span "30" at bounding box center [511, 306] width 30 height 30
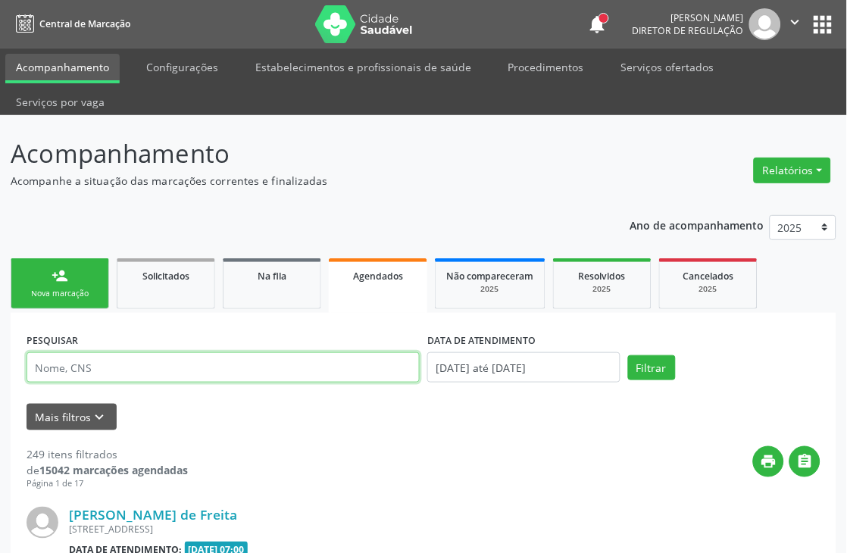
click at [155, 373] on input "text" at bounding box center [223, 367] width 393 height 30
click at [628, 355] on button "Filtrar" at bounding box center [652, 368] width 48 height 26
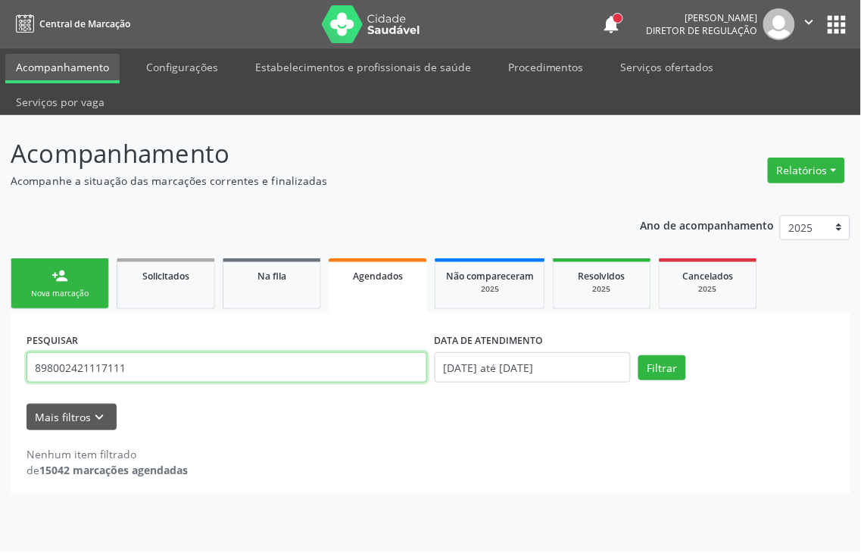
click at [198, 352] on input "898002421117111" at bounding box center [227, 367] width 401 height 30
click at [638, 355] on button "Filtrar" at bounding box center [662, 368] width 48 height 26
click at [142, 352] on input "898002421117111" at bounding box center [227, 367] width 401 height 30
type input "898003421117111"
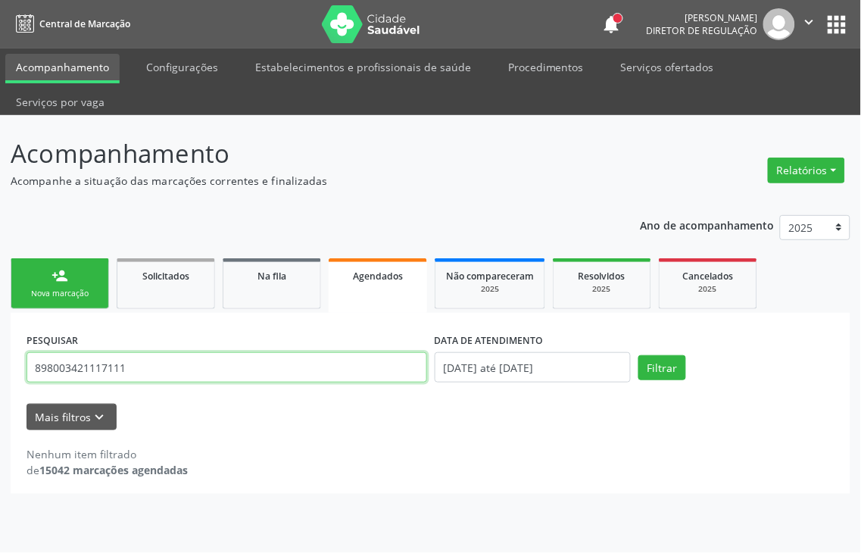
click at [638, 355] on button "Filtrar" at bounding box center [662, 368] width 48 height 26
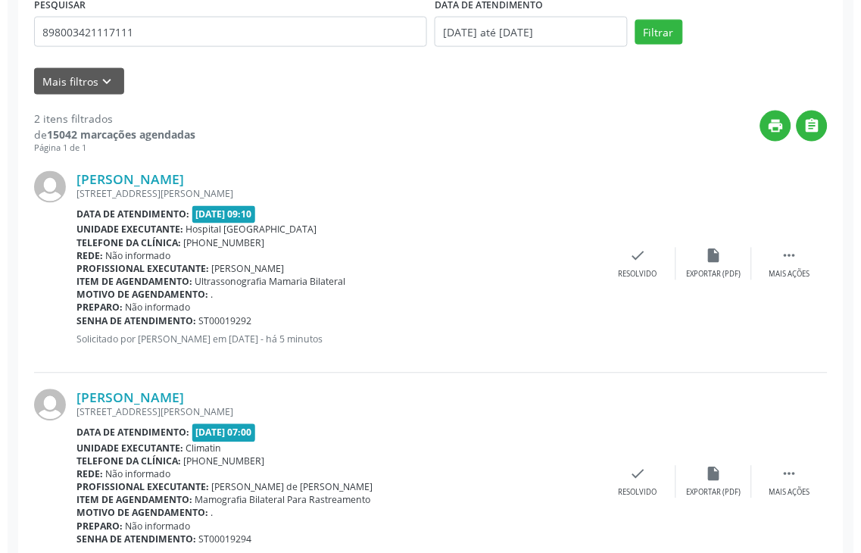
scroll to position [336, 0]
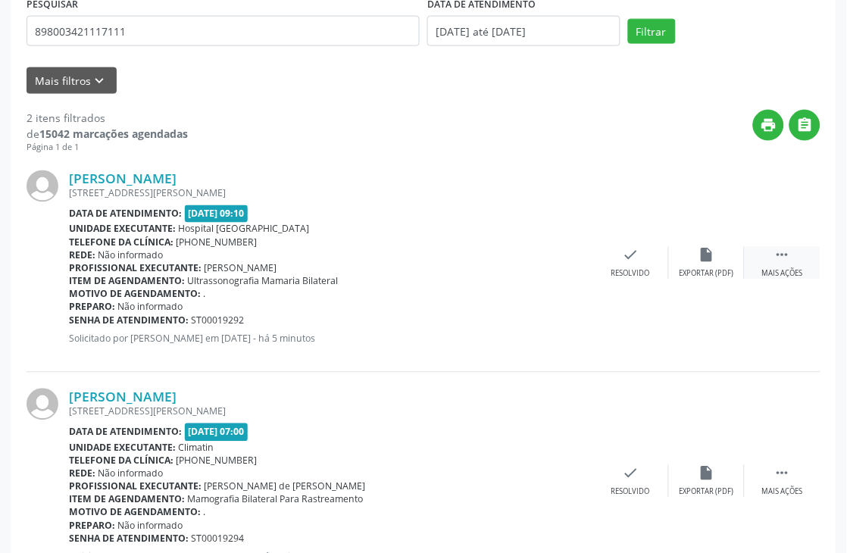
click at [773, 252] on div " Mais ações" at bounding box center [783, 263] width 76 height 33
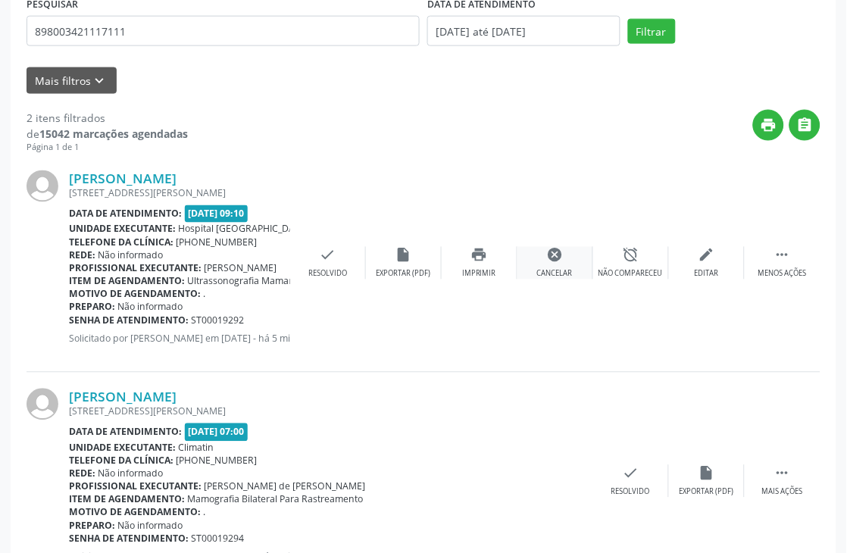
click at [546, 262] on div "cancel Cancelar" at bounding box center [555, 263] width 76 height 33
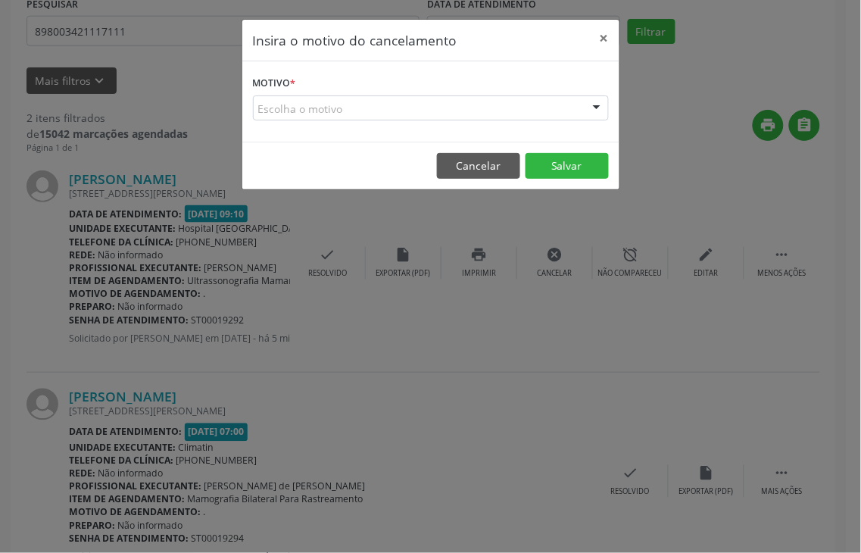
click at [336, 106] on div "Escolha o motivo" at bounding box center [431, 108] width 356 height 26
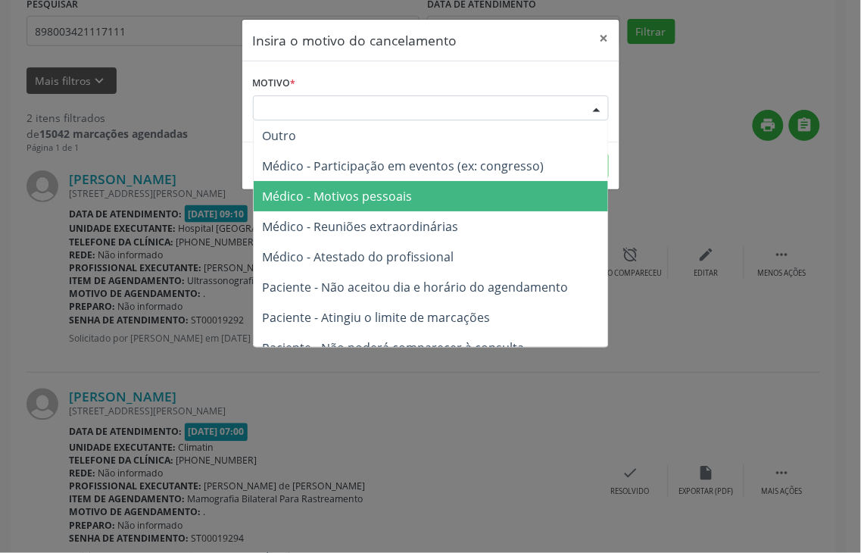
click at [290, 190] on span "Médico - Motivos pessoais" at bounding box center [338, 196] width 150 height 17
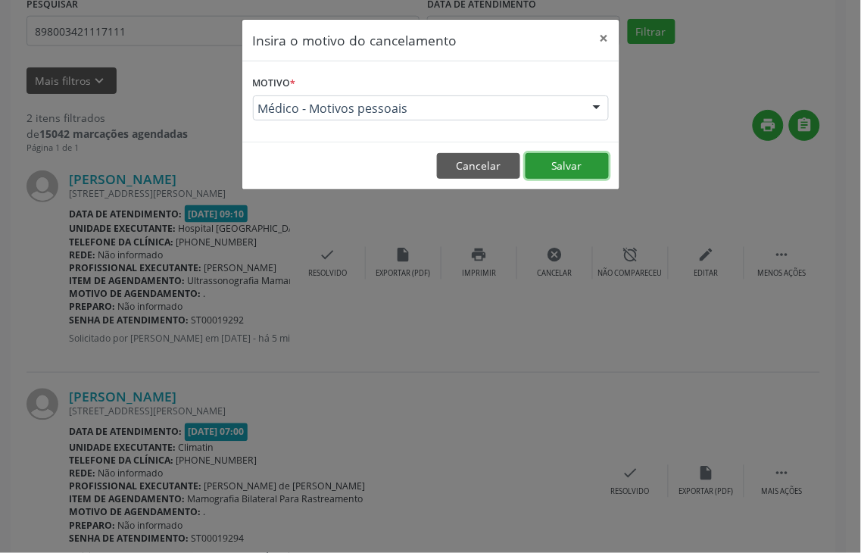
click at [602, 169] on button "Salvar" at bounding box center [567, 166] width 83 height 26
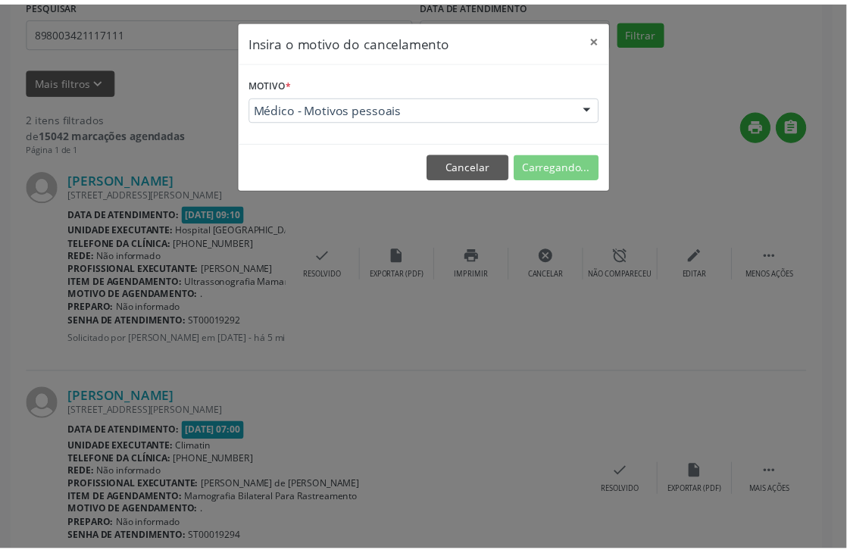
scroll to position [0, 0]
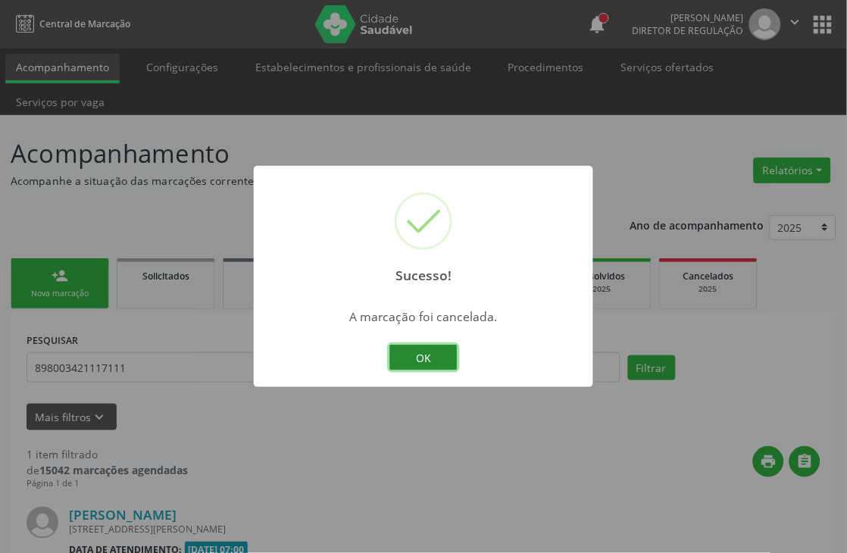
click at [410, 351] on button "OK" at bounding box center [423, 358] width 68 height 26
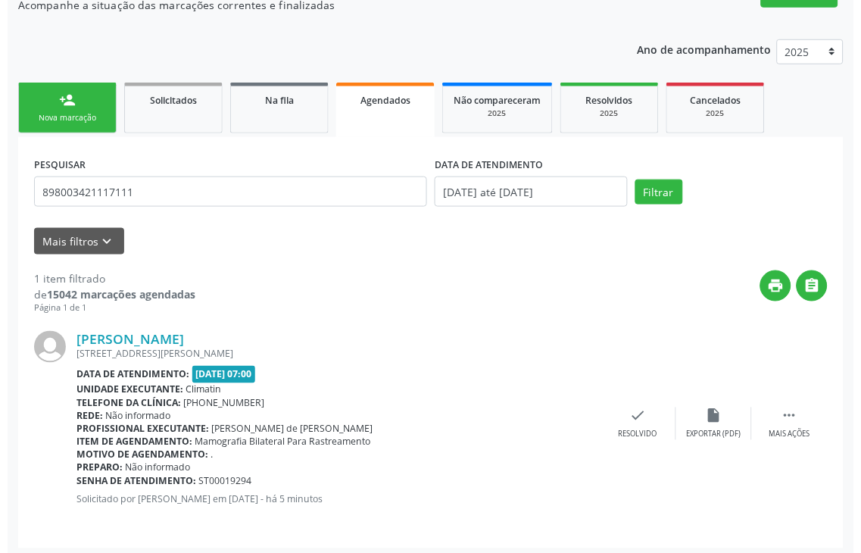
scroll to position [180, 0]
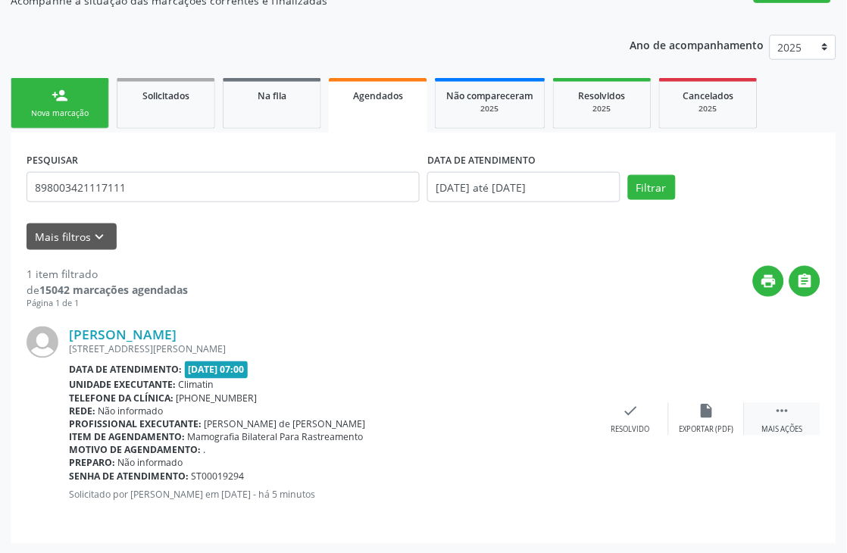
click at [767, 409] on div " Mais ações" at bounding box center [783, 419] width 76 height 33
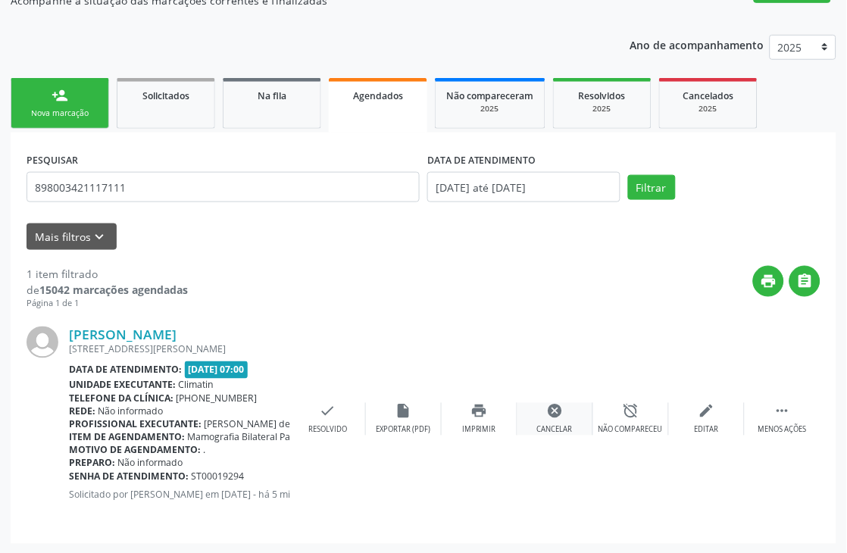
click at [563, 411] on icon "cancel" at bounding box center [555, 411] width 17 height 17
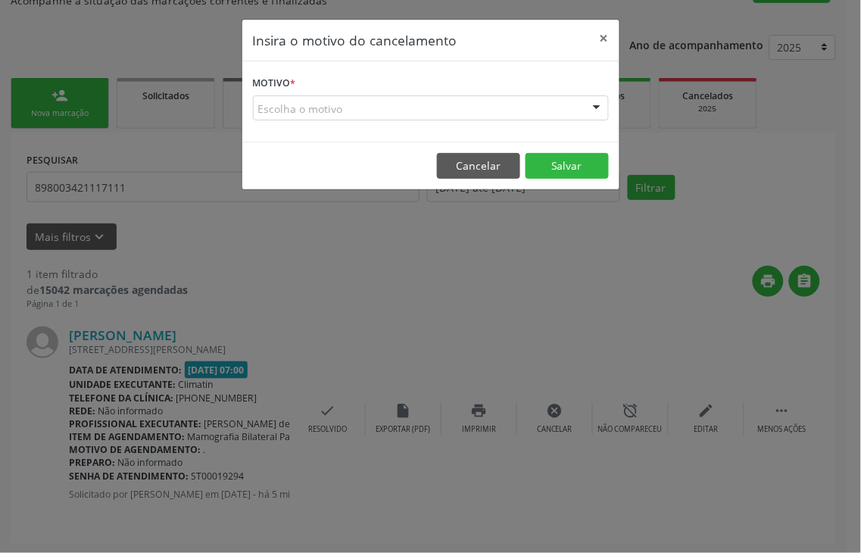
click at [361, 108] on div "Escolha o motivo" at bounding box center [431, 108] width 356 height 26
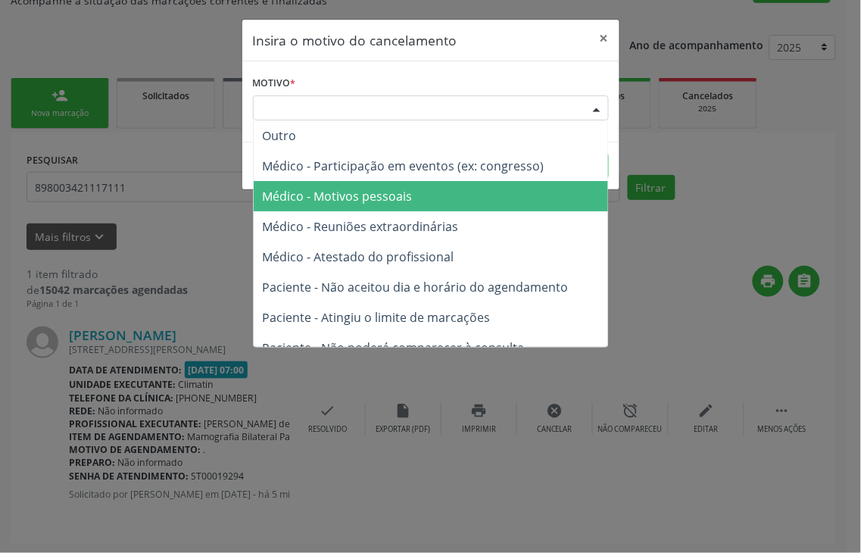
click at [362, 207] on span "Médico - Motivos pessoais" at bounding box center [431, 196] width 354 height 30
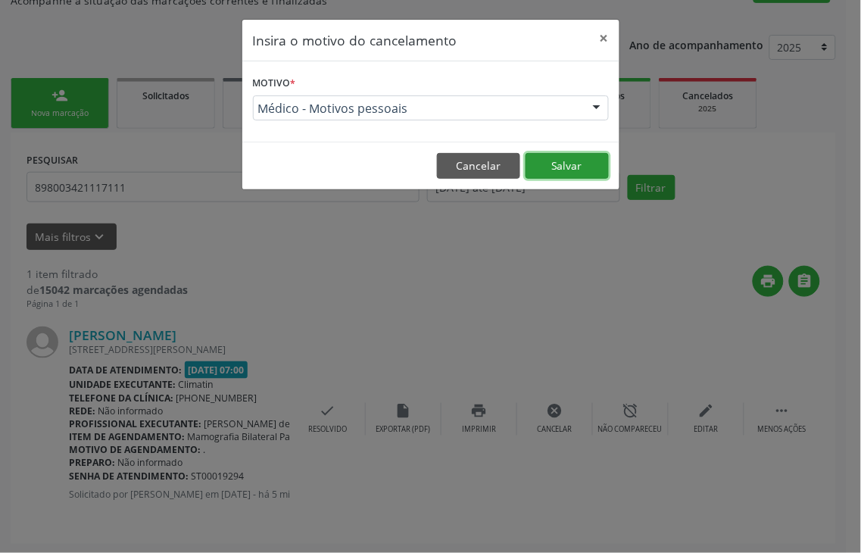
click at [579, 156] on button "Salvar" at bounding box center [567, 166] width 83 height 26
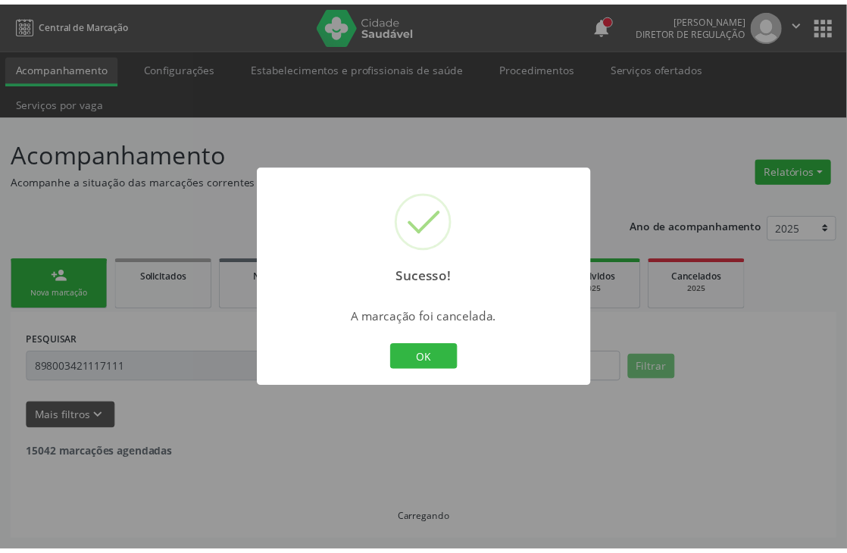
scroll to position [0, 0]
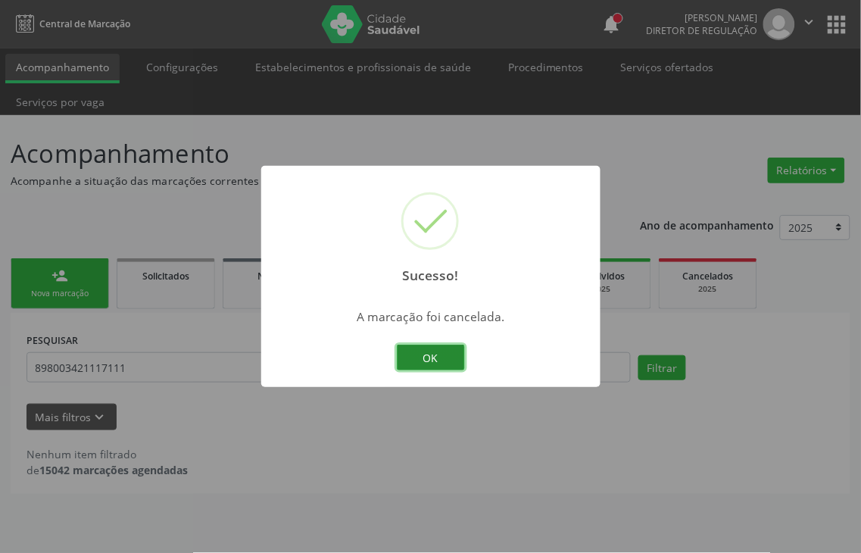
click at [406, 354] on button "OK" at bounding box center [431, 358] width 68 height 26
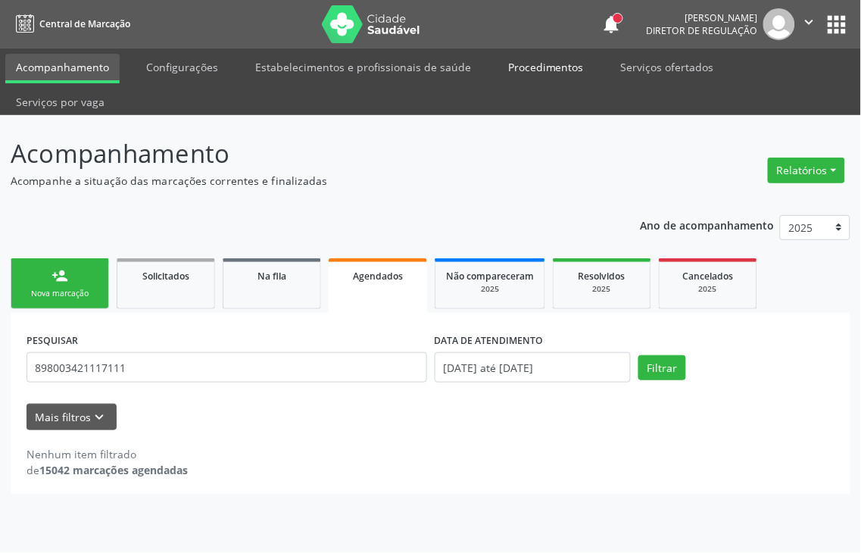
click at [523, 68] on link "Procedimentos" at bounding box center [546, 67] width 97 height 27
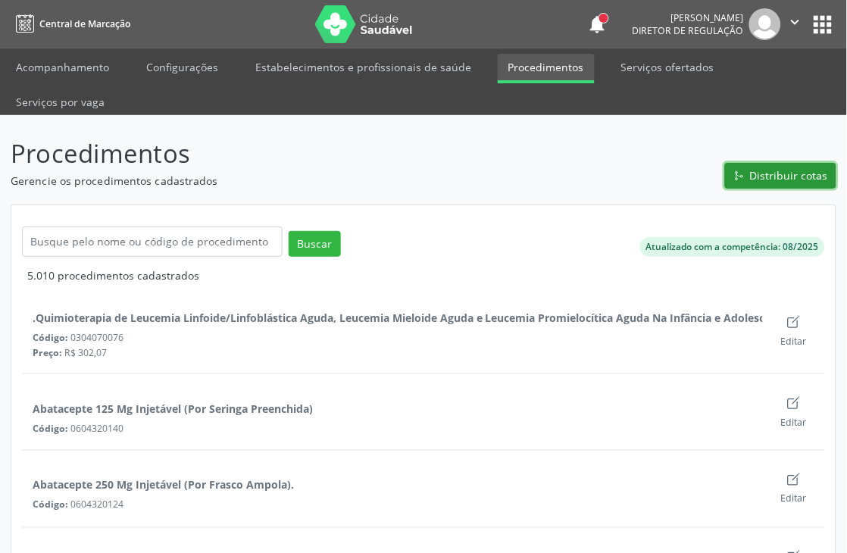
click at [770, 176] on span "Distribuir cotas" at bounding box center [789, 175] width 78 height 16
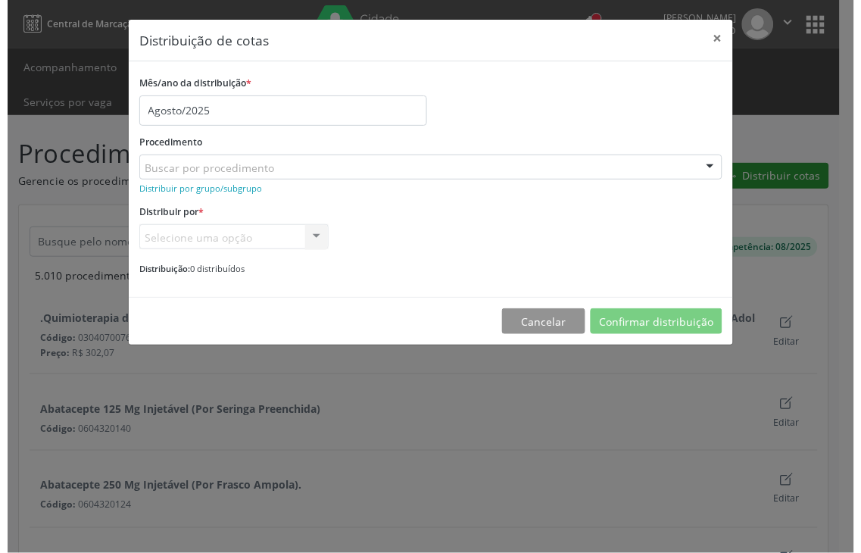
scroll to position [84, 0]
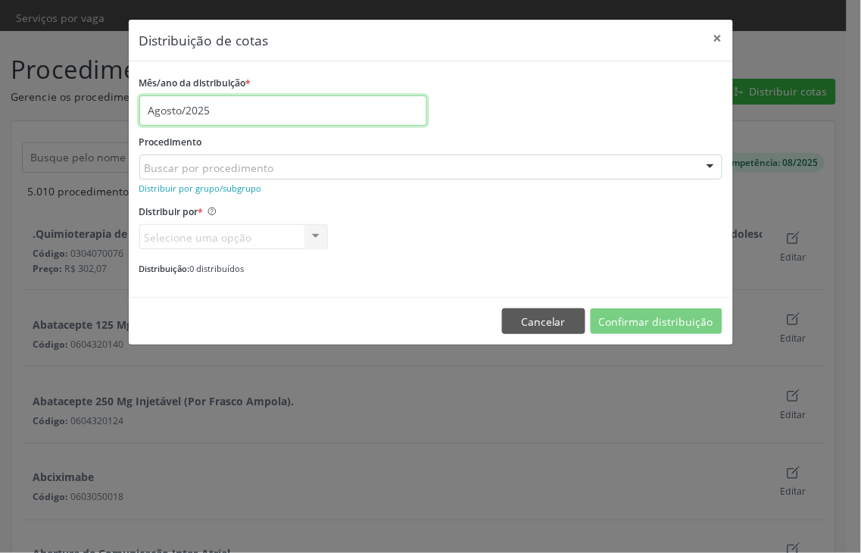
click at [170, 123] on input "Agosto/2025" at bounding box center [283, 110] width 288 height 30
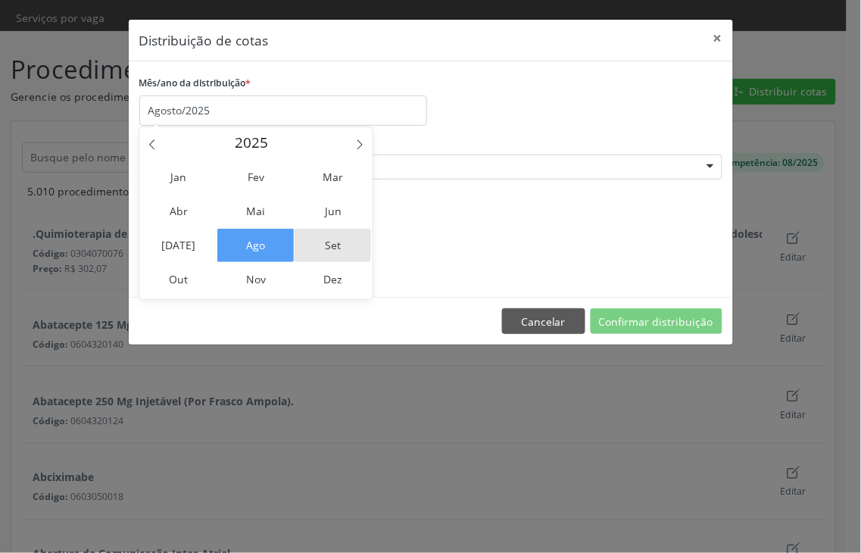
click at [345, 256] on span "Set" at bounding box center [333, 245] width 76 height 33
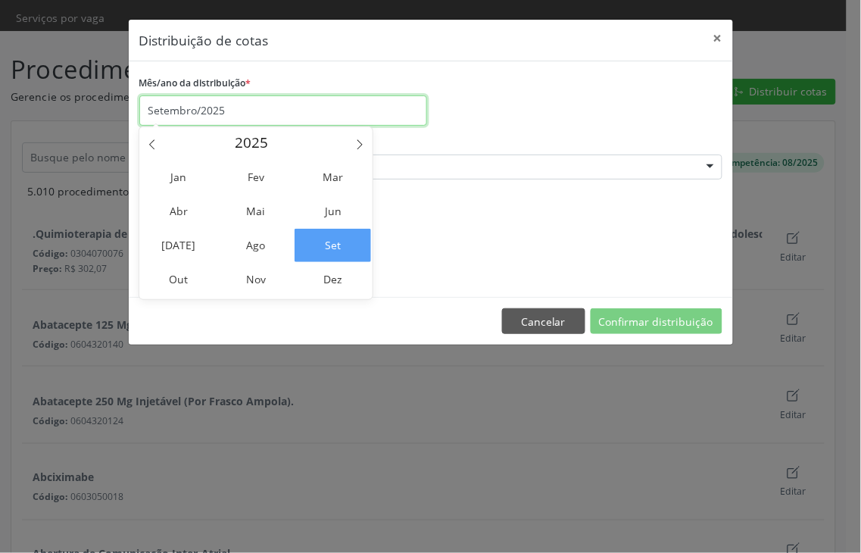
click at [223, 104] on input "Setembro/2025" at bounding box center [283, 110] width 288 height 30
click at [508, 101] on div "Mês/ano da distribuição * Setembro/2025" at bounding box center [431, 99] width 591 height 54
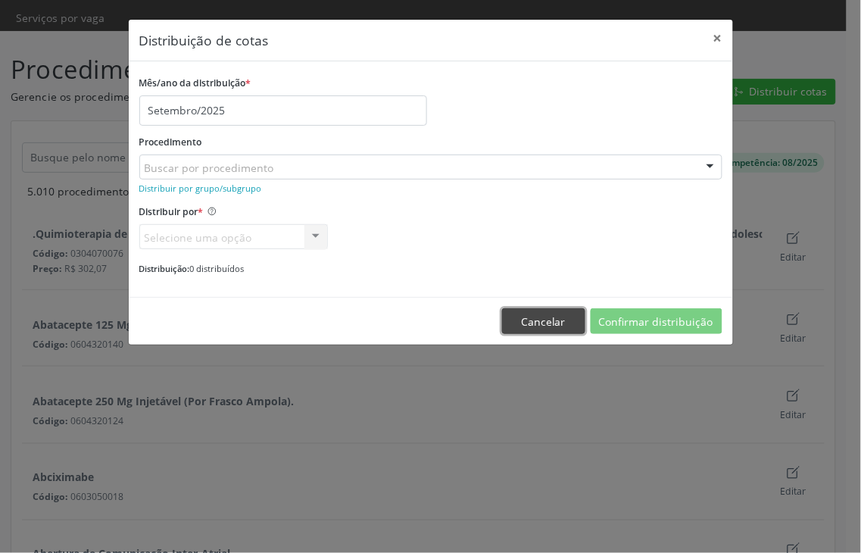
click at [554, 315] on button "Cancelar" at bounding box center [543, 321] width 83 height 26
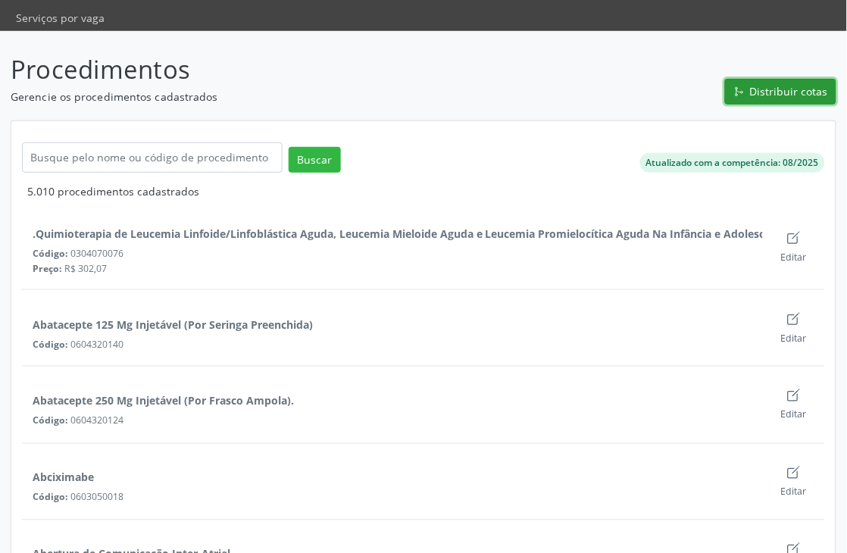
click at [789, 94] on span "Distribuir cotas" at bounding box center [789, 91] width 78 height 16
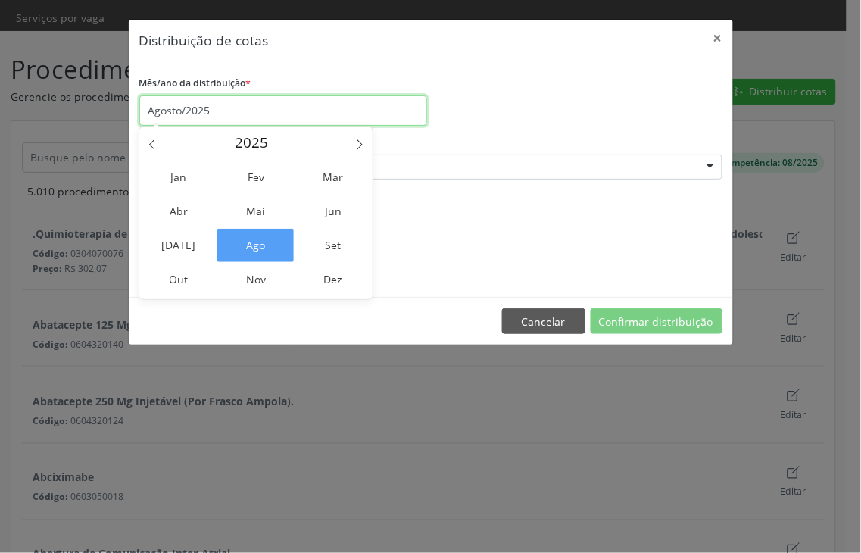
click at [198, 111] on input "Agosto/2025" at bounding box center [283, 110] width 288 height 30
click at [320, 236] on span "Set" at bounding box center [333, 245] width 76 height 33
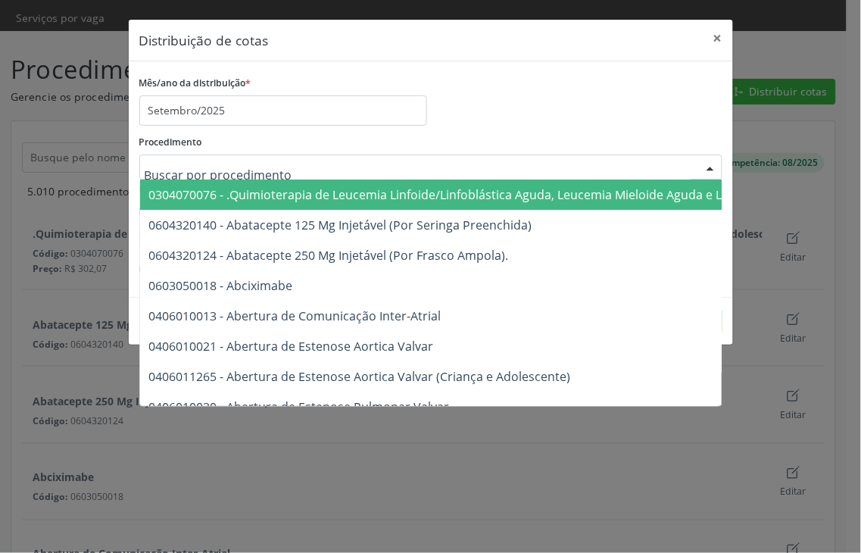
click at [318, 142] on div "Procedimento 0304070076 - .Quimioterapia de Leucemia Linfoide/Linfoblástica Agu…" at bounding box center [430, 155] width 583 height 48
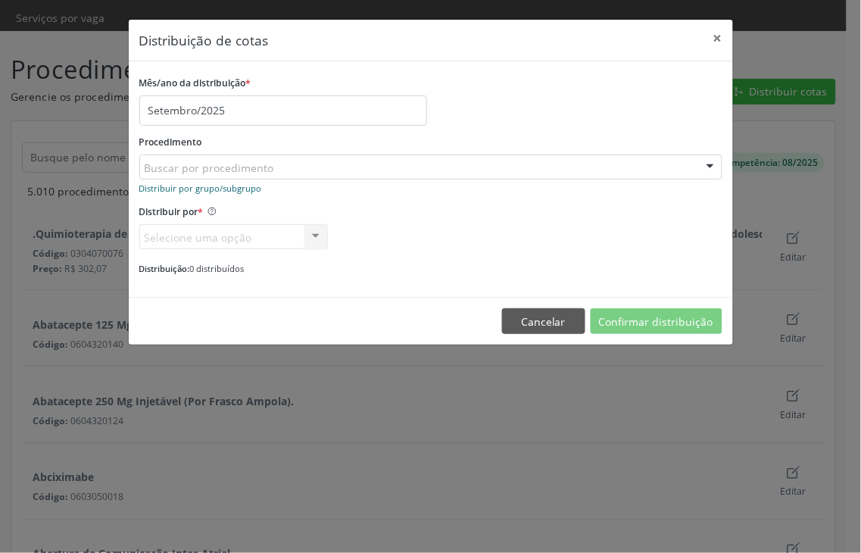
click at [208, 188] on small "Distribuir por grupo/subgrupo" at bounding box center [200, 188] width 123 height 11
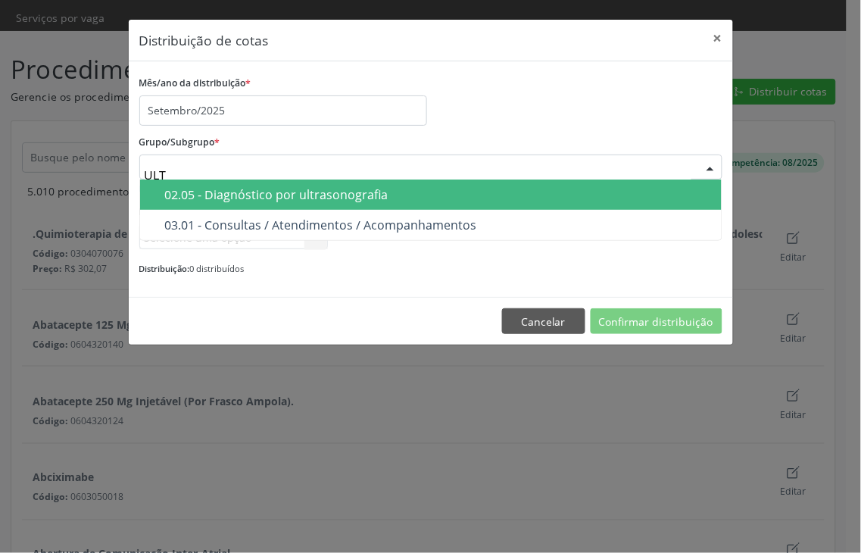
type input "ULTR"
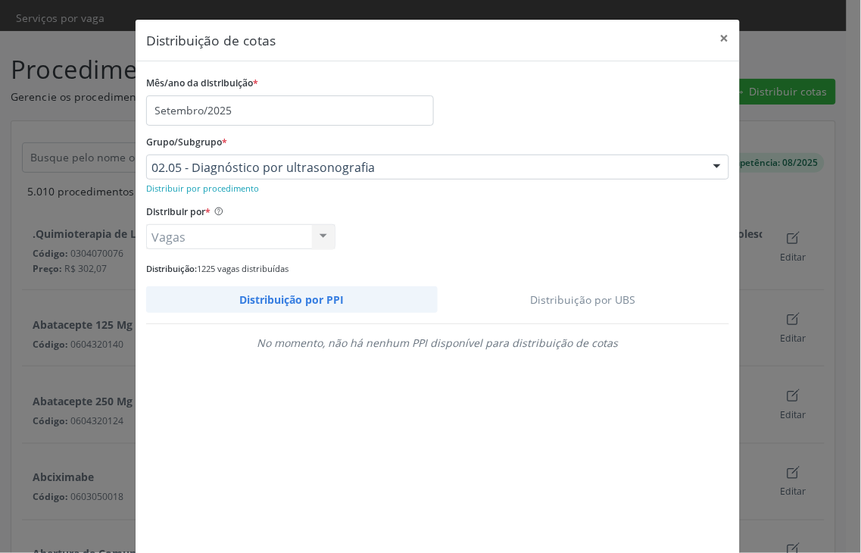
click at [561, 297] on link "Distribuição por UBS" at bounding box center [584, 299] width 292 height 27
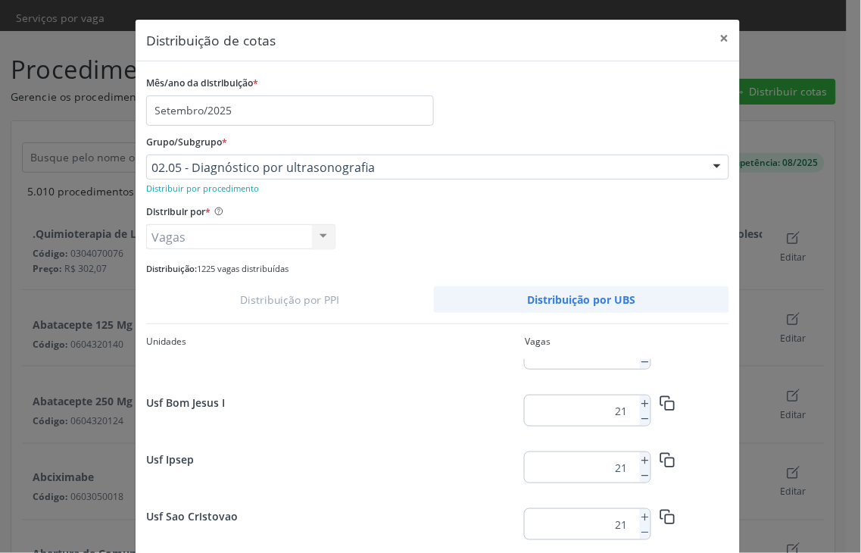
scroll to position [775, 0]
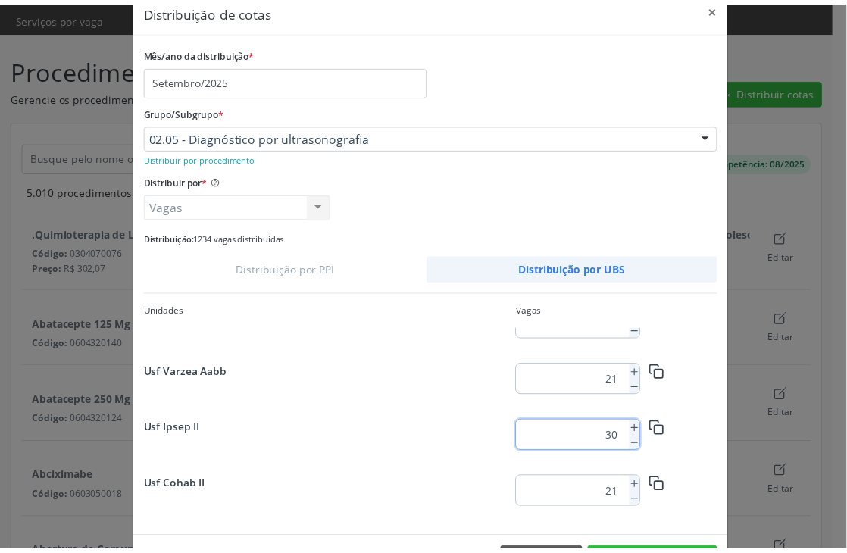
scroll to position [83, 0]
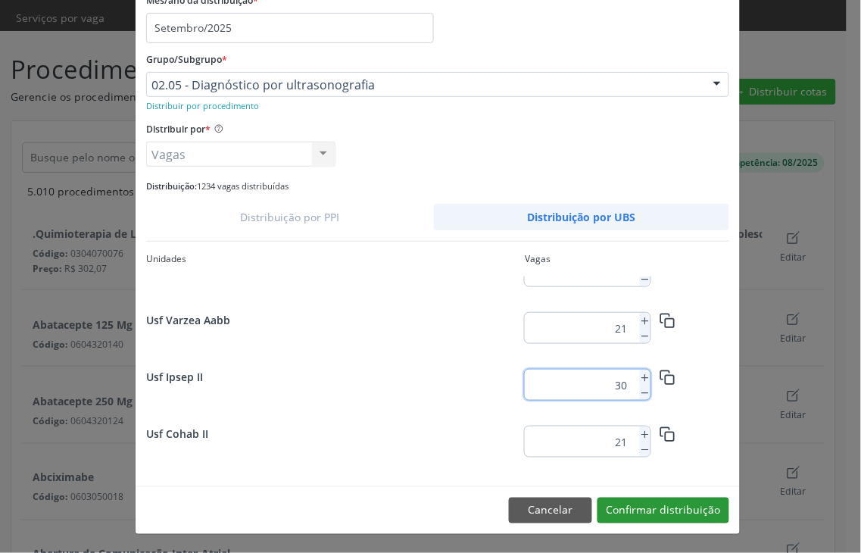
type input "30"
click at [704, 517] on button "Confirmar distribuição" at bounding box center [664, 511] width 132 height 26
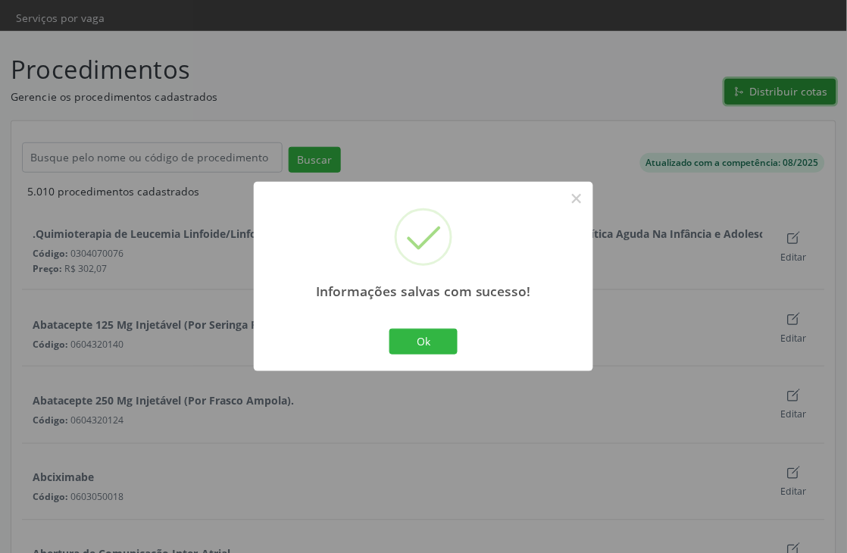
scroll to position [0, 0]
